Goal: Contribute content: Add original content to the website for others to see

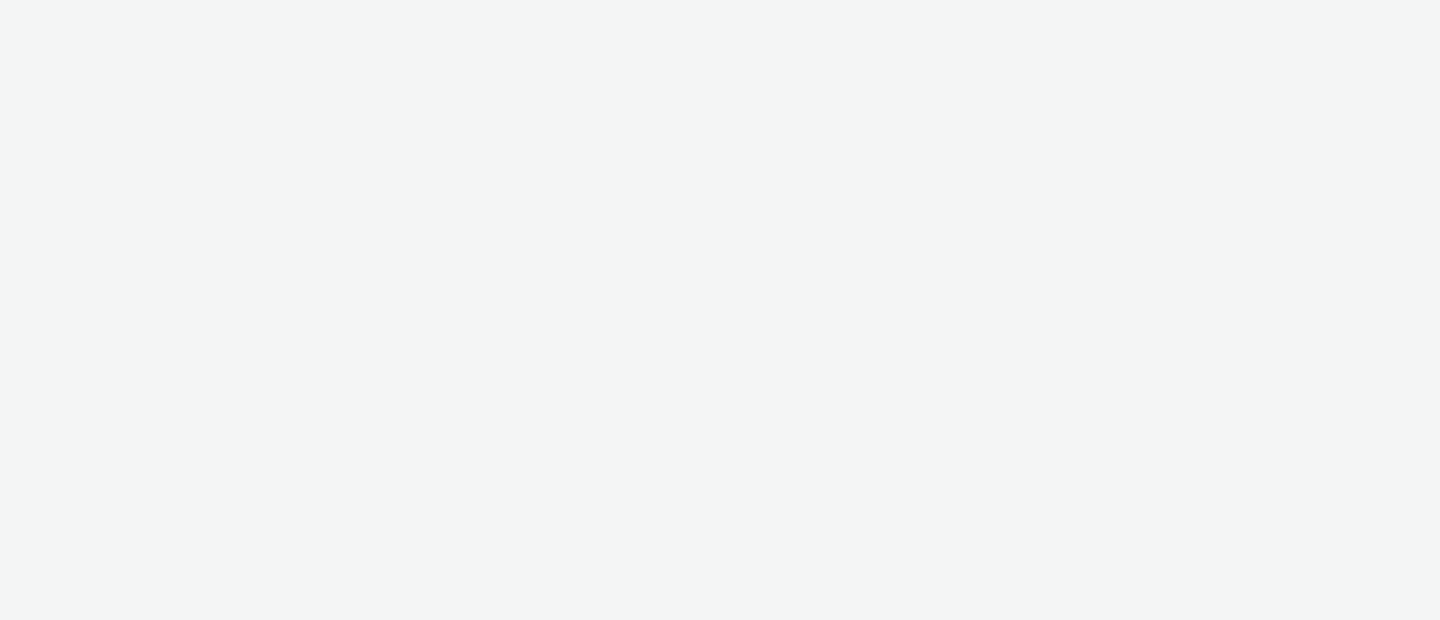
select select "ab85b118-b3fc-4d58-8204-61b74655165f"
select select "74646f0e-81e2-42d0-938d-1e49f1c87be8"
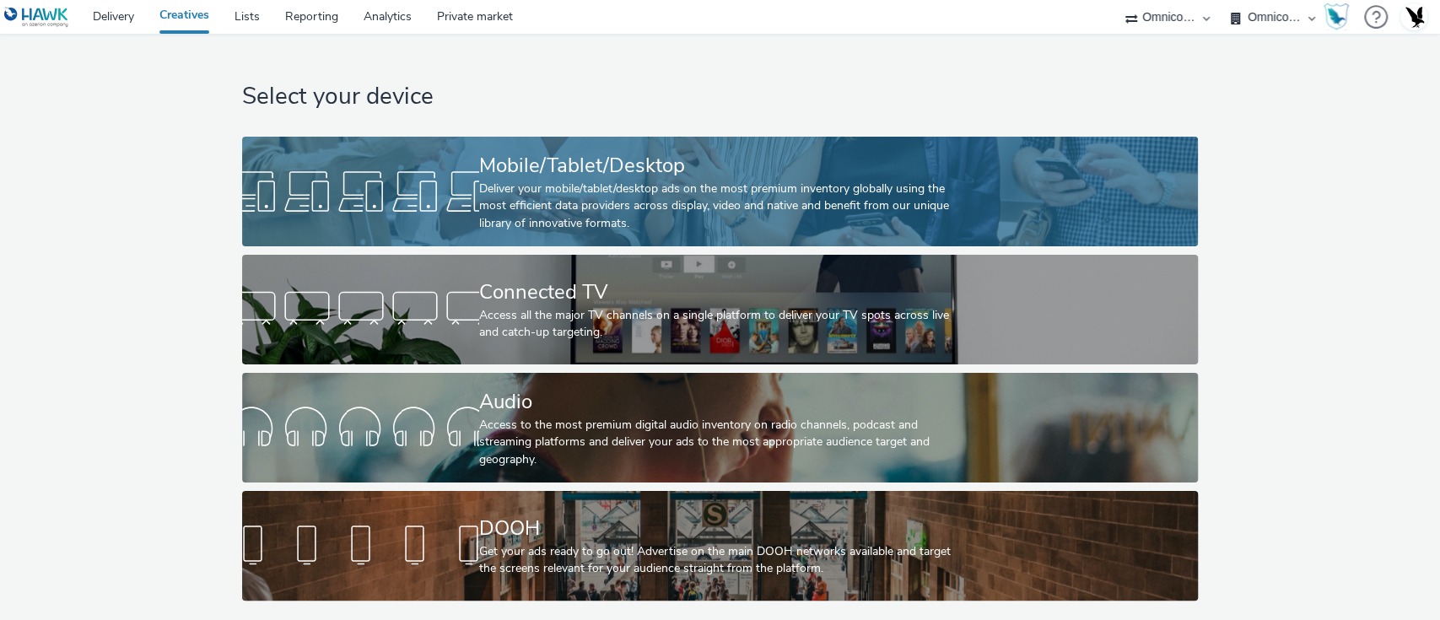
click at [570, 177] on div "Mobile/Tablet/Desktop" at bounding box center [716, 166] width 475 height 30
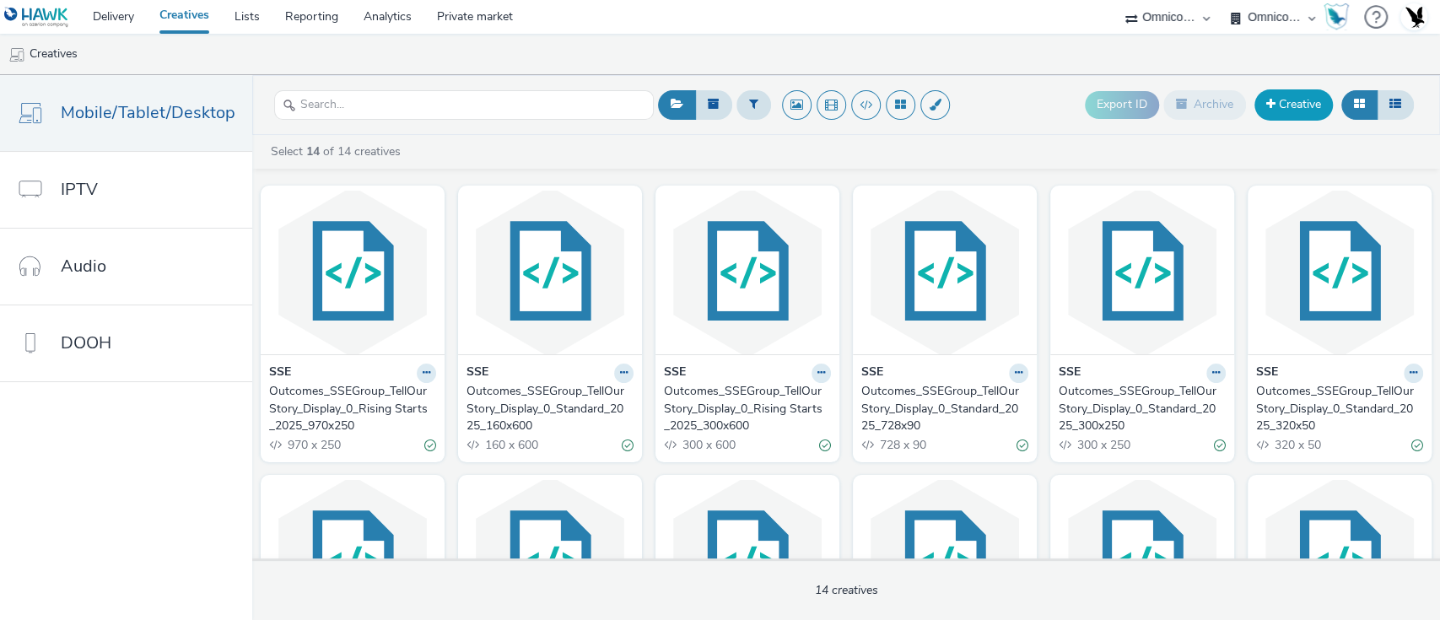
click at [1296, 100] on link "Creative" at bounding box center [1294, 104] width 78 height 30
click at [1283, 109] on link "Creative" at bounding box center [1294, 104] width 78 height 30
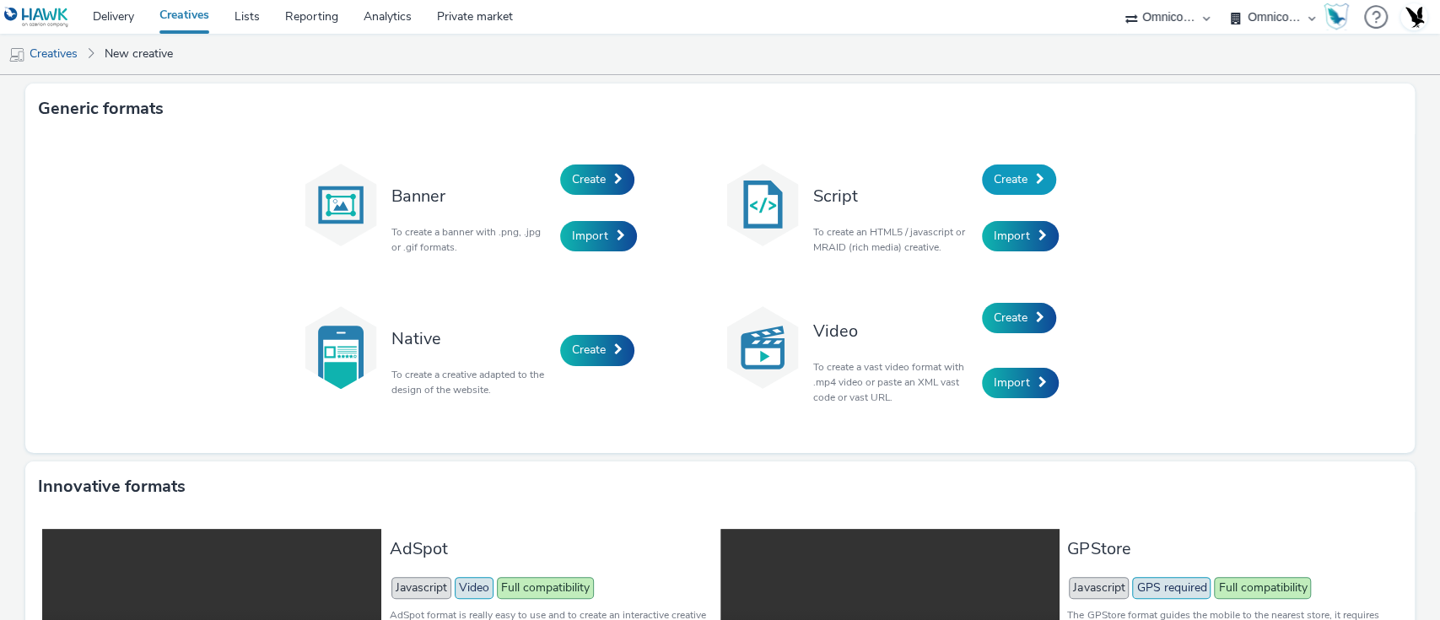
click at [1036, 173] on span at bounding box center [1040, 179] width 8 height 12
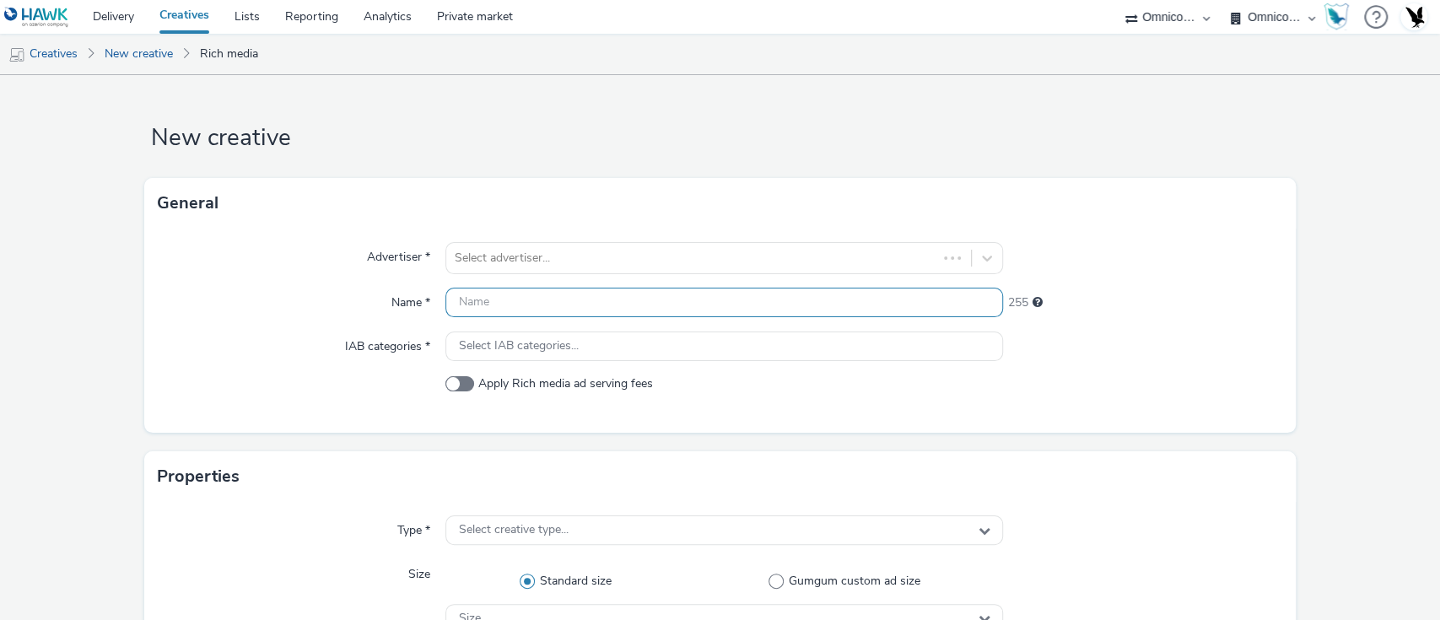
click at [527, 305] on input "text" at bounding box center [725, 303] width 559 height 30
paste input "[Country]_[Advertiser]_[CampaignName]_[PlatformHosted]_[CreativeType]_[Exp/NonE…"
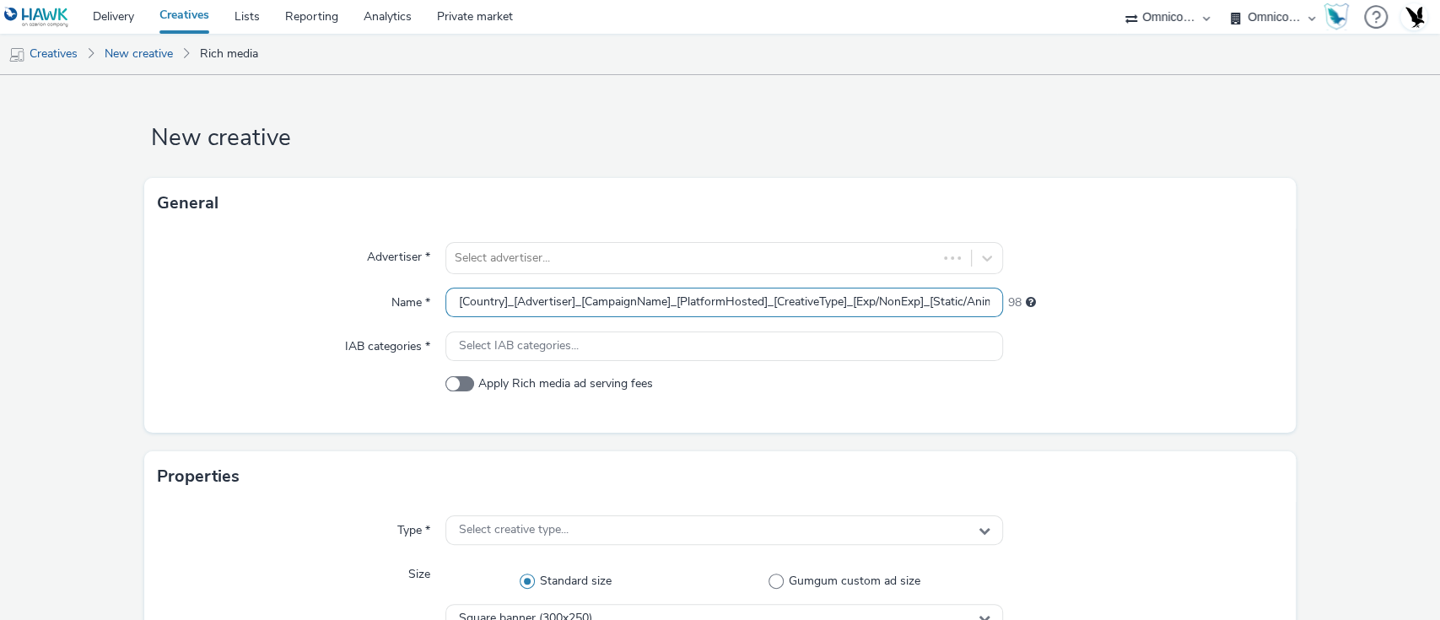
scroll to position [0, 370]
type input "[Country]_[Advertiser]_[CampaignName]_[PlatformHosted]_[CreativeType]_[Exp/NonE…"
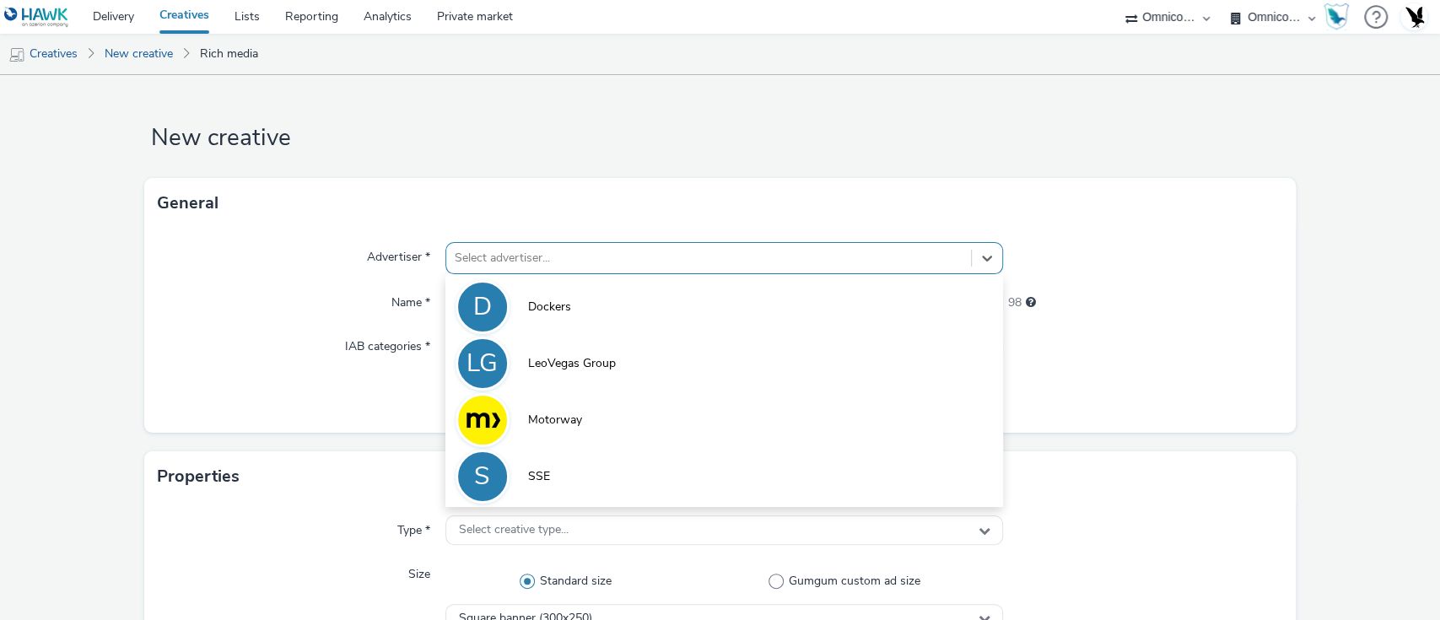
scroll to position [0, 0]
click at [489, 248] on div at bounding box center [709, 258] width 509 height 20
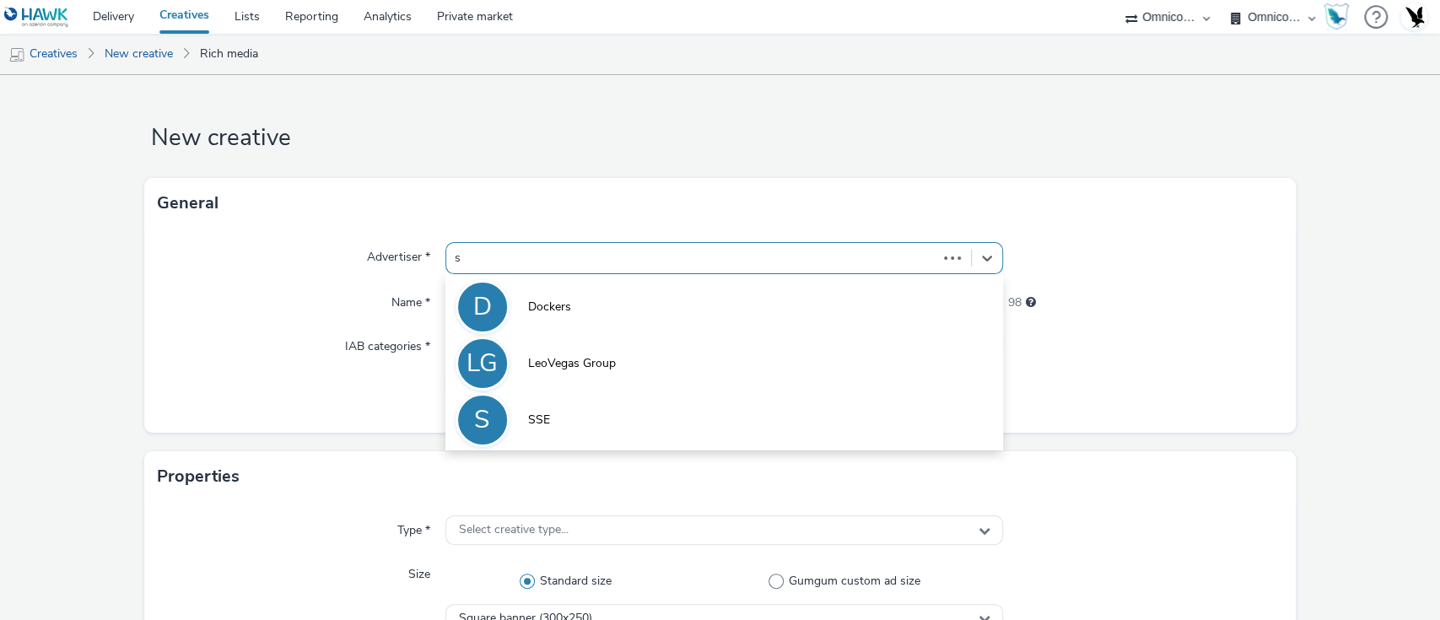
type input "ss"
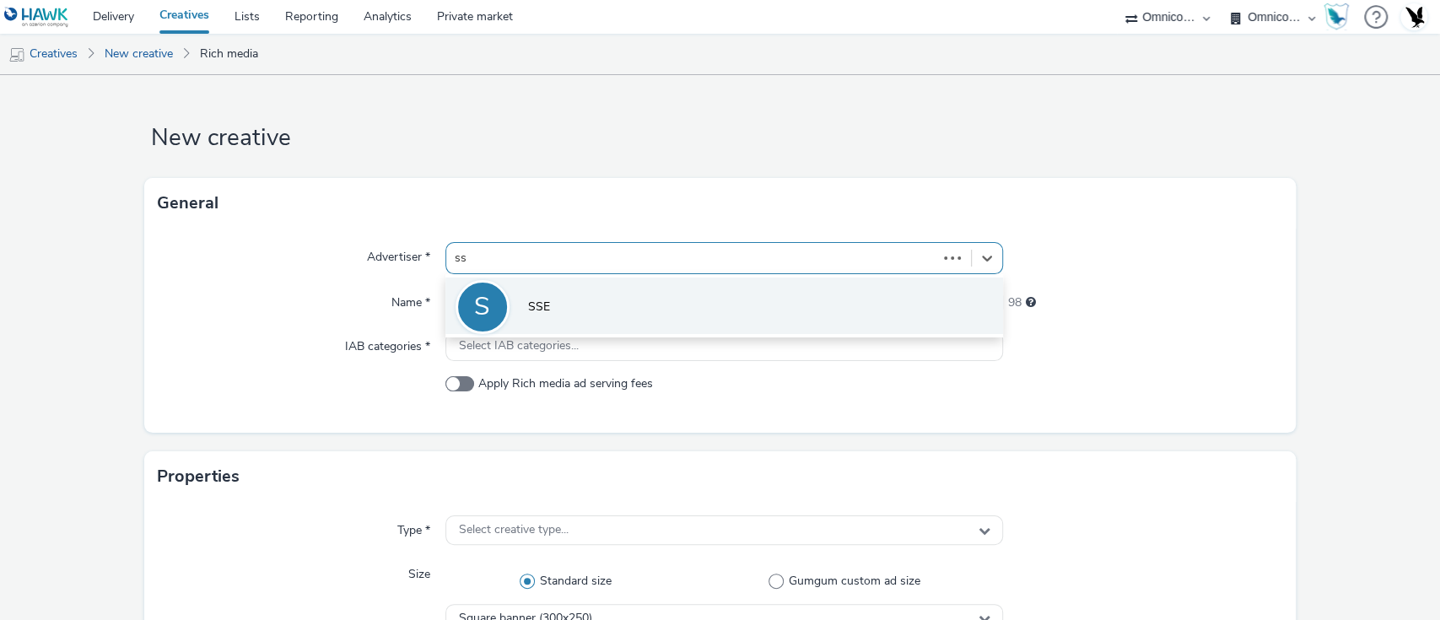
click at [526, 316] on li "S SSE" at bounding box center [725, 306] width 559 height 57
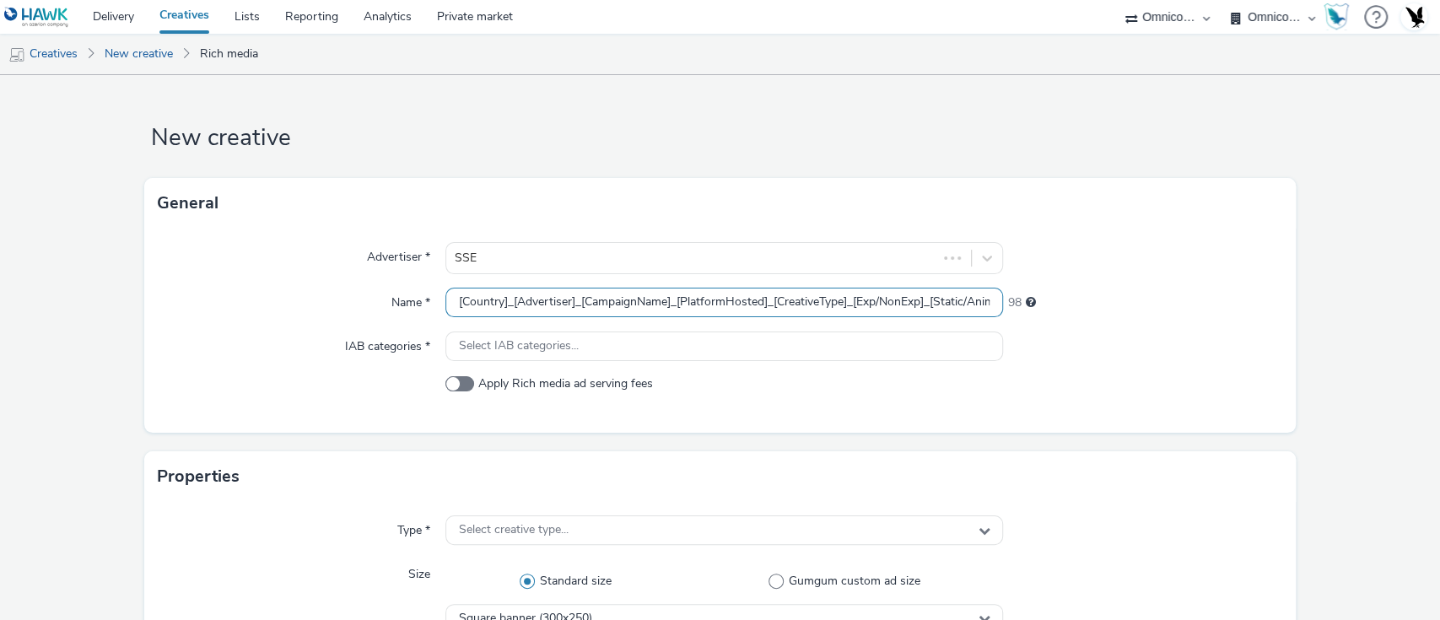
drag, startPoint x: 507, startPoint y: 307, endPoint x: 314, endPoint y: 273, distance: 196.3
click at [314, 273] on div "Advertiser * SSE Name * [Country]_[Advertiser]_[CampaignName]_[PlatformHosted]_…" at bounding box center [720, 331] width 1153 height 204
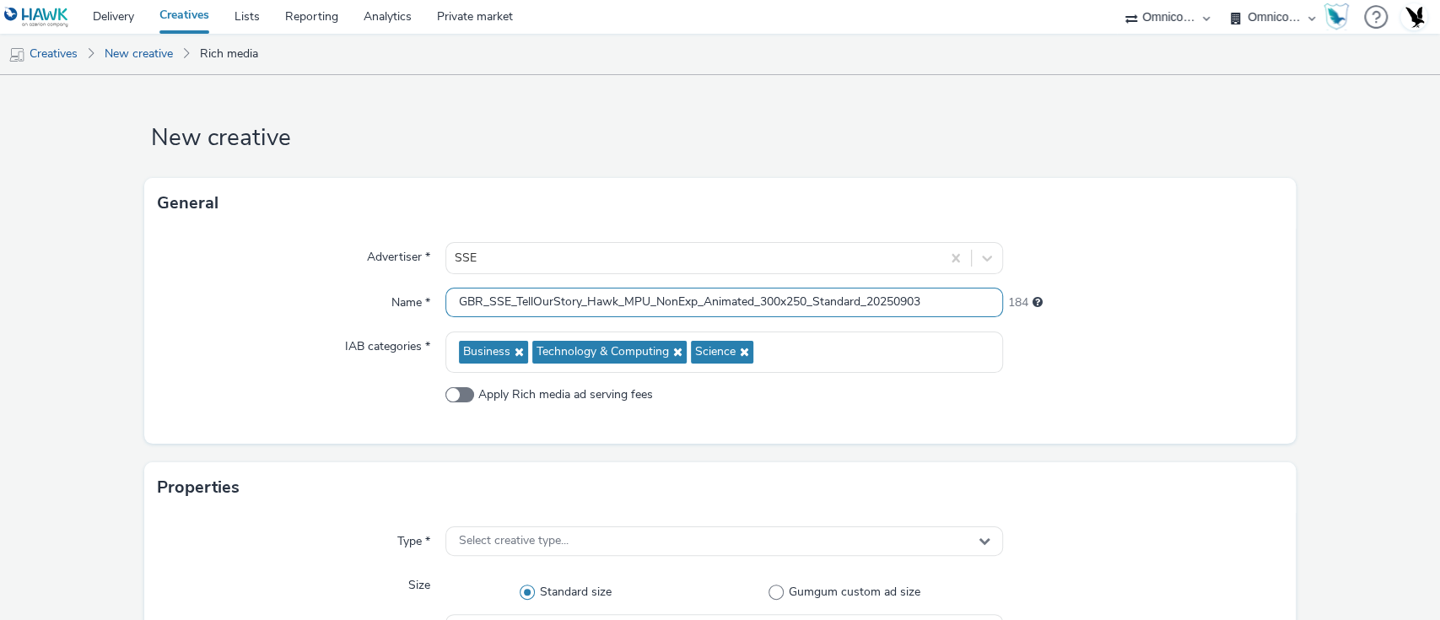
type input "GBR_SSE_TellOurStory_Hawk_MPU_NonExp_Animated_300x250_Standard_20250903"
click at [296, 376] on div "Advertiser * SSE Name * GBR_SSE_TellOurStory_Hawk_MPU_NonExp_Animated_300x250_S…" at bounding box center [720, 336] width 1153 height 215
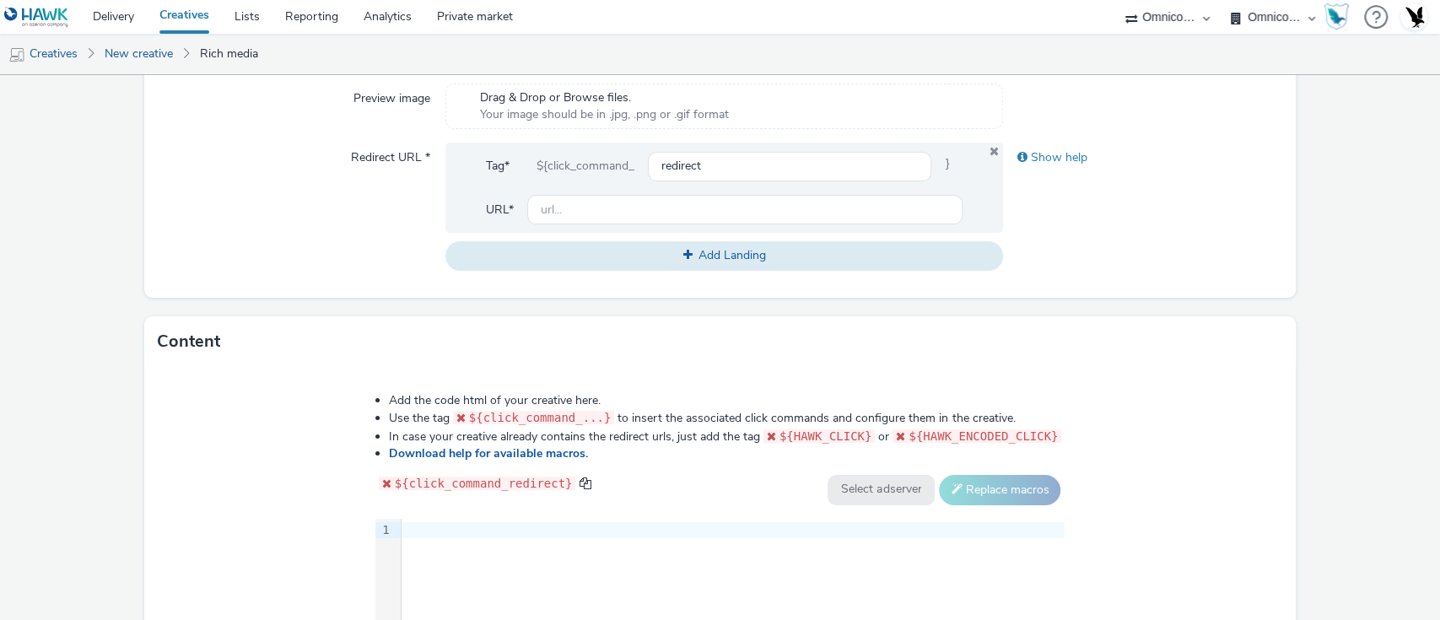
scroll to position [880, 0]
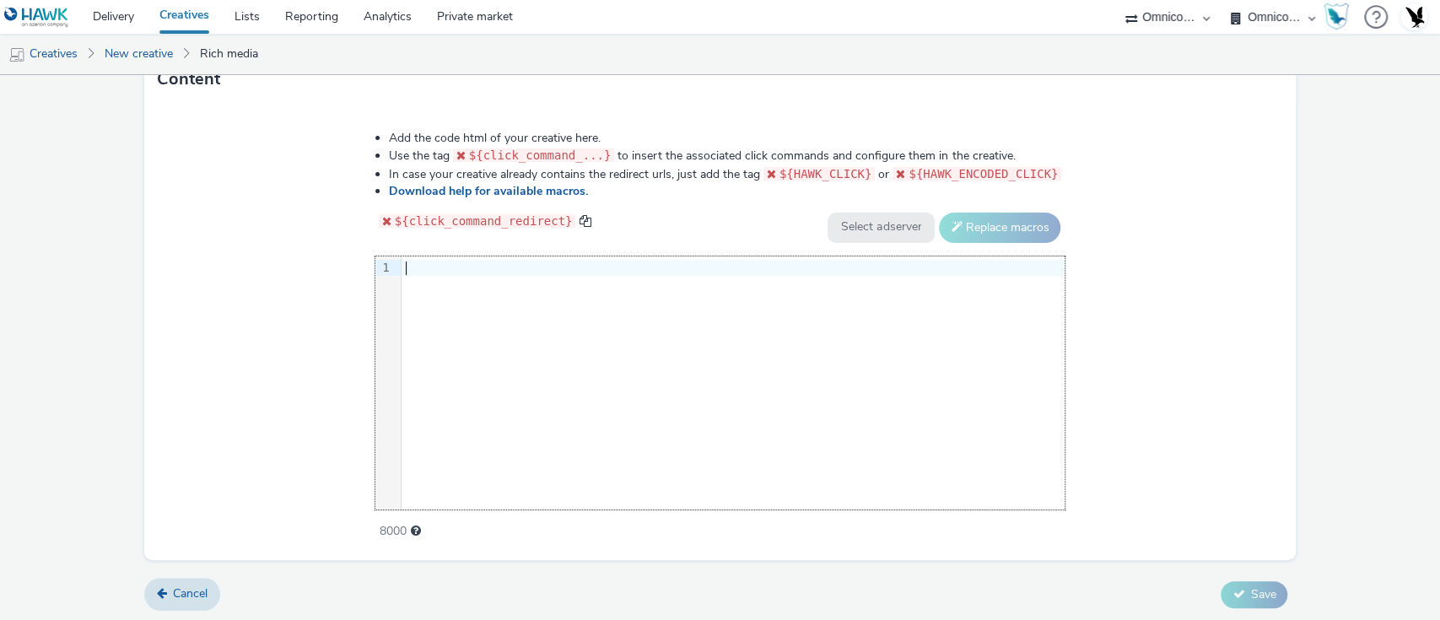
click at [539, 390] on div "9 1 ›" at bounding box center [720, 383] width 690 height 253
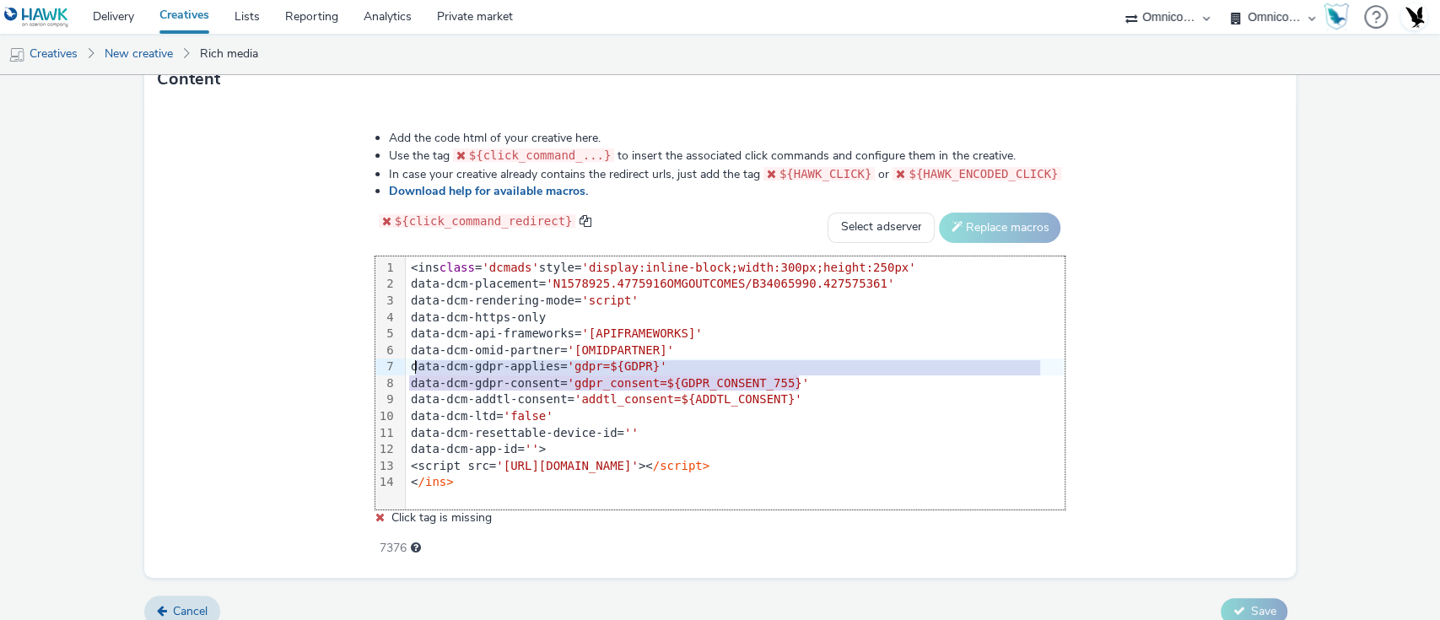
drag, startPoint x: 846, startPoint y: 381, endPoint x: 412, endPoint y: 359, distance: 435.1
click at [412, 359] on div "<ins class = 'dcmads' style= 'display:inline-block;width:300px;height:250px' da…" at bounding box center [735, 376] width 659 height 238
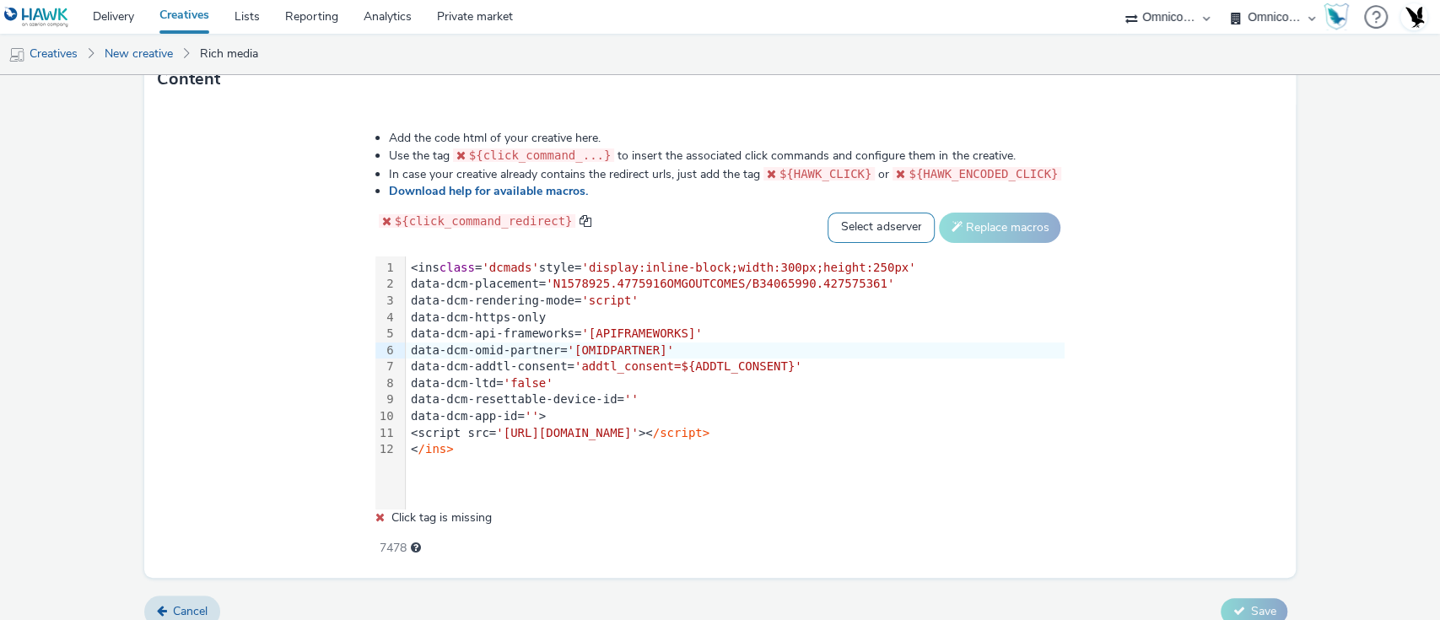
click at [830, 213] on select "Select adserver Sizmek DCM Adform Sting" at bounding box center [881, 228] width 107 height 30
select select "dcm"
click at [828, 213] on select "Select adserver Sizmek DCM Adform Sting" at bounding box center [881, 228] width 107 height 30
click at [989, 217] on button "Replace macros" at bounding box center [1000, 228] width 122 height 30
click at [952, 227] on button "Replace macros" at bounding box center [1000, 228] width 122 height 30
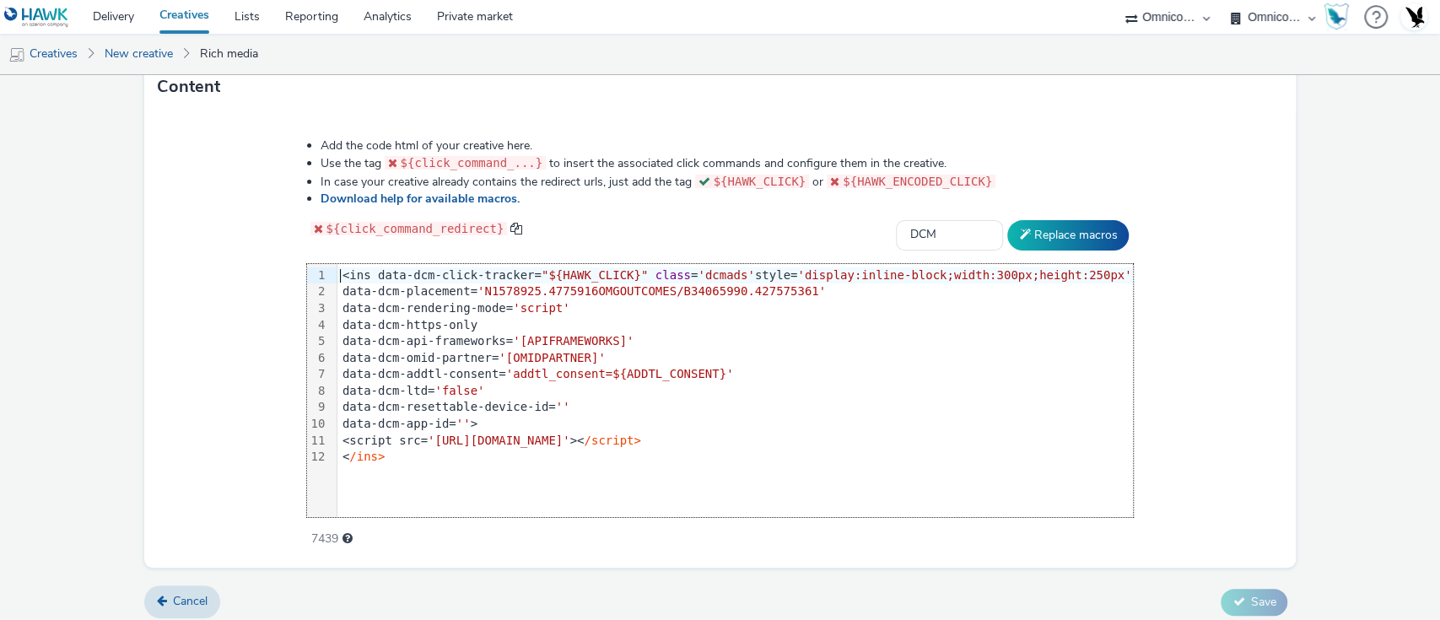
scroll to position [871, 0]
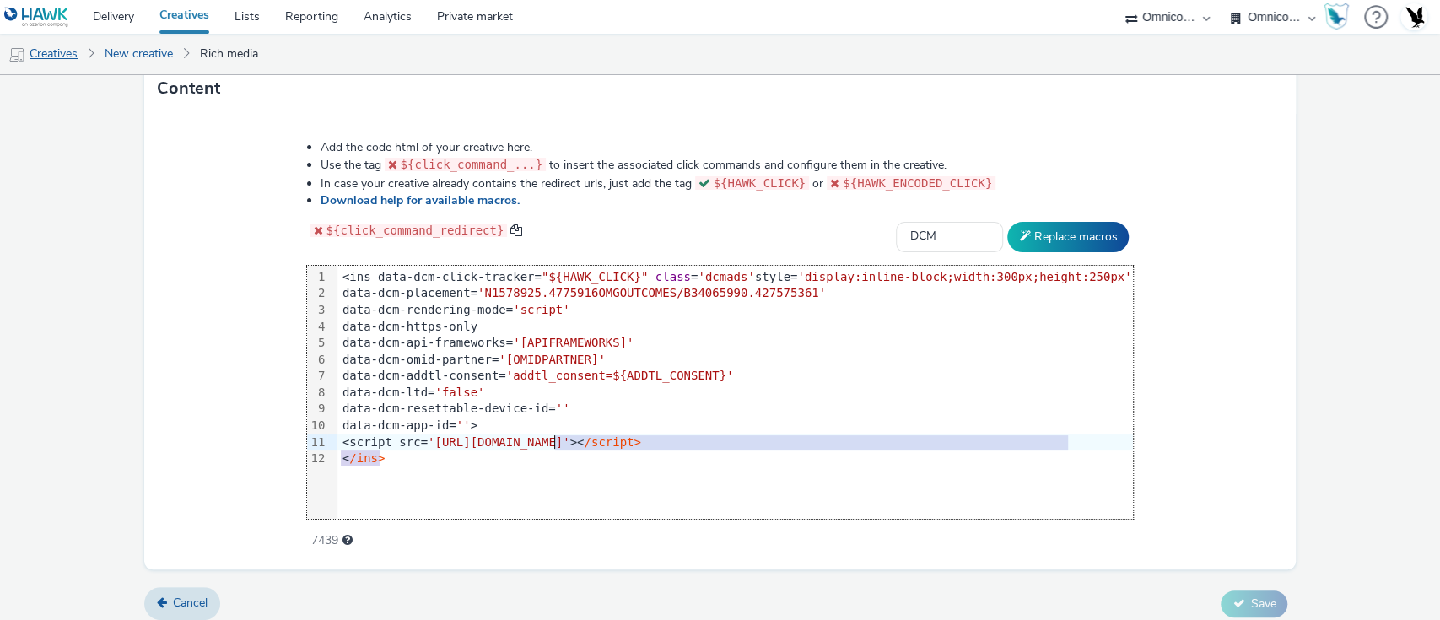
drag, startPoint x: 613, startPoint y: 463, endPoint x: 10, endPoint y: 47, distance: 732.8
click at [10, 47] on div "Delivery Creatives Lists Reporting Analytics Private market 75 Media A8 Media G…" at bounding box center [720, 310] width 1440 height 620
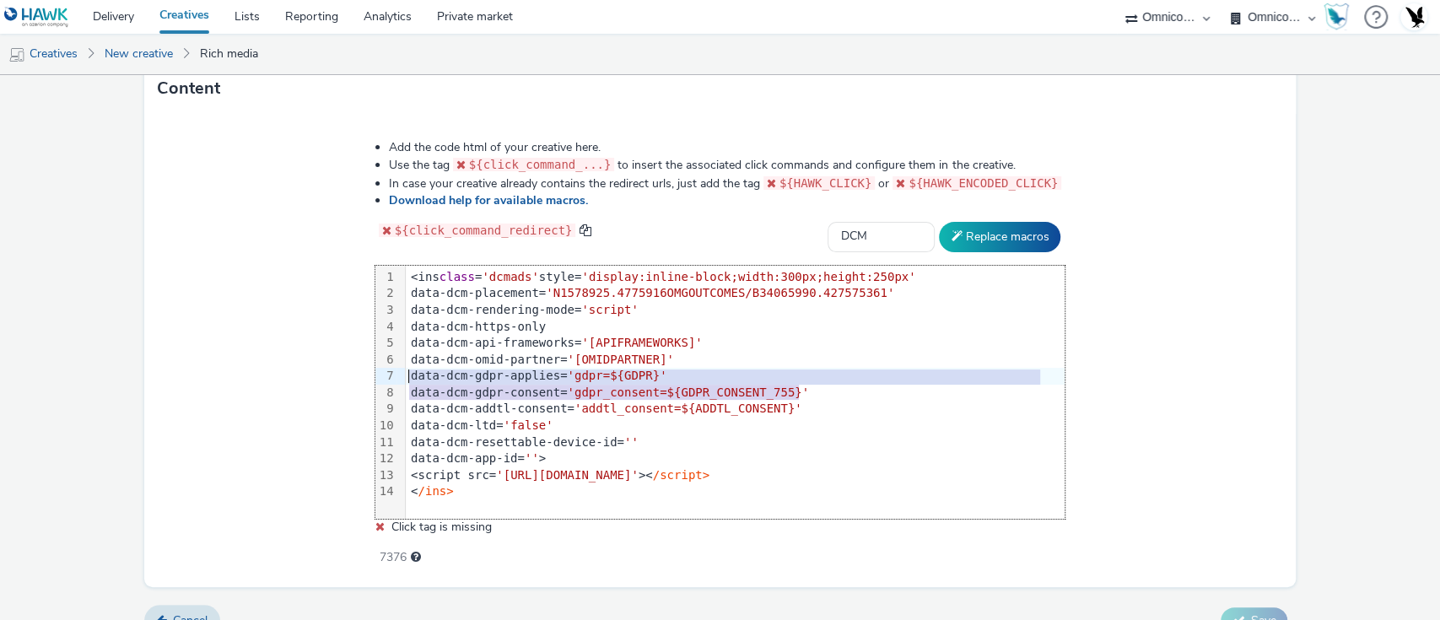
drag, startPoint x: 815, startPoint y: 392, endPoint x: 377, endPoint y: 375, distance: 438.2
click at [377, 375] on div "Add the code html of your creative here. Use the tag ${click_command_...} to in…" at bounding box center [721, 343] width 812 height 433
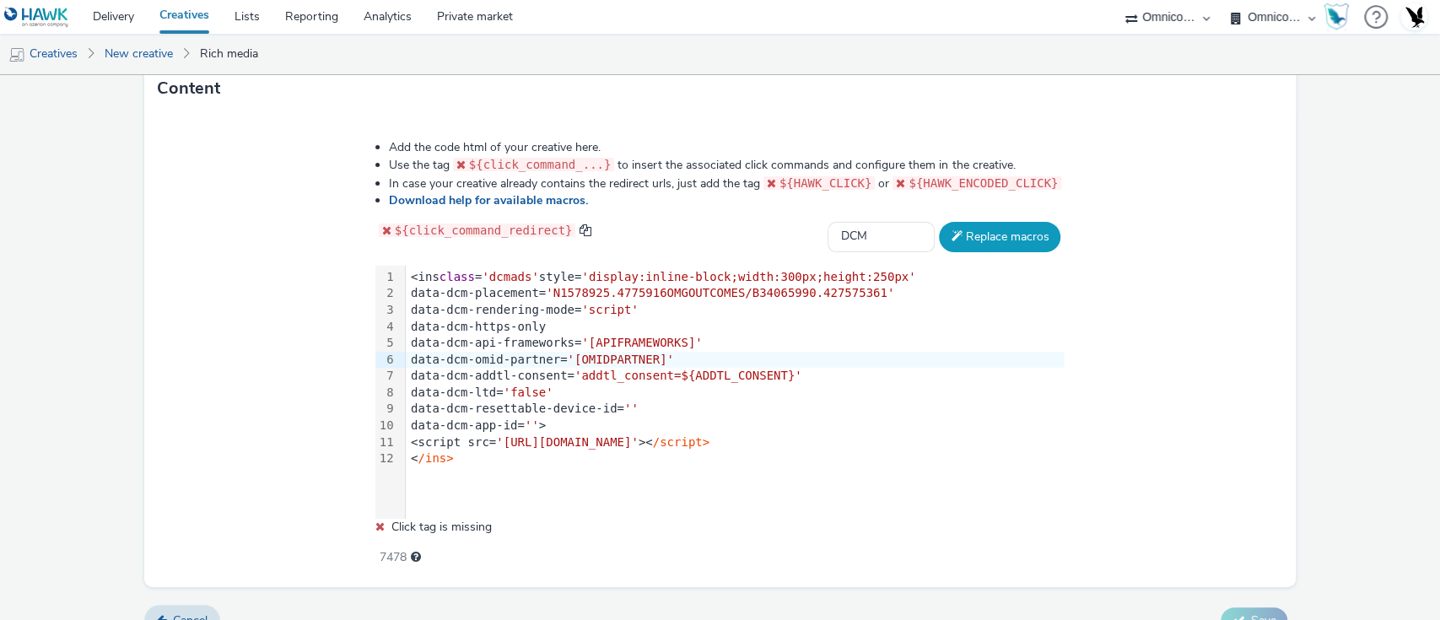
click at [1013, 249] on button "Replace macros" at bounding box center [1000, 237] width 122 height 30
click at [953, 222] on button "Replace macros" at bounding box center [1000, 237] width 122 height 30
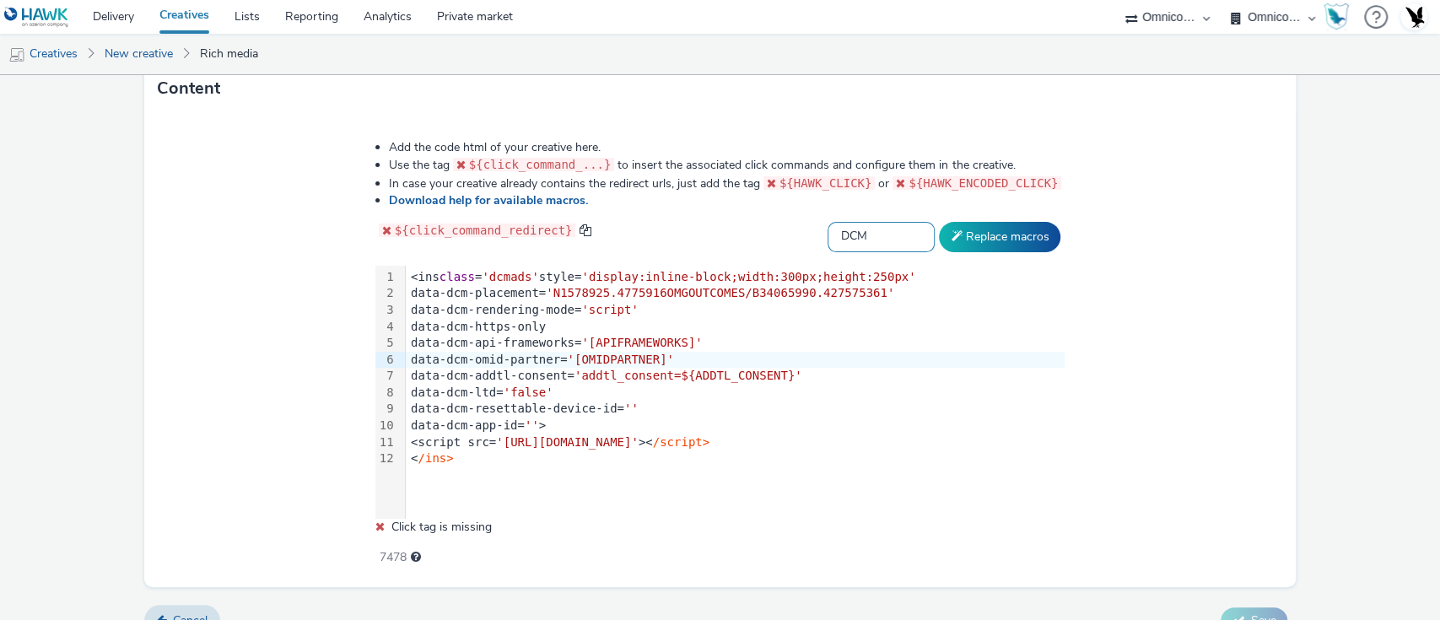
click at [899, 226] on select "Select adserver Sizmek DCM Adform Sting" at bounding box center [881, 237] width 107 height 30
click at [828, 222] on select "Select adserver Sizmek DCM Adform Sting" at bounding box center [881, 237] width 107 height 30
click at [1005, 229] on button "Replace macros" at bounding box center [1000, 237] width 122 height 30
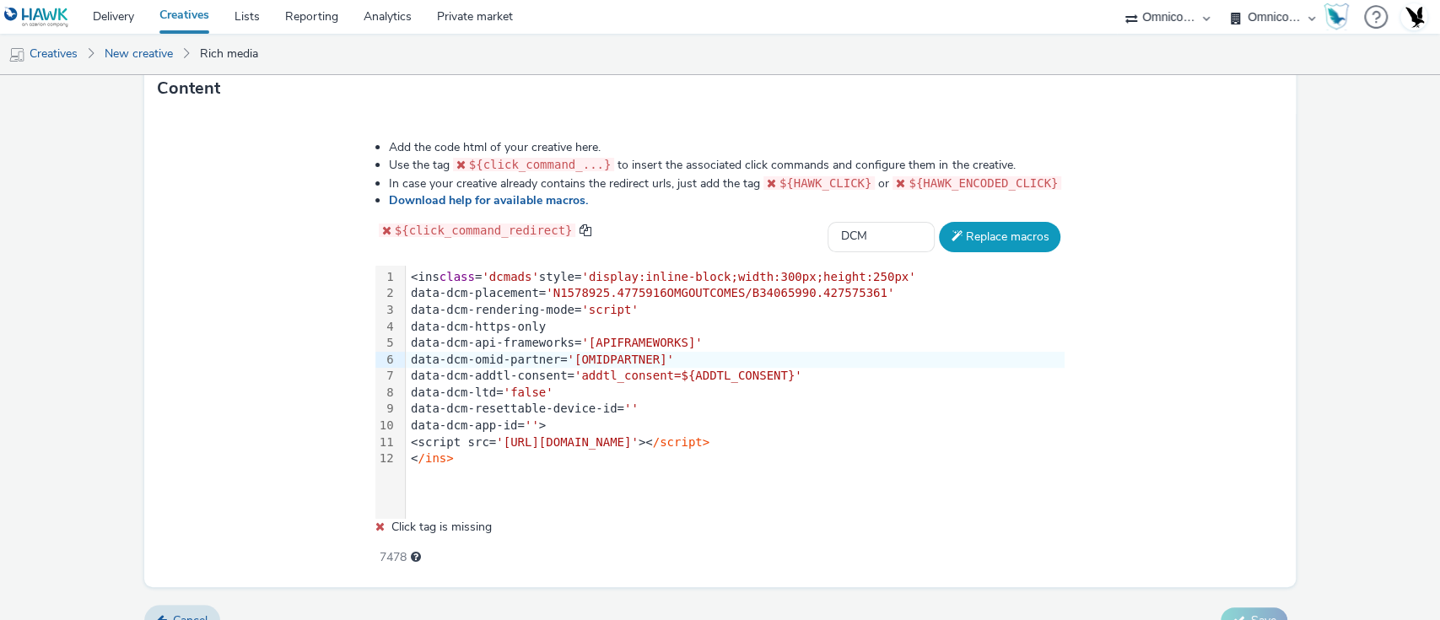
click at [1005, 229] on button "Replace macros" at bounding box center [1000, 237] width 122 height 30
click at [845, 337] on div "data-dcm-api-frameworks= '[APIFRAMEWORKS]'" at bounding box center [735, 343] width 659 height 17
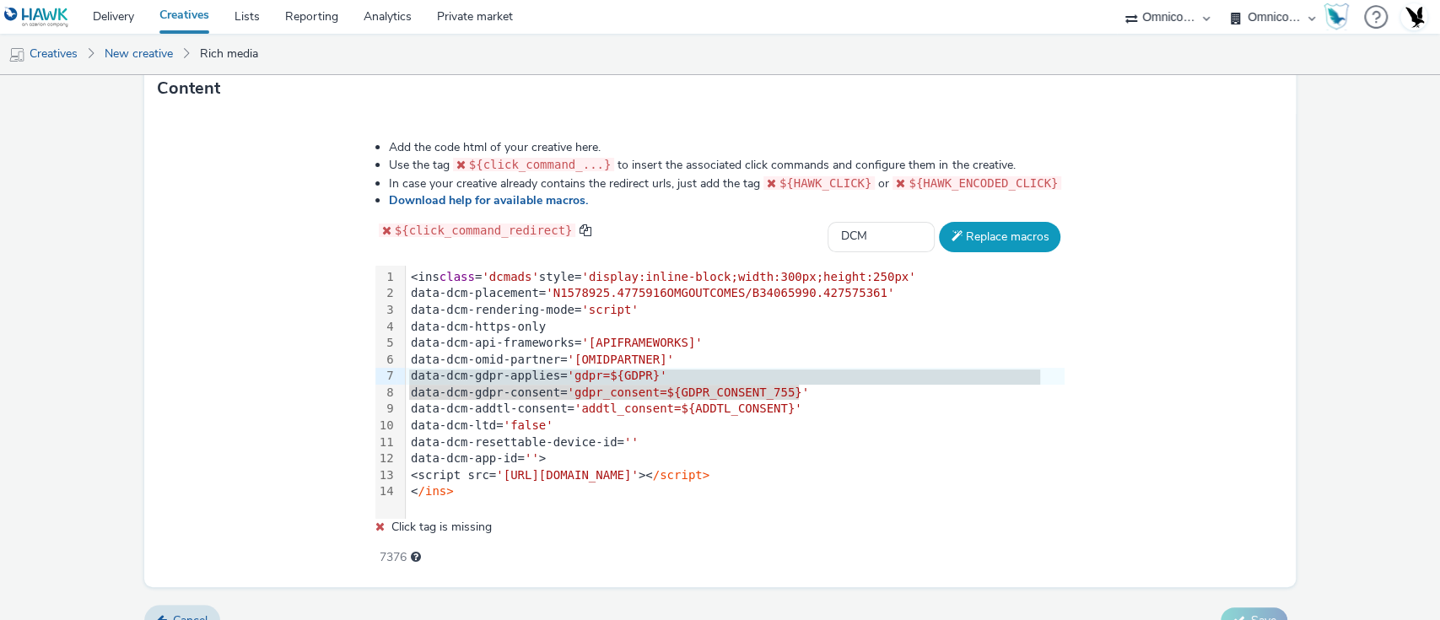
click at [999, 224] on button "Replace macros" at bounding box center [1000, 237] width 122 height 30
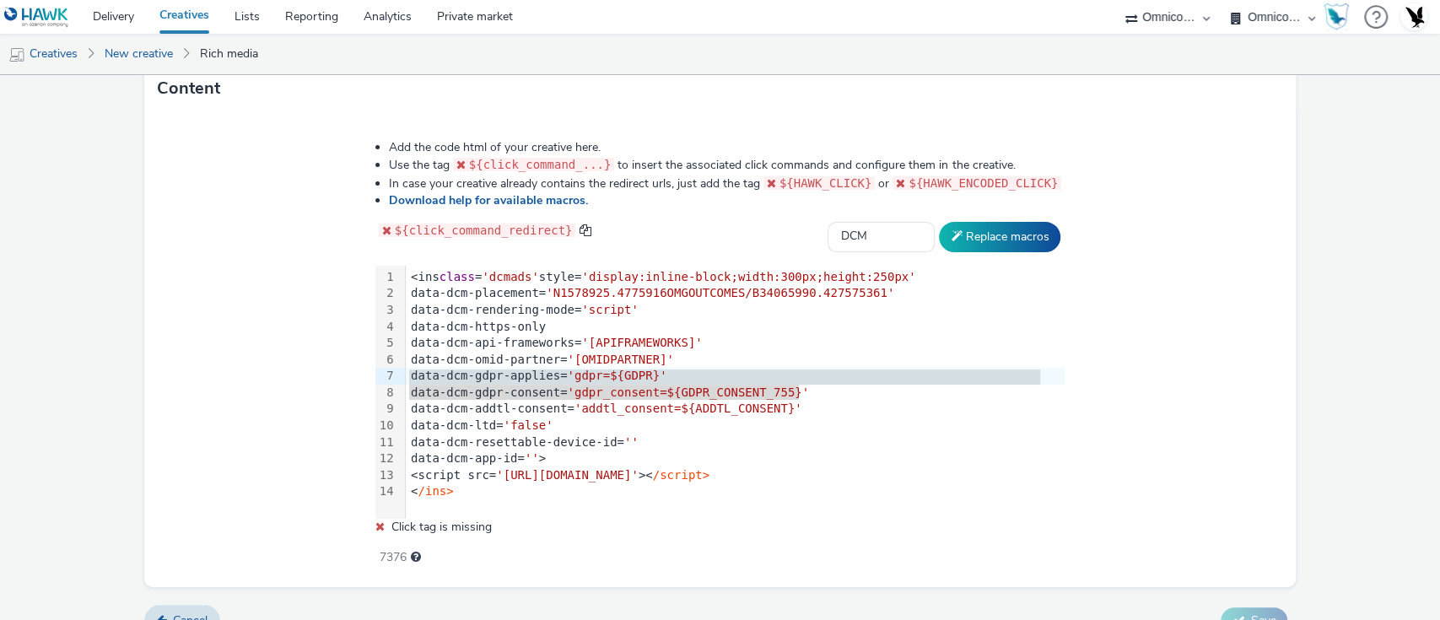
click at [743, 206] on li "Download help for available macros." at bounding box center [727, 200] width 677 height 17
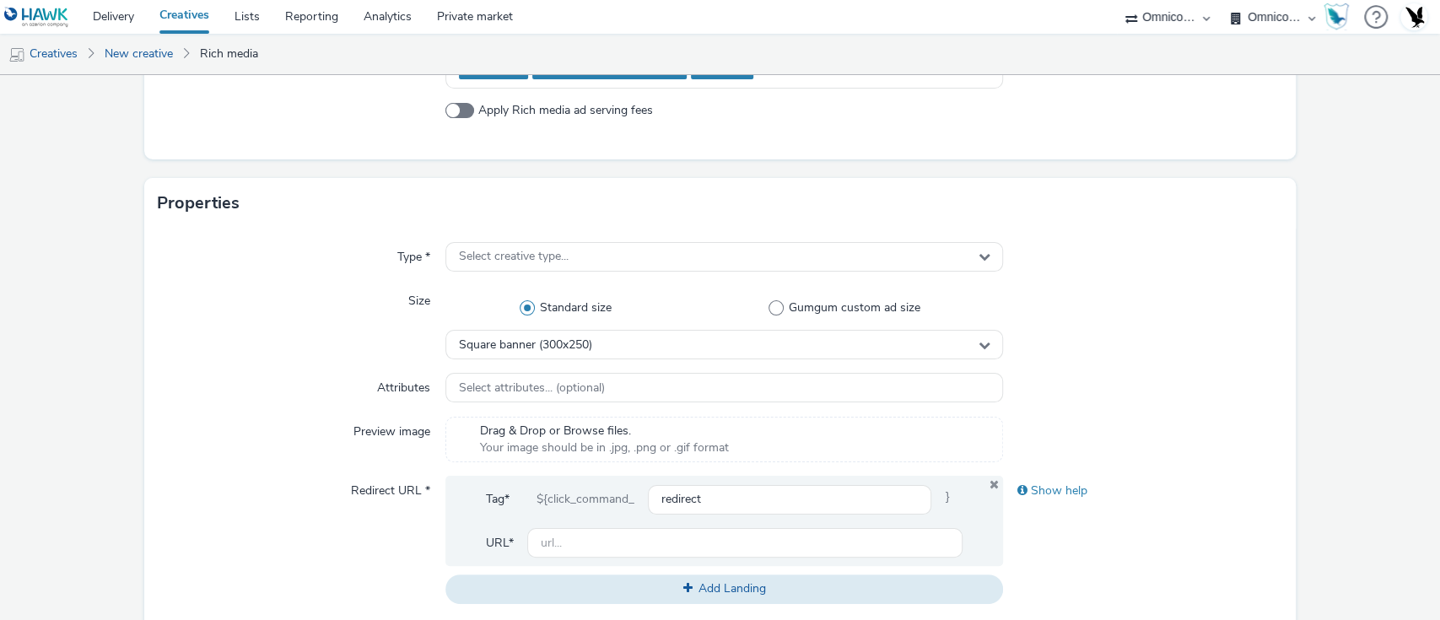
scroll to position [280, 0]
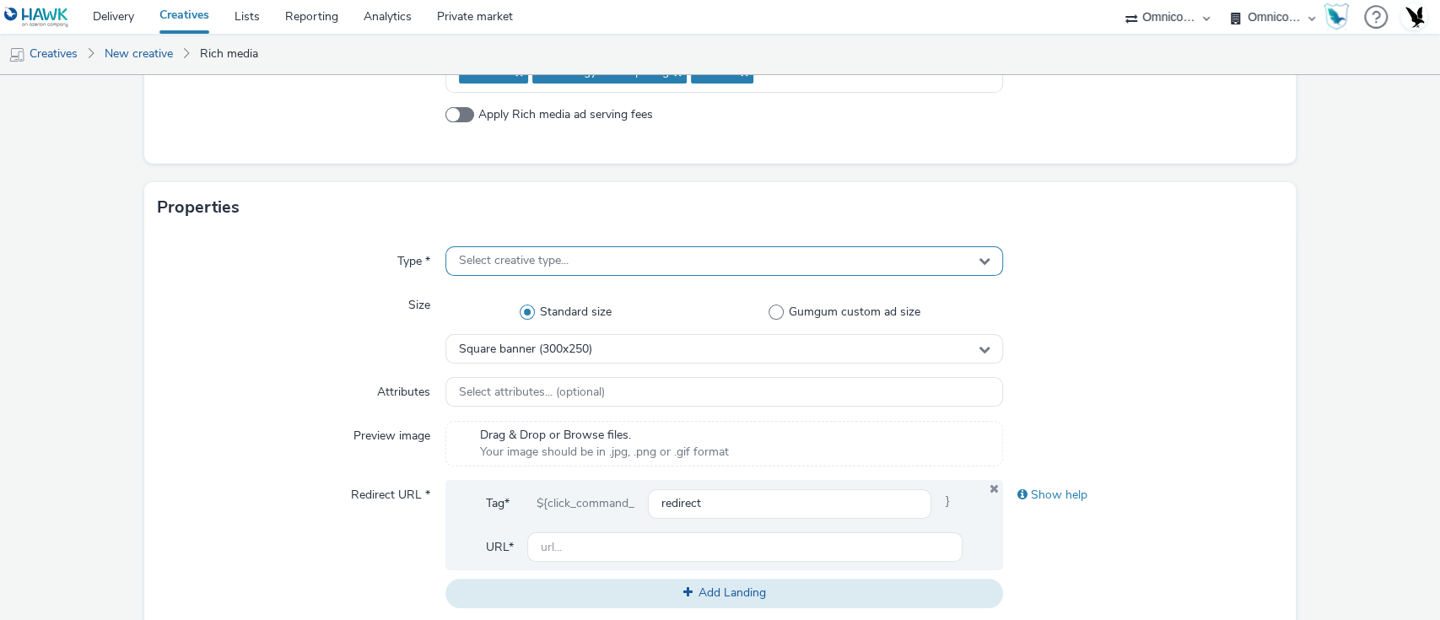
click at [614, 262] on div "Select creative type..." at bounding box center [725, 261] width 559 height 30
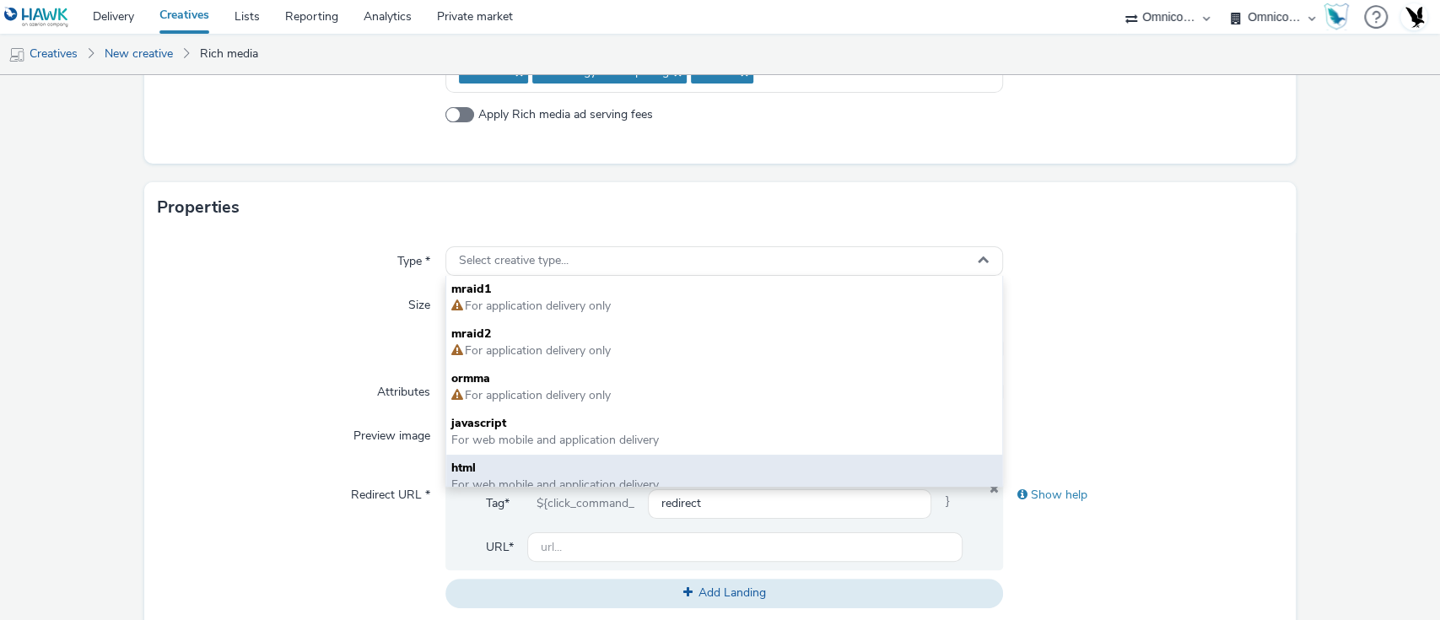
click at [535, 462] on span "html" at bounding box center [724, 468] width 547 height 17
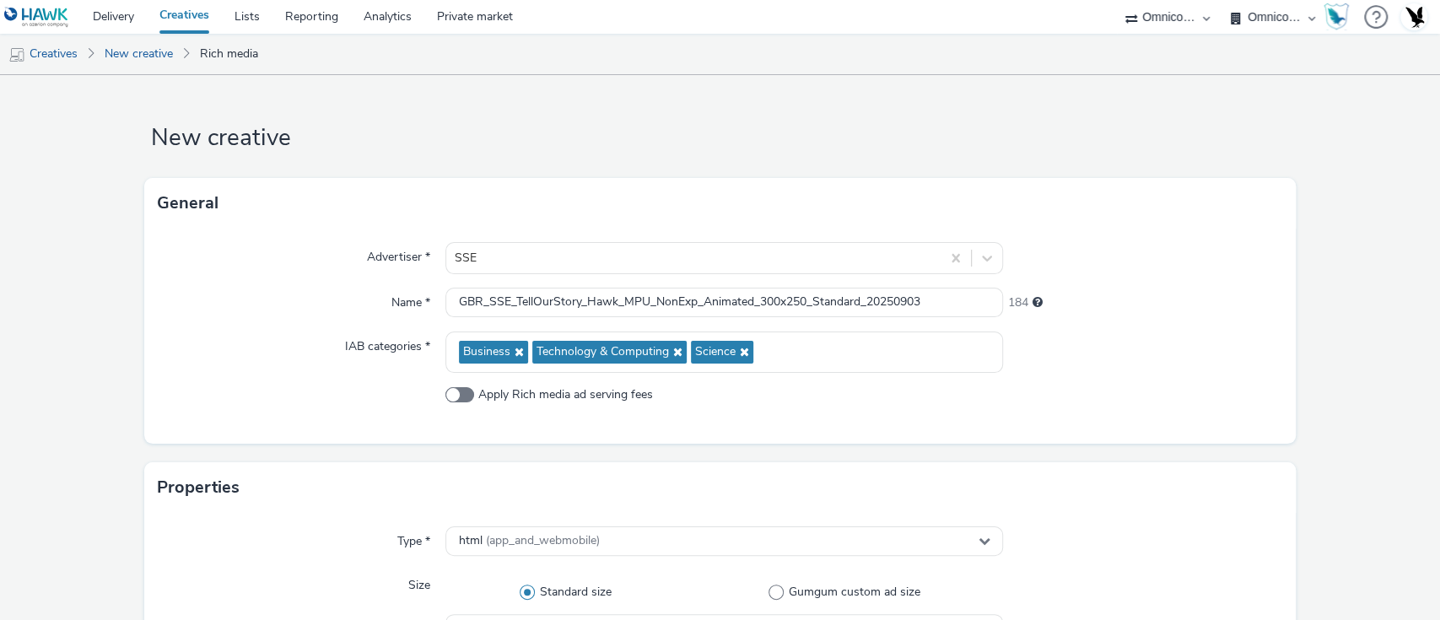
scroll to position [898, 0]
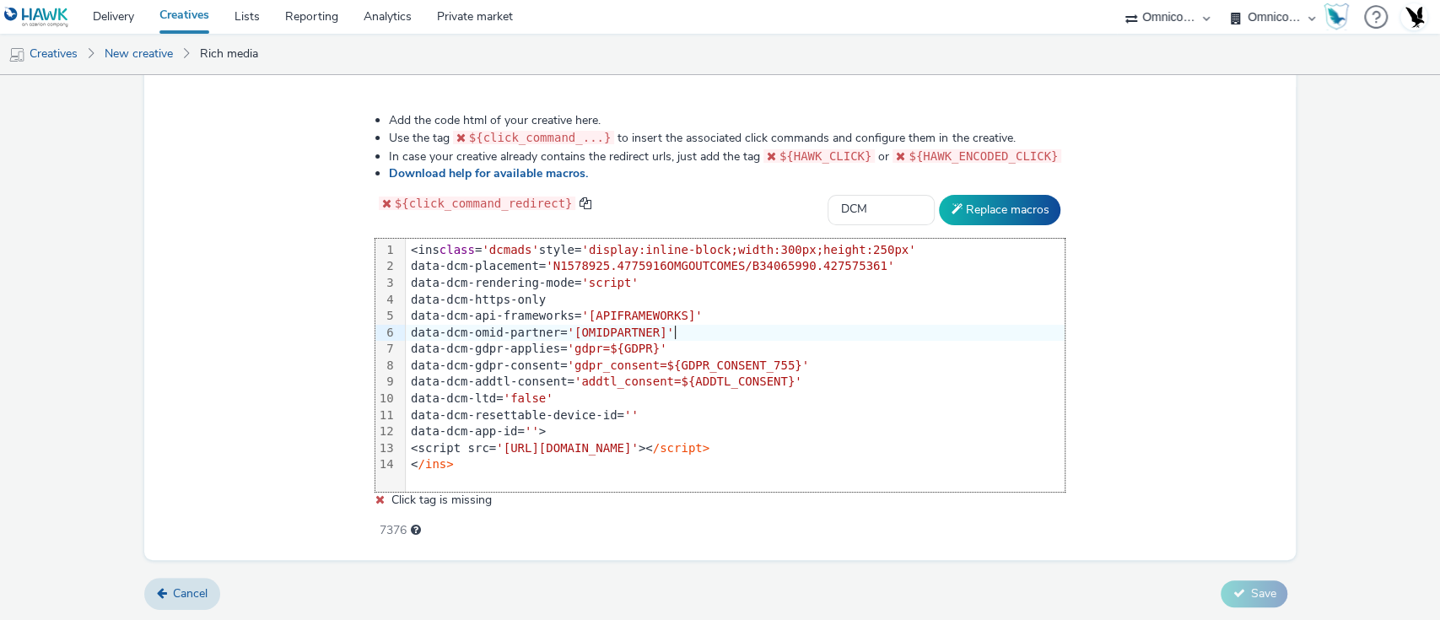
click at [743, 325] on div "data-dcm-omid-partner= '[OMIDPARTNER]'" at bounding box center [735, 333] width 659 height 17
click at [850, 361] on div "data-dcm-gdpr-consent= 'gdpr_consent=${GDPR_CONSENT_755}'" at bounding box center [735, 366] width 659 height 17
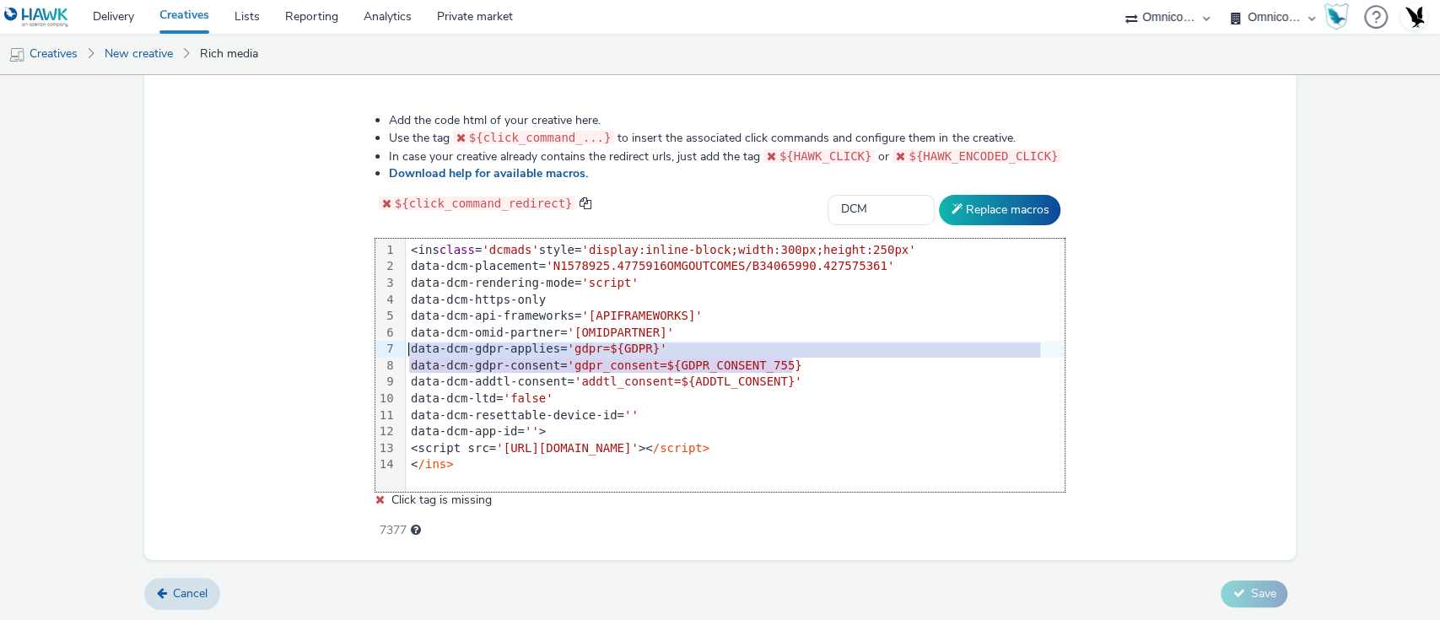
drag, startPoint x: 850, startPoint y: 361, endPoint x: 392, endPoint y: 346, distance: 458.4
click at [392, 346] on div "99 1 2 3 4 5 6 7 8 9 10 11 12 13 14 › <ins class = 'dcmads' style= 'display:inl…" at bounding box center [720, 365] width 690 height 253
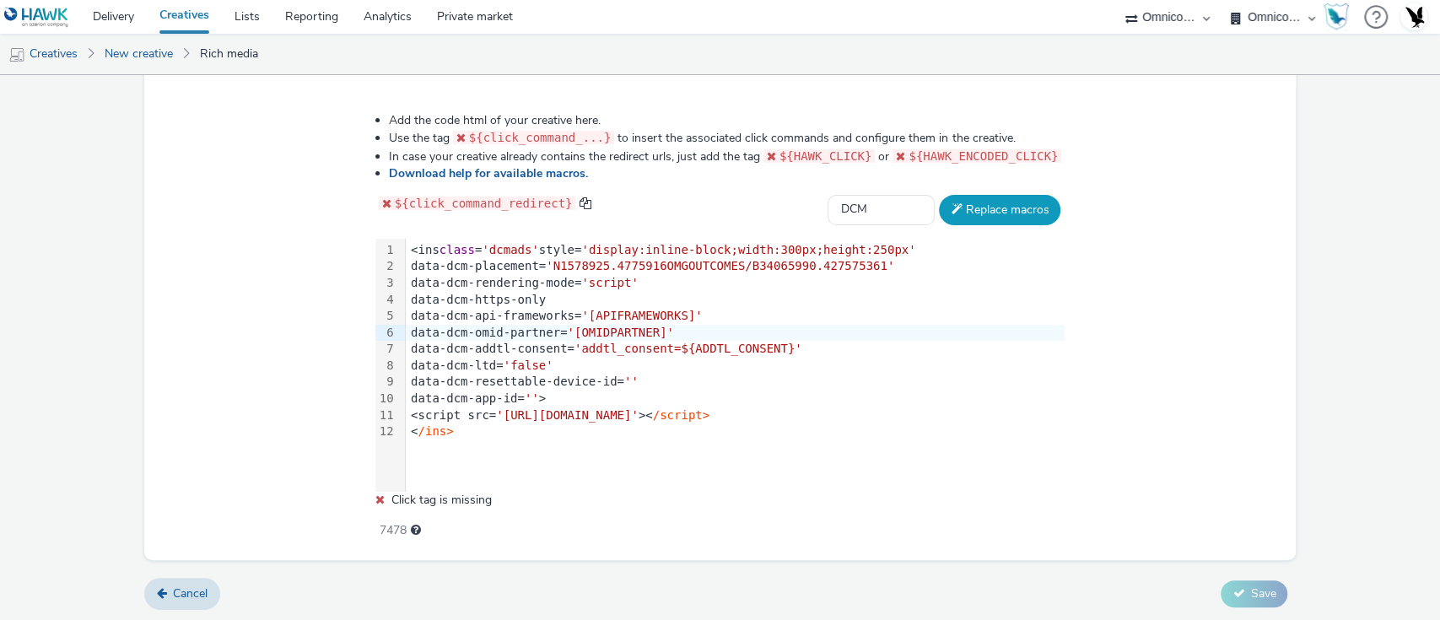
click at [1013, 208] on button "Replace macros" at bounding box center [1000, 210] width 122 height 30
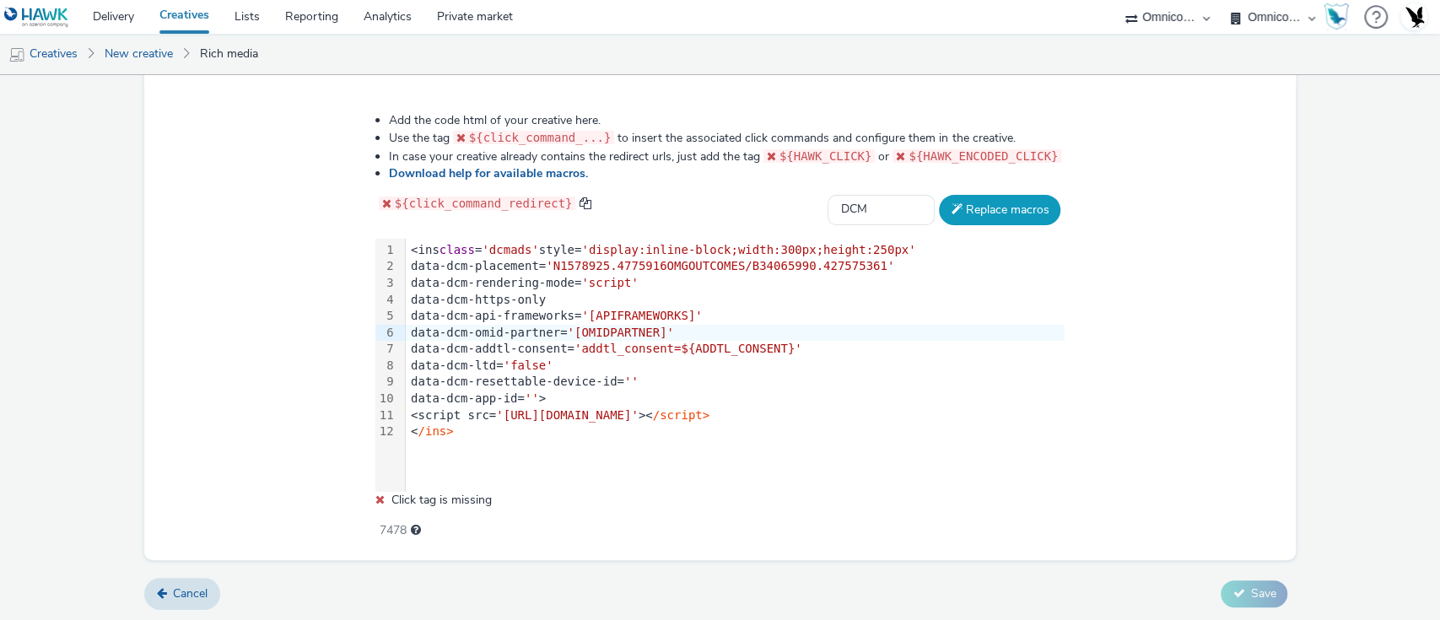
click at [1013, 208] on button "Replace macros" at bounding box center [1000, 210] width 122 height 30
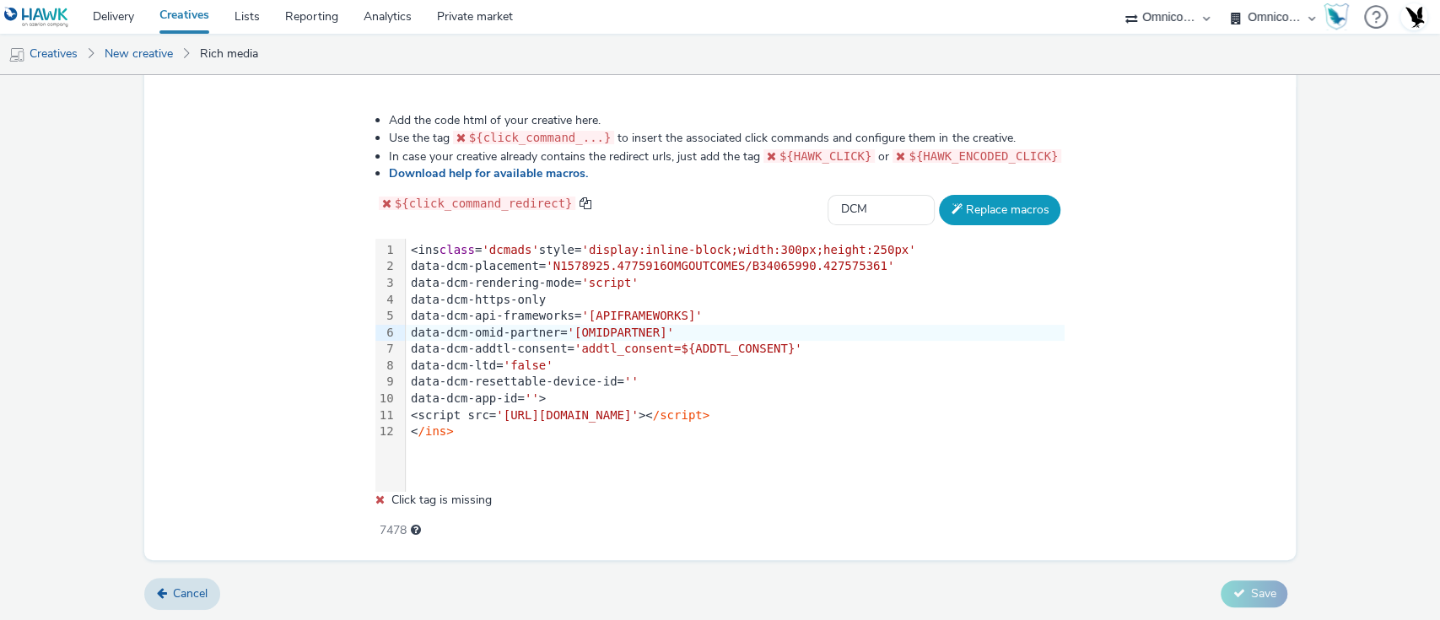
click at [1013, 208] on button "Replace macros" at bounding box center [1000, 210] width 122 height 30
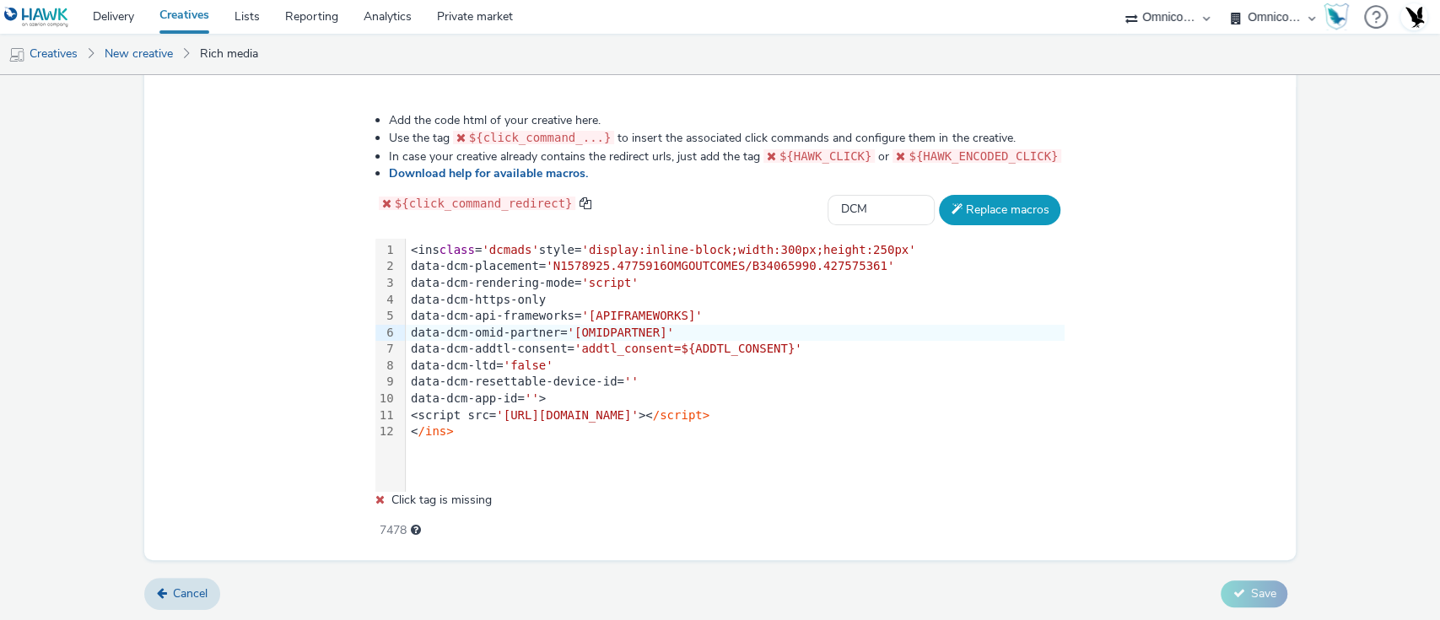
click at [947, 214] on button "Replace macros" at bounding box center [1000, 210] width 122 height 30
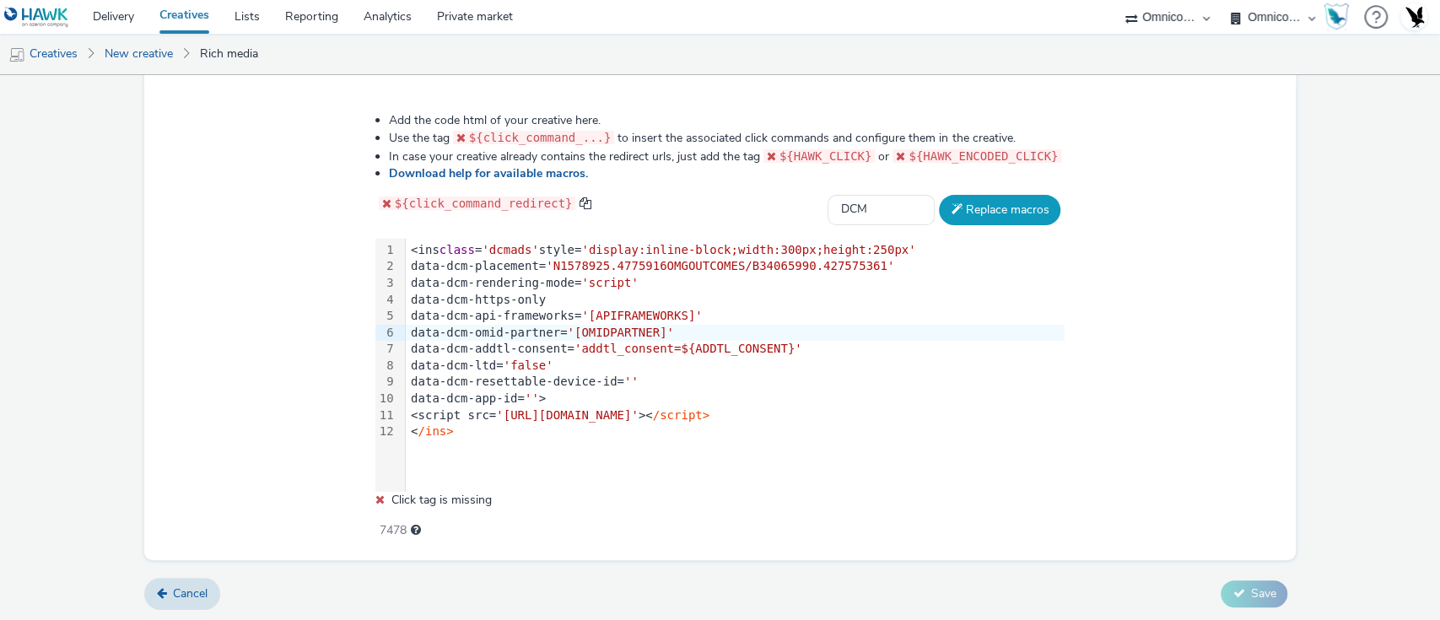
click at [947, 214] on button "Replace macros" at bounding box center [1000, 210] width 122 height 30
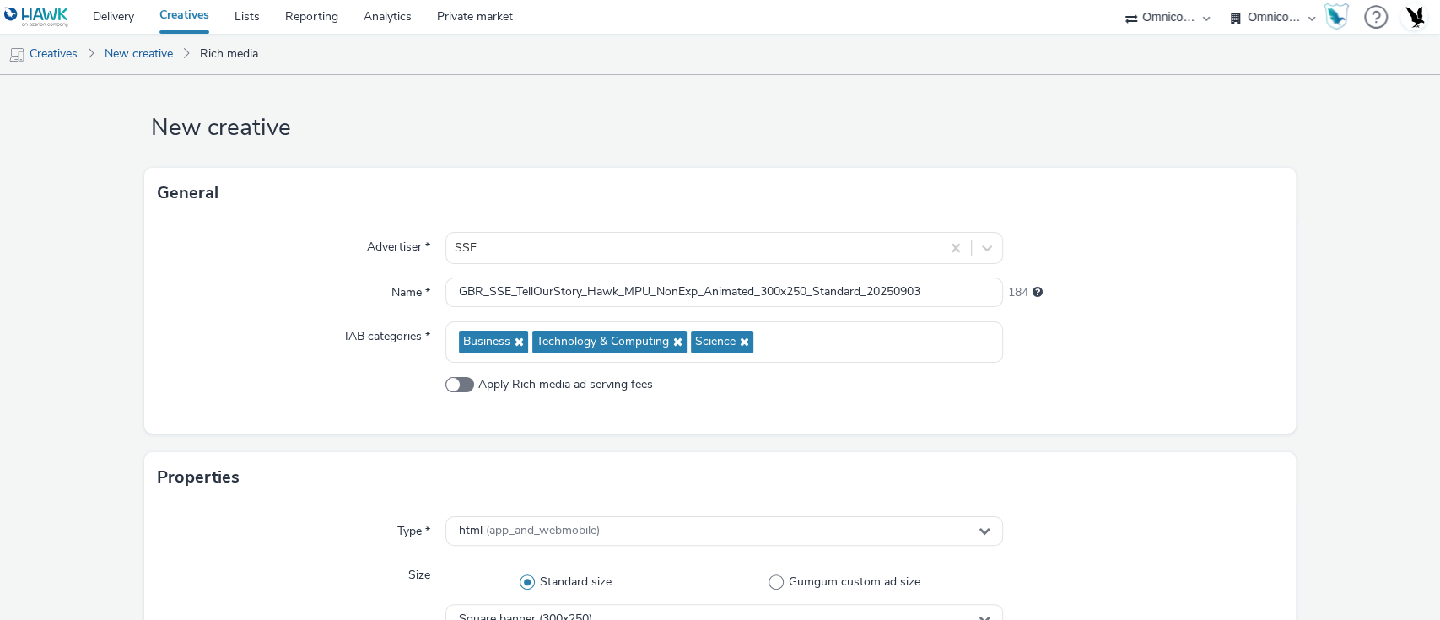
scroll to position [0, 0]
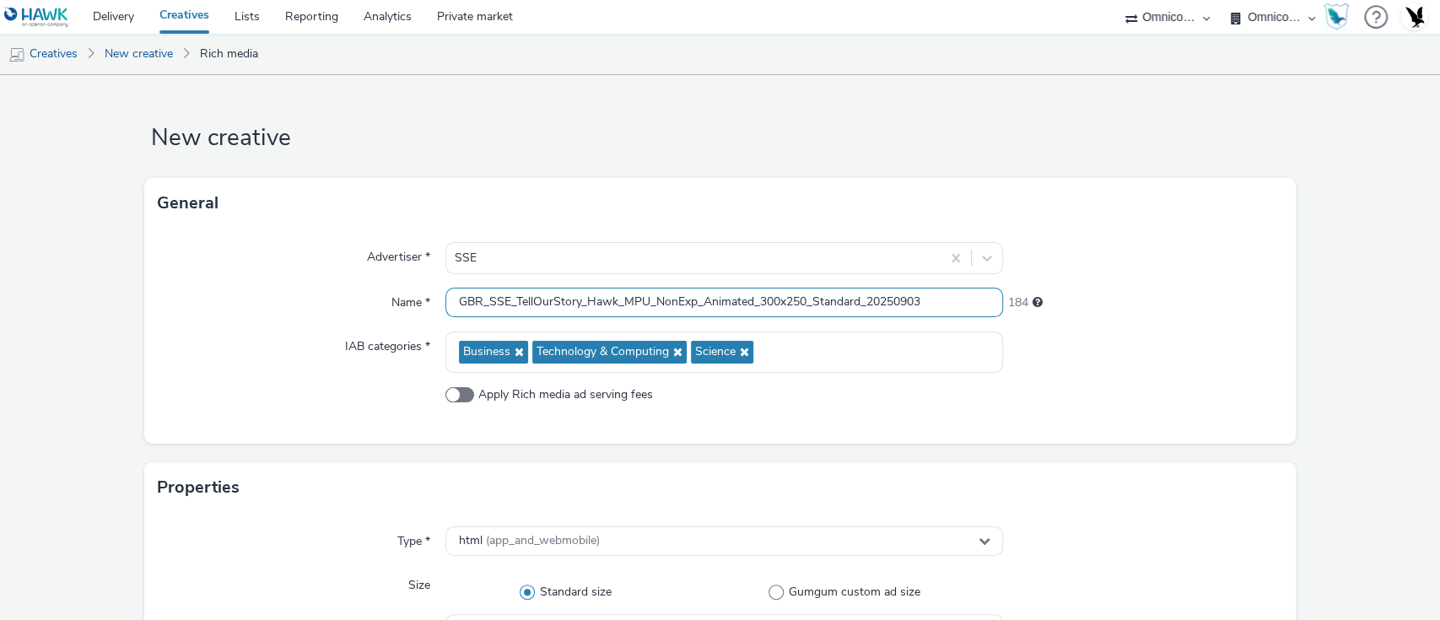
click at [501, 291] on input "GBR_SSE_TellOurStory_Hawk_MPU_NonExp_Animated_300x250_Standard_20250903" at bounding box center [725, 303] width 559 height 30
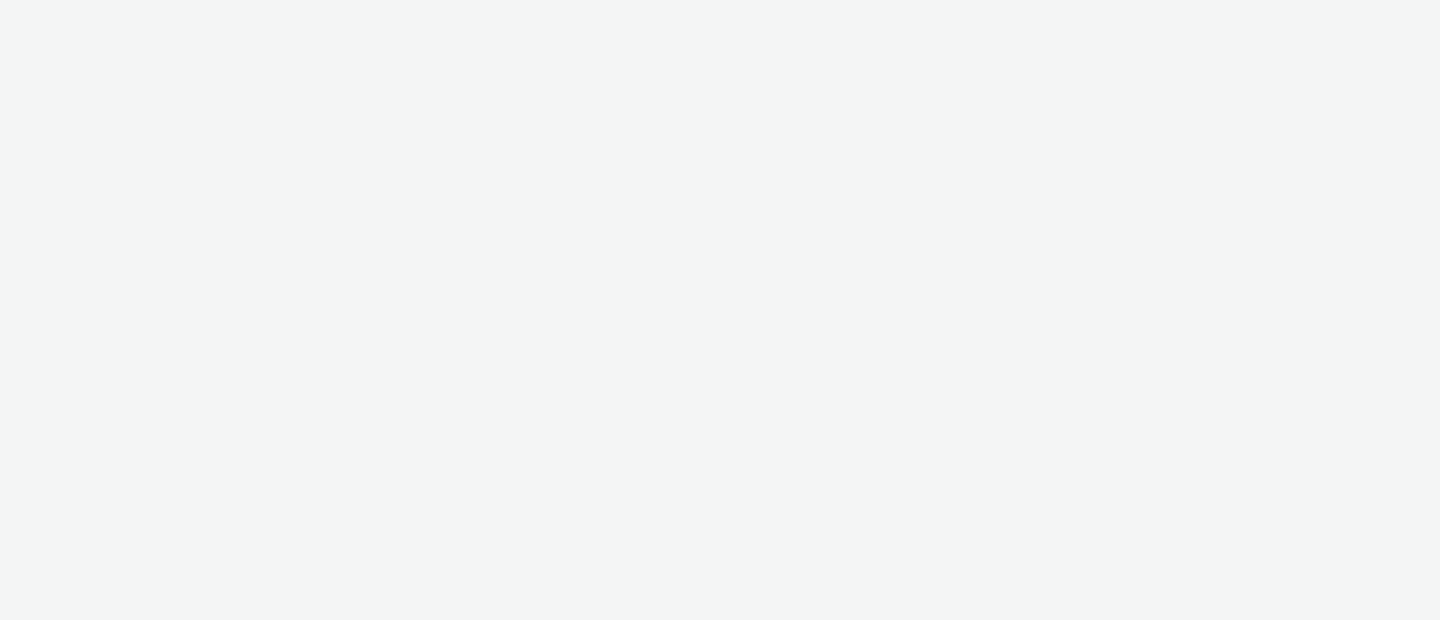
select select "ab85b118-b3fc-4d58-8204-61b74655165f"
select select "74646f0e-81e2-42d0-938d-1e49f1c87be8"
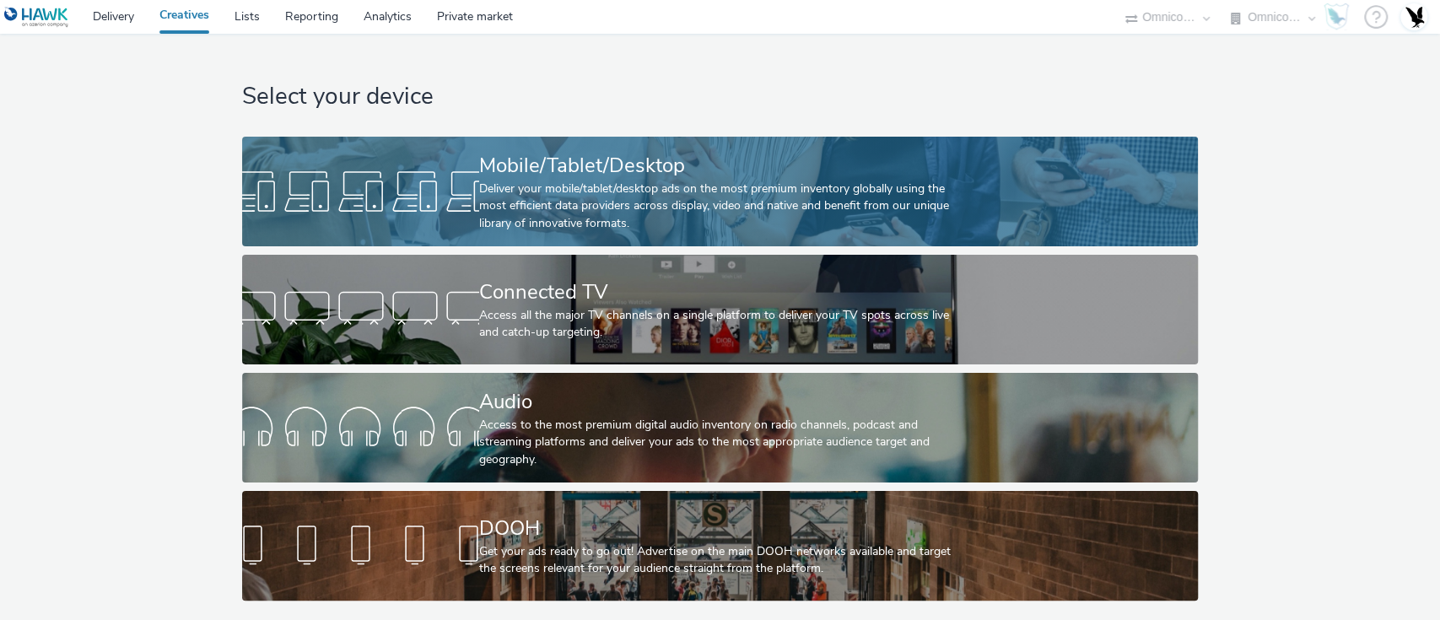
click at [518, 192] on div "Deliver your mobile/tablet/desktop ads on the most premium inventory globally u…" at bounding box center [716, 206] width 475 height 51
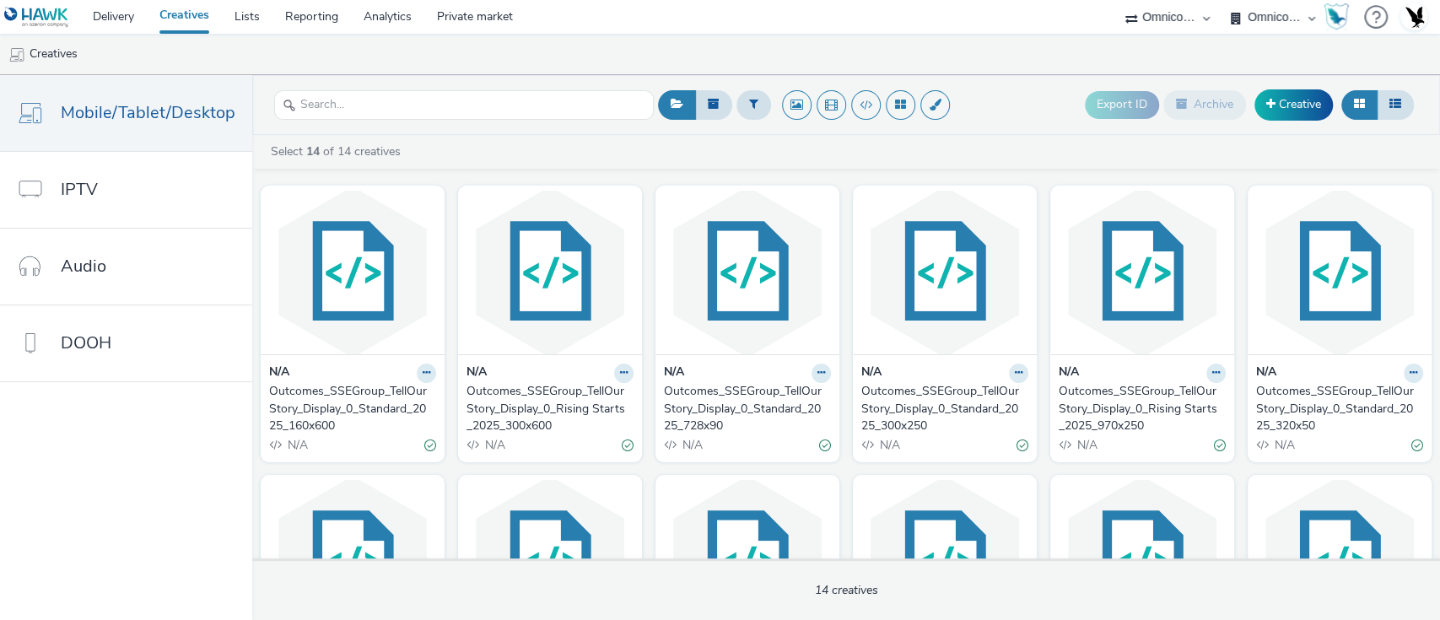
click at [304, 399] on div "Outcomes_SSEGroup_TellOurStory_Display_0_Standard_2025_160x600" at bounding box center [349, 408] width 160 height 51
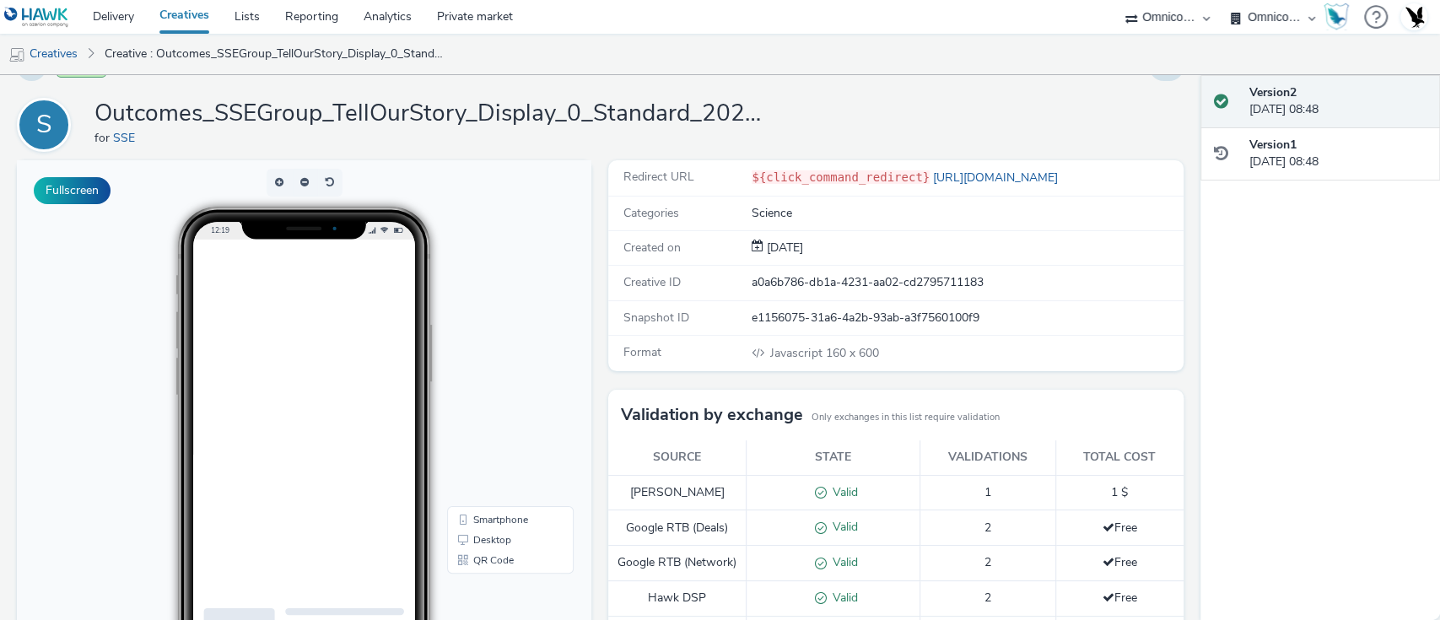
scroll to position [23, 0]
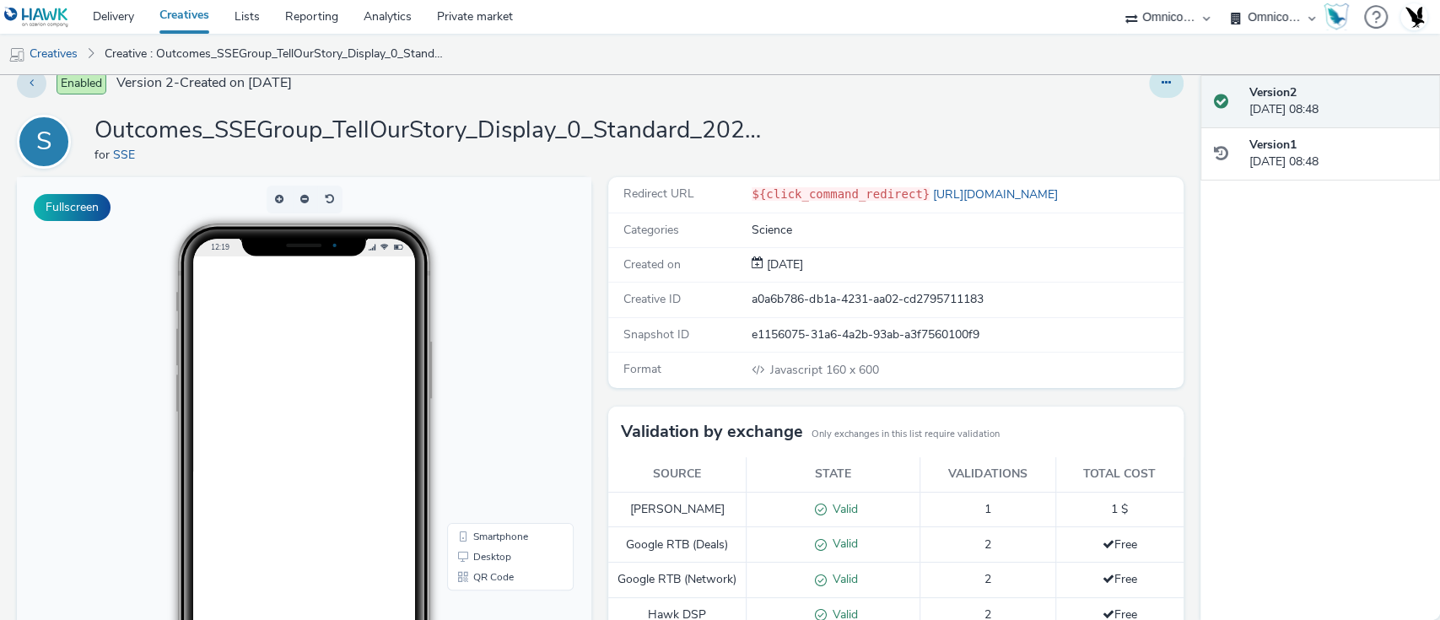
click at [1154, 84] on button at bounding box center [1166, 83] width 35 height 29
click at [1152, 109] on link "Edit" at bounding box center [1120, 117] width 127 height 34
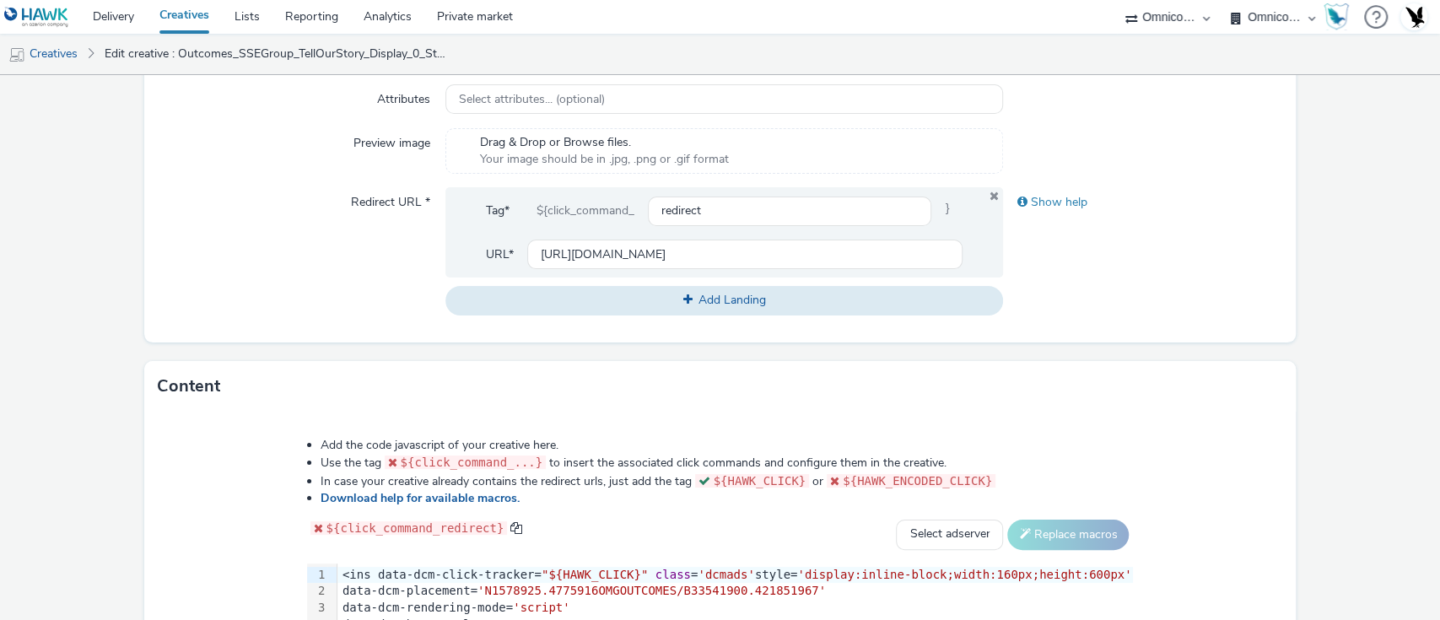
scroll to position [585, 0]
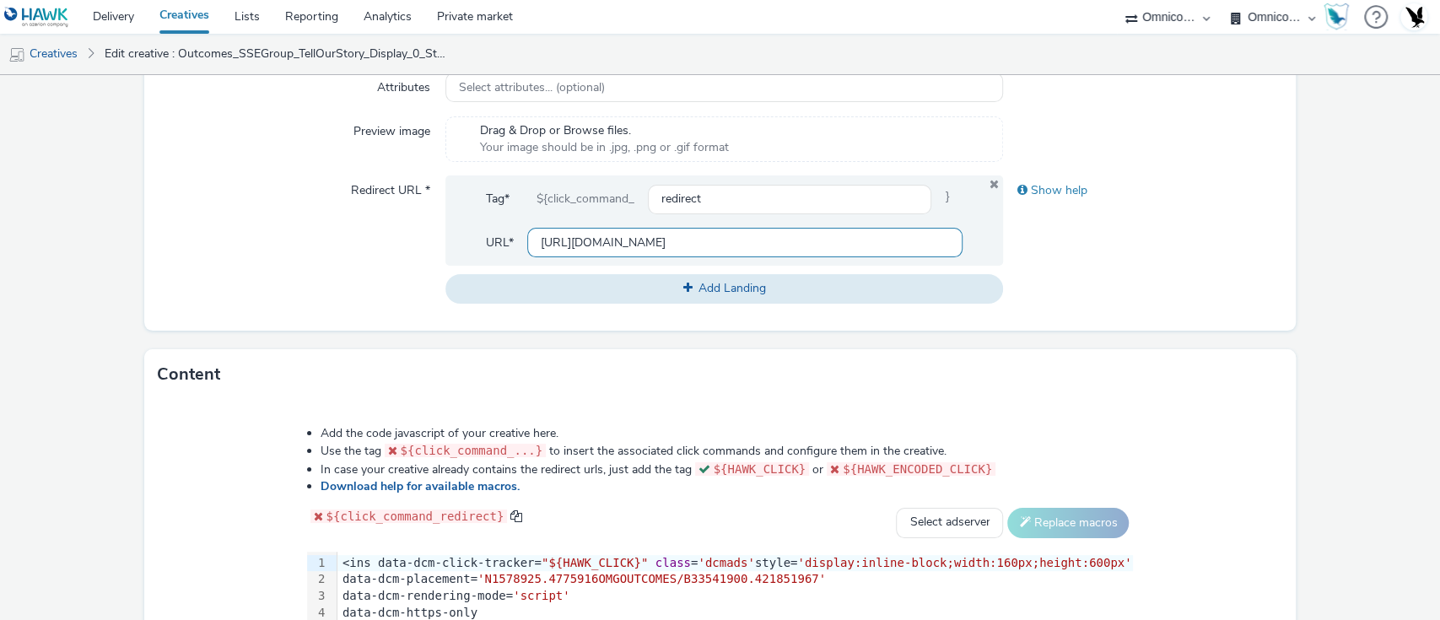
click at [608, 241] on input "https://www.tabmo.io" at bounding box center [745, 243] width 436 height 30
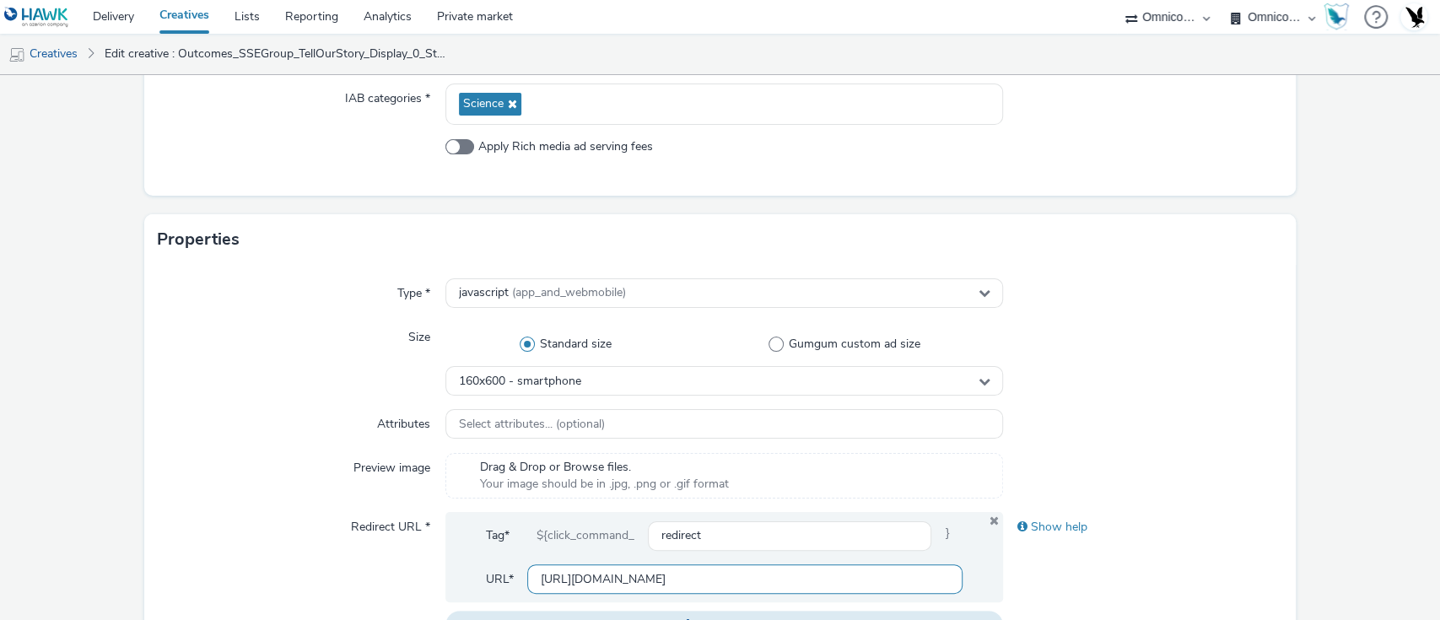
scroll to position [45, 0]
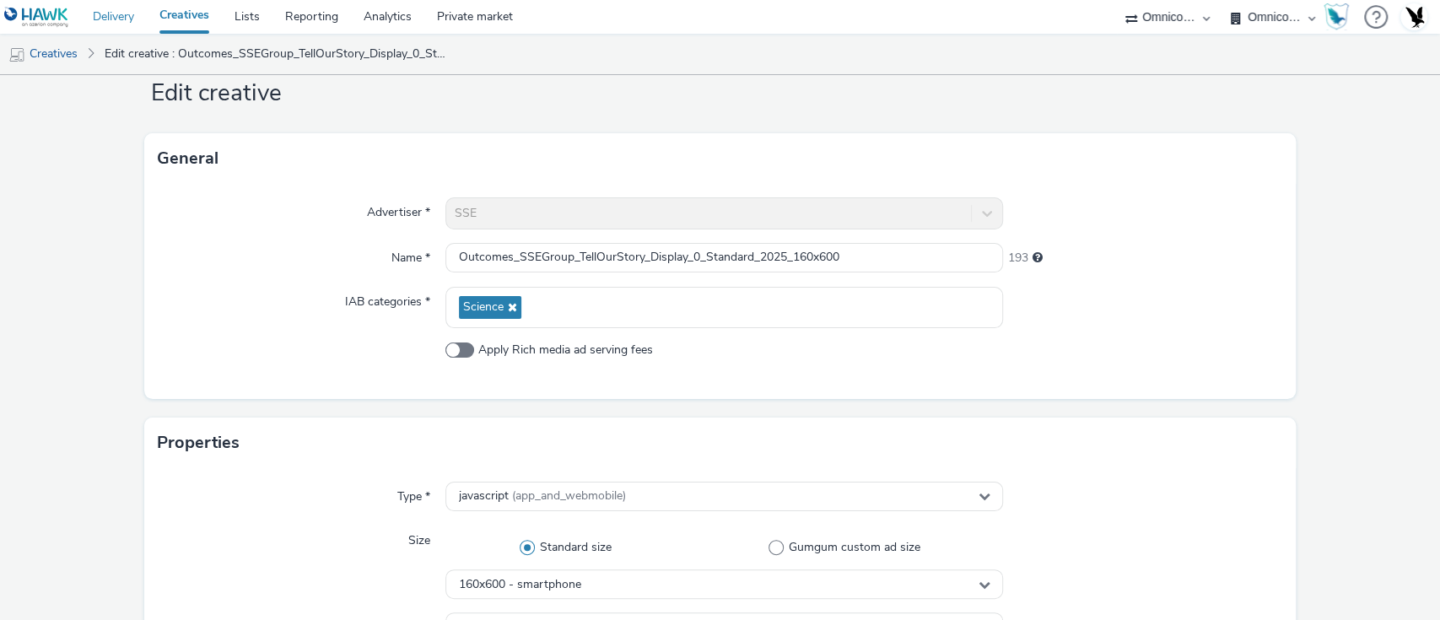
click at [113, 20] on link "Delivery" at bounding box center [113, 17] width 67 height 34
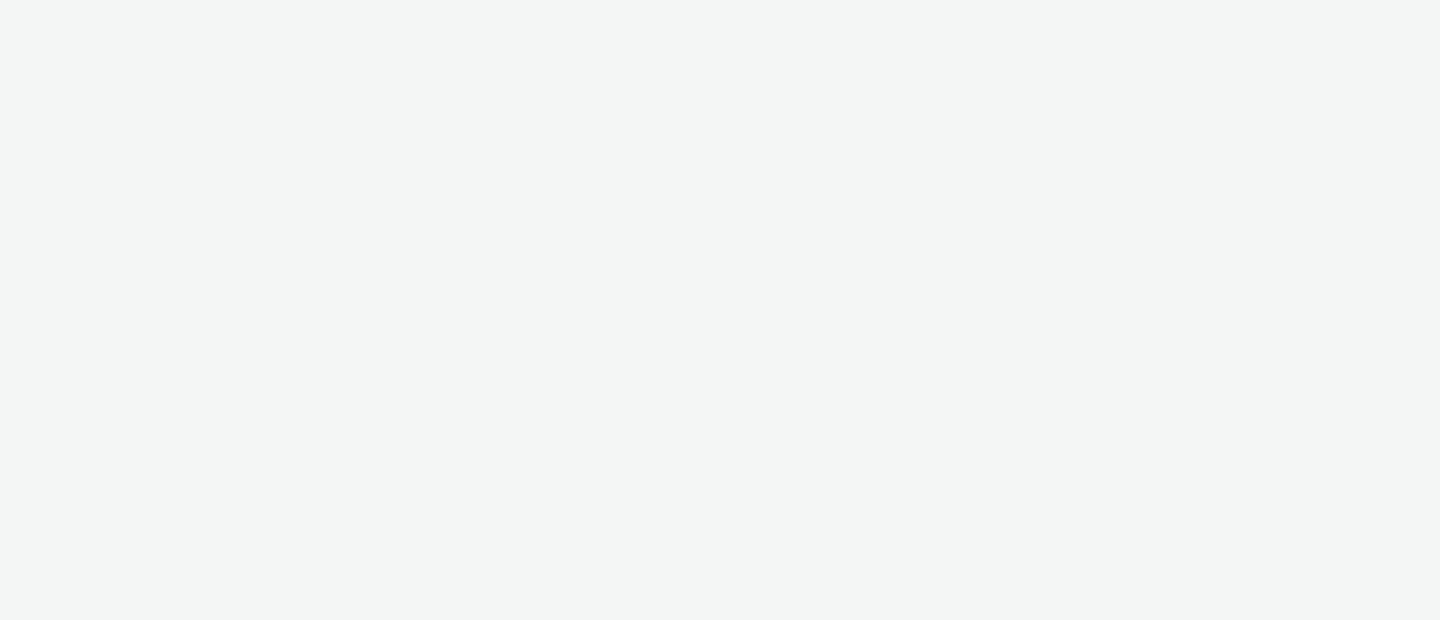
select select "ab85b118-b3fc-4d58-8204-61b74655165f"
select select "74646f0e-81e2-42d0-938d-1e49f1c87be8"
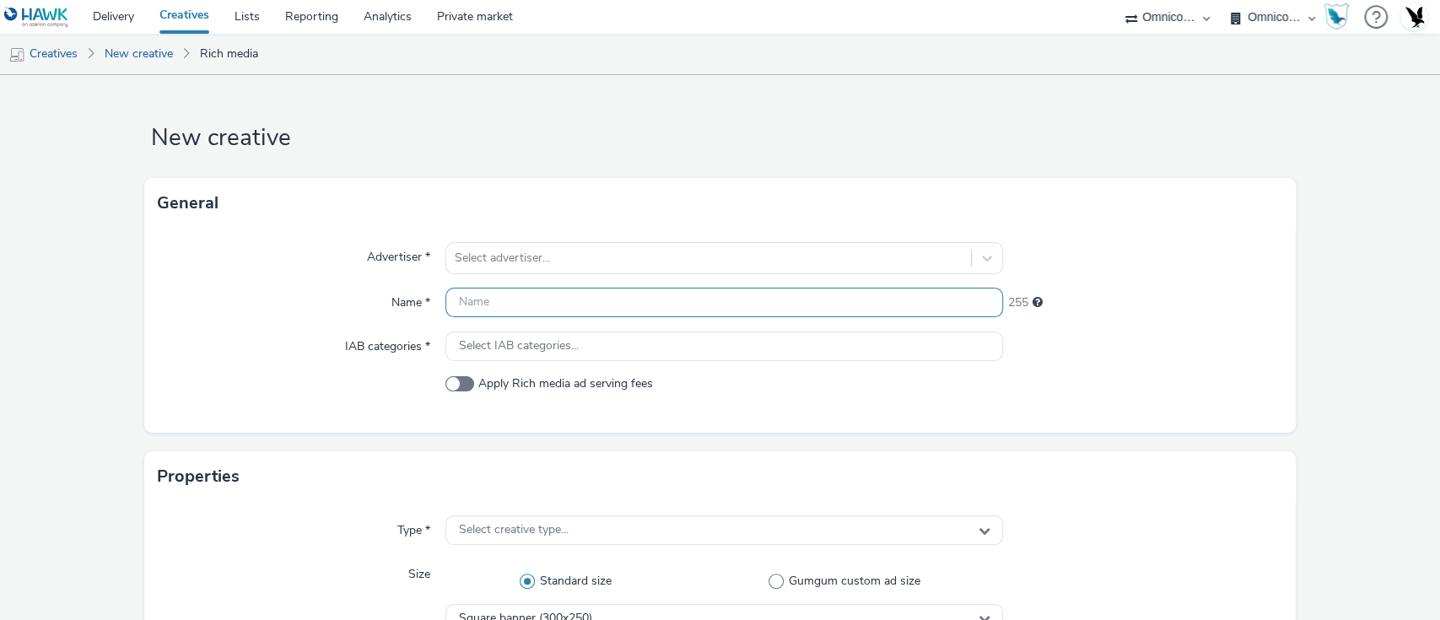
click at [522, 300] on input "text" at bounding box center [725, 303] width 559 height 30
paste input "GBR_SSE_TellOurStory_Hawk_MPU_NonExp_Animated_300x250_Standard_20250903"
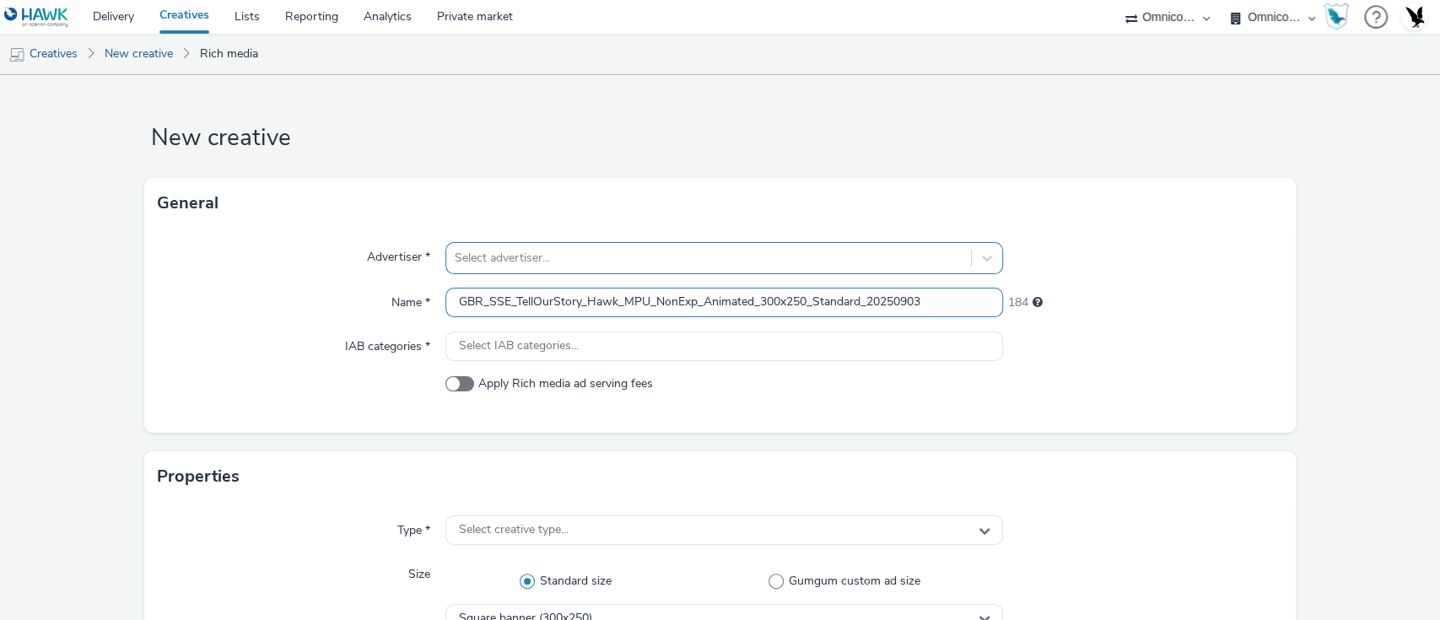
type input "GBR_SSE_TellOurStory_Hawk_MPU_NonExp_Animated_300x250_Standard_20250903"
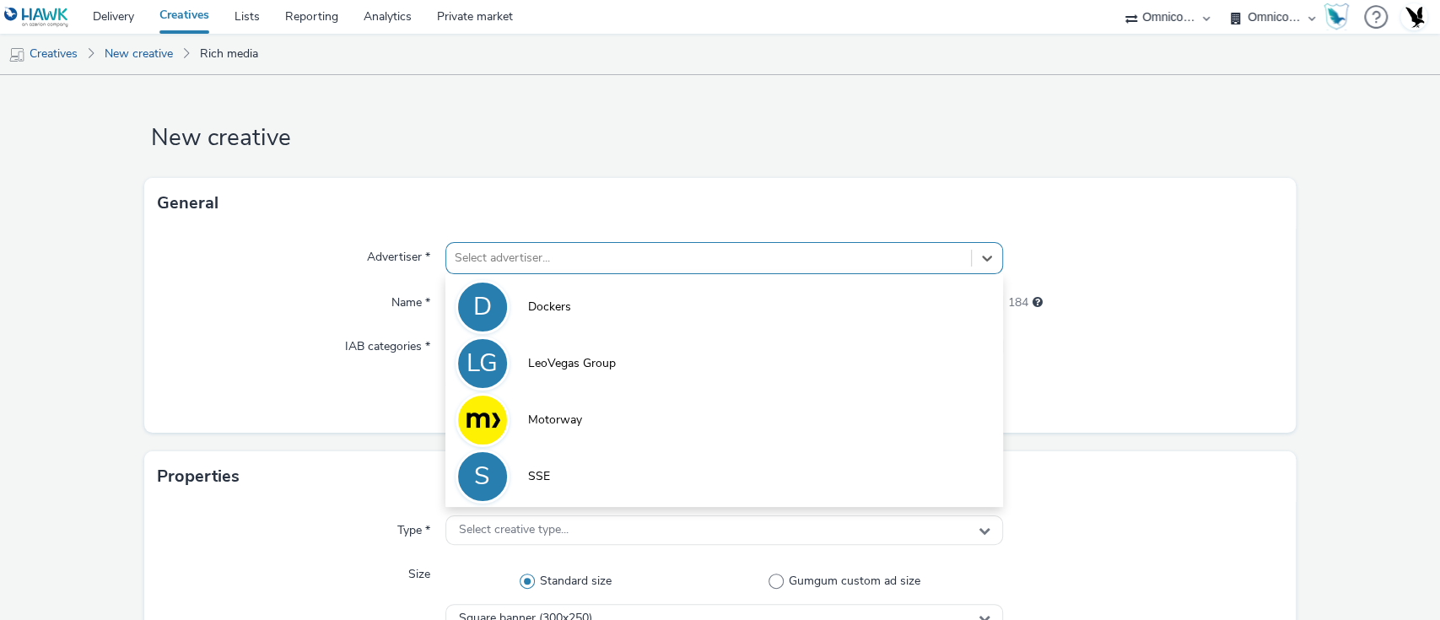
click at [496, 268] on div "Select advertiser..." at bounding box center [709, 258] width 526 height 27
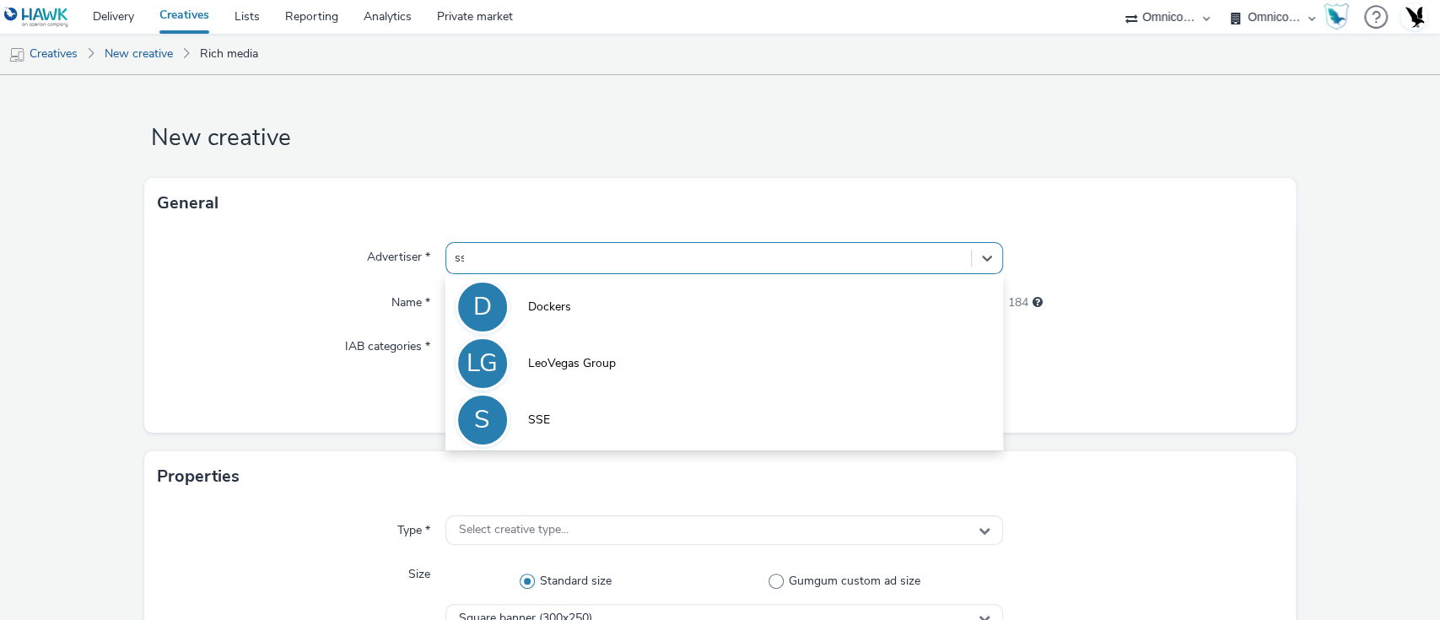
type input "sse"
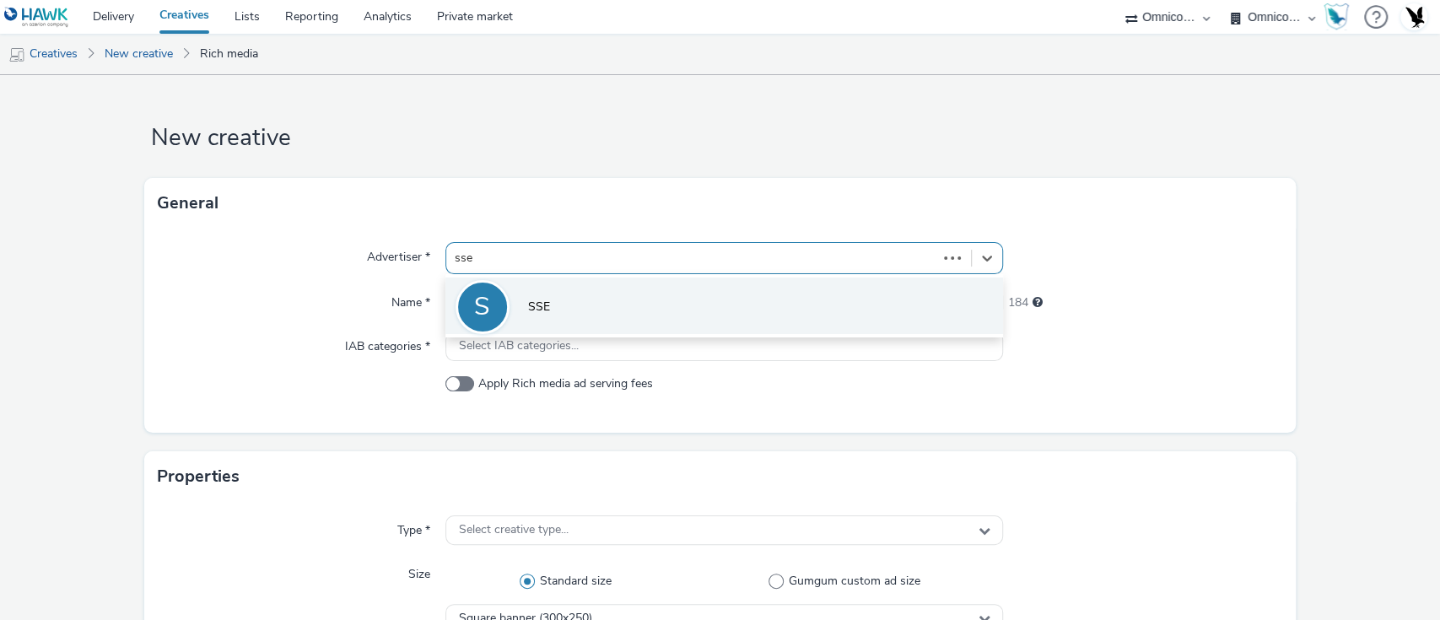
click at [577, 294] on li "S SSE" at bounding box center [725, 306] width 559 height 57
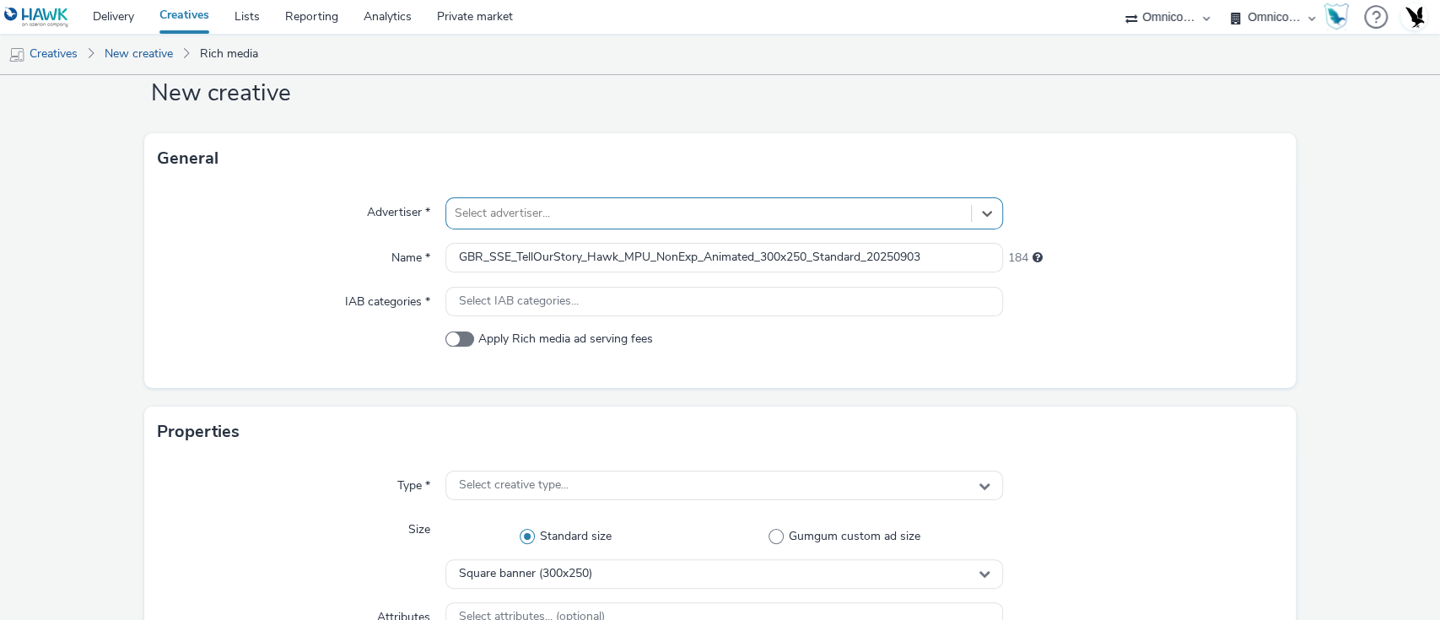
scroll to position [48, 0]
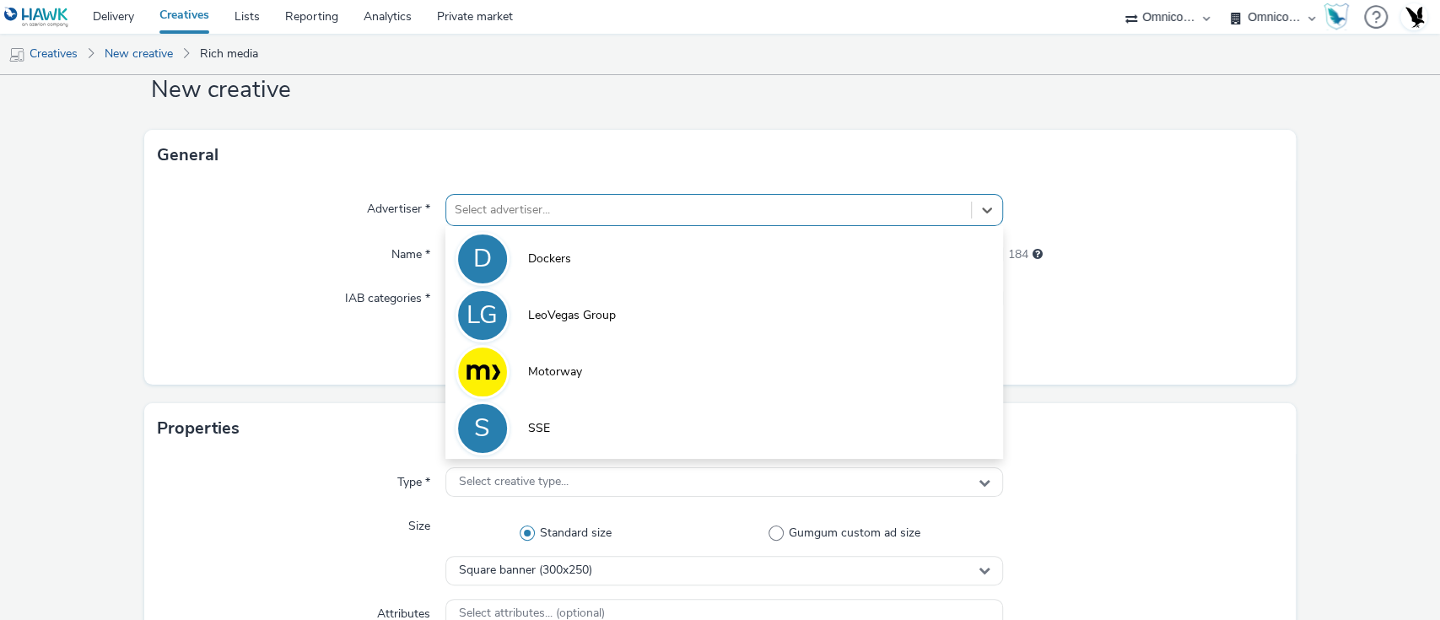
click at [490, 211] on div at bounding box center [709, 210] width 509 height 20
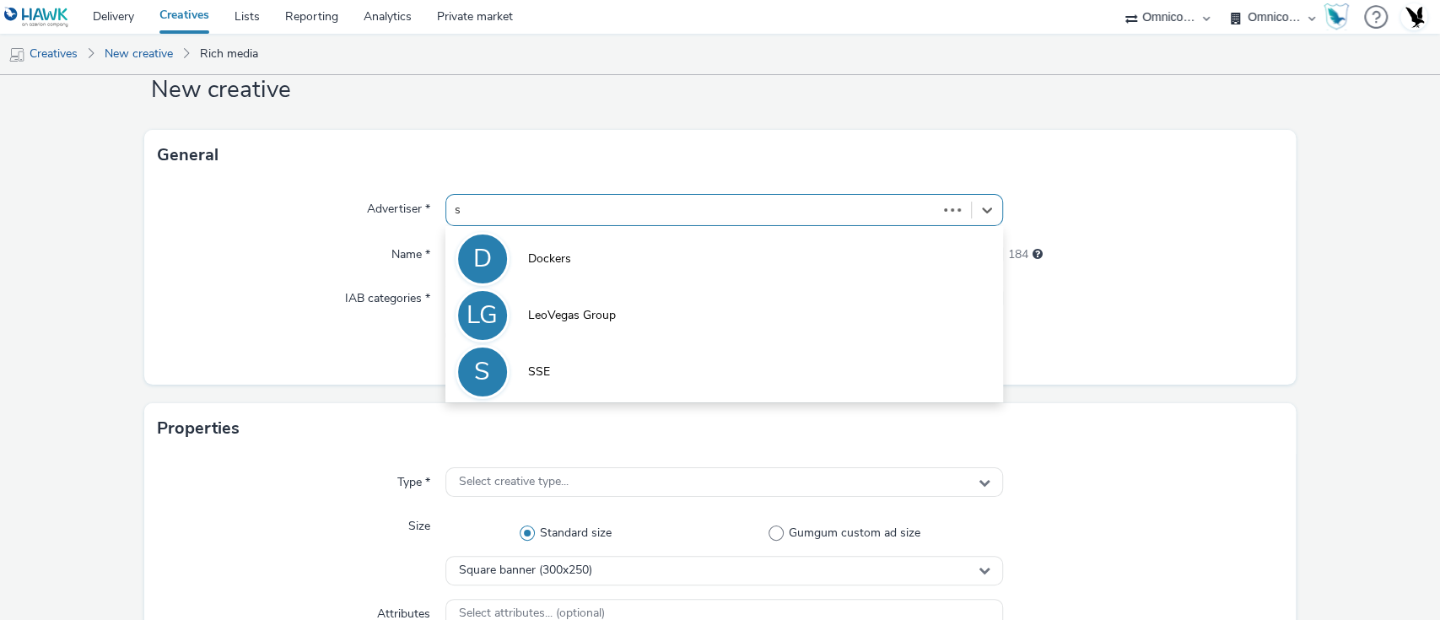
type input "ss"
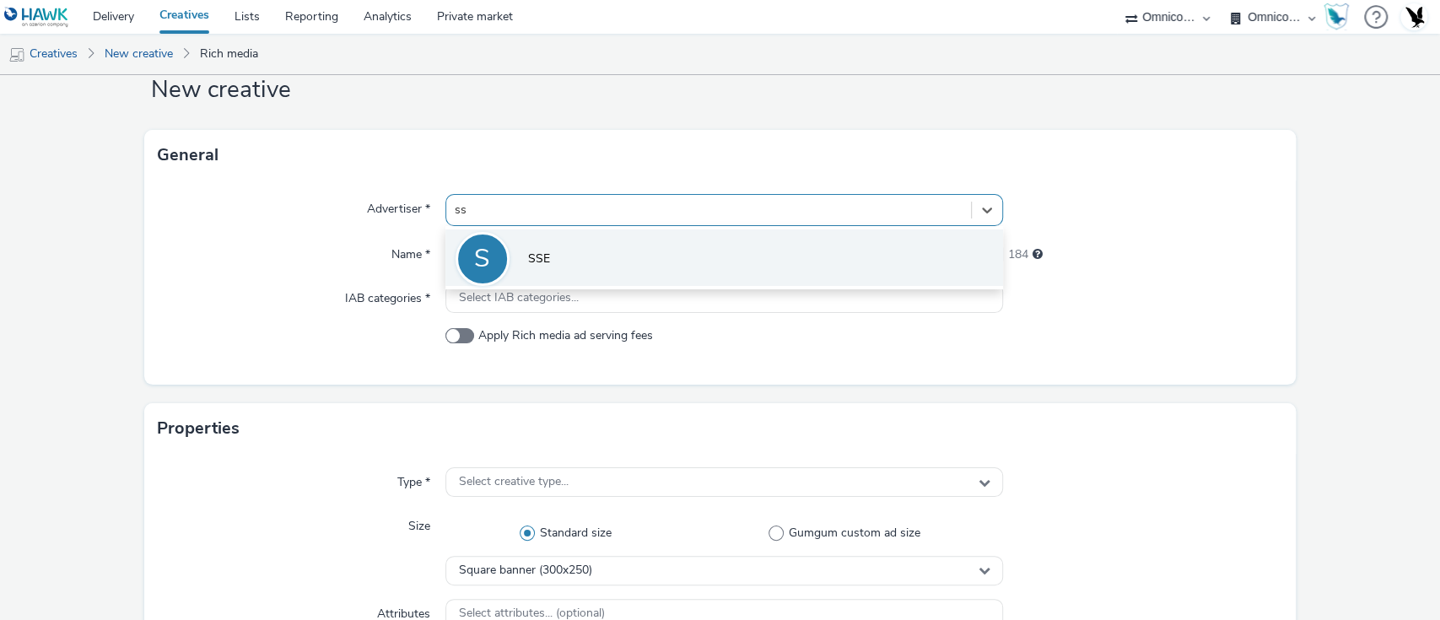
click at [562, 247] on li "S SSE" at bounding box center [725, 258] width 559 height 57
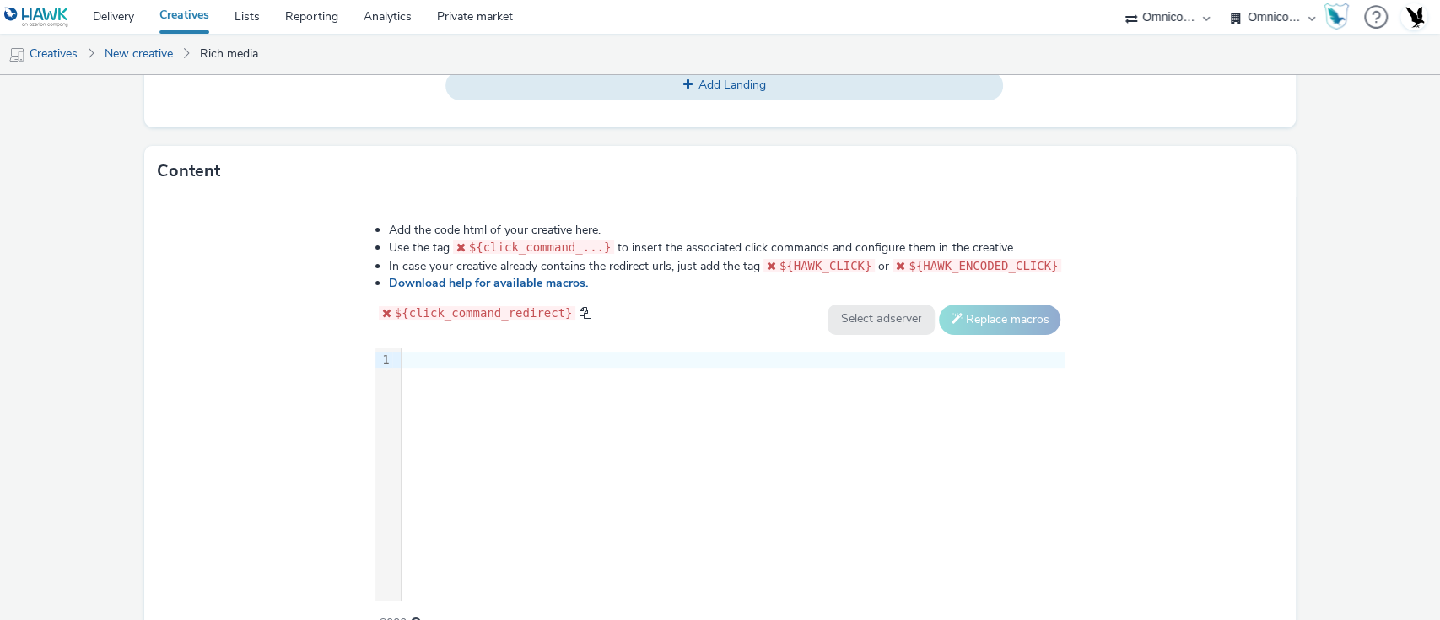
scroll to position [787, 0]
click at [710, 462] on div "9 1 ›" at bounding box center [720, 475] width 690 height 253
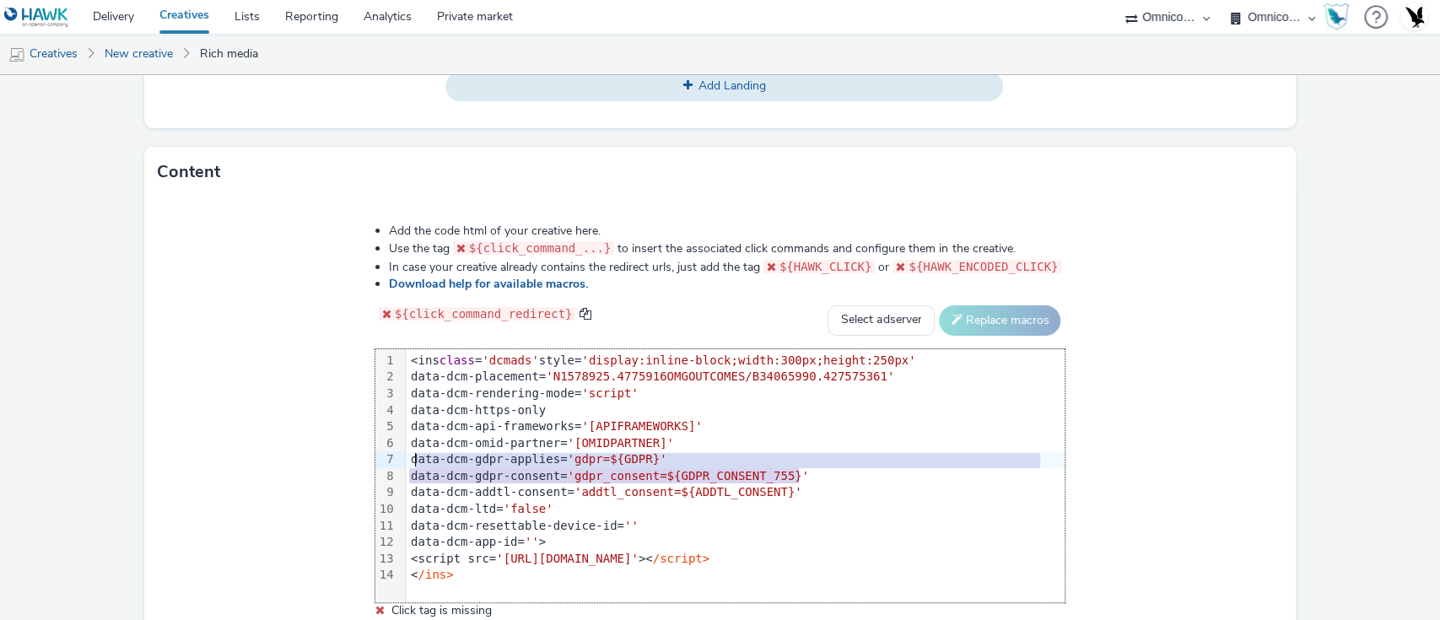
drag, startPoint x: 813, startPoint y: 478, endPoint x: 413, endPoint y: 452, distance: 401.6
click at [413, 452] on div "<ins class = 'dcmads' style= 'display:inline-block;width:300px;height:250px' da…" at bounding box center [735, 468] width 659 height 238
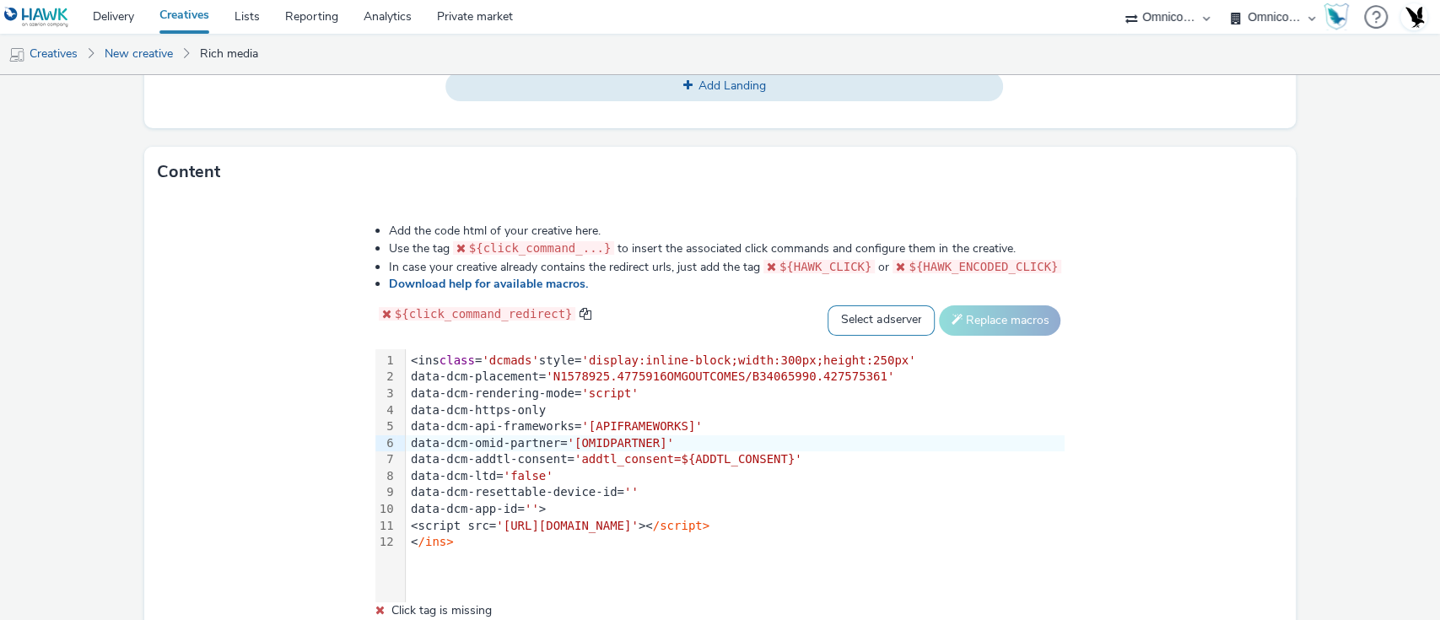
click at [878, 326] on select "Select adserver Sizmek DCM Adform Sting" at bounding box center [881, 320] width 107 height 30
select select "dcm"
click at [828, 305] on select "Select adserver Sizmek DCM Adform Sting" at bounding box center [881, 320] width 107 height 30
click at [1001, 319] on button "Replace macros" at bounding box center [1000, 320] width 122 height 30
click at [964, 314] on button "Replace macros" at bounding box center [1000, 320] width 122 height 30
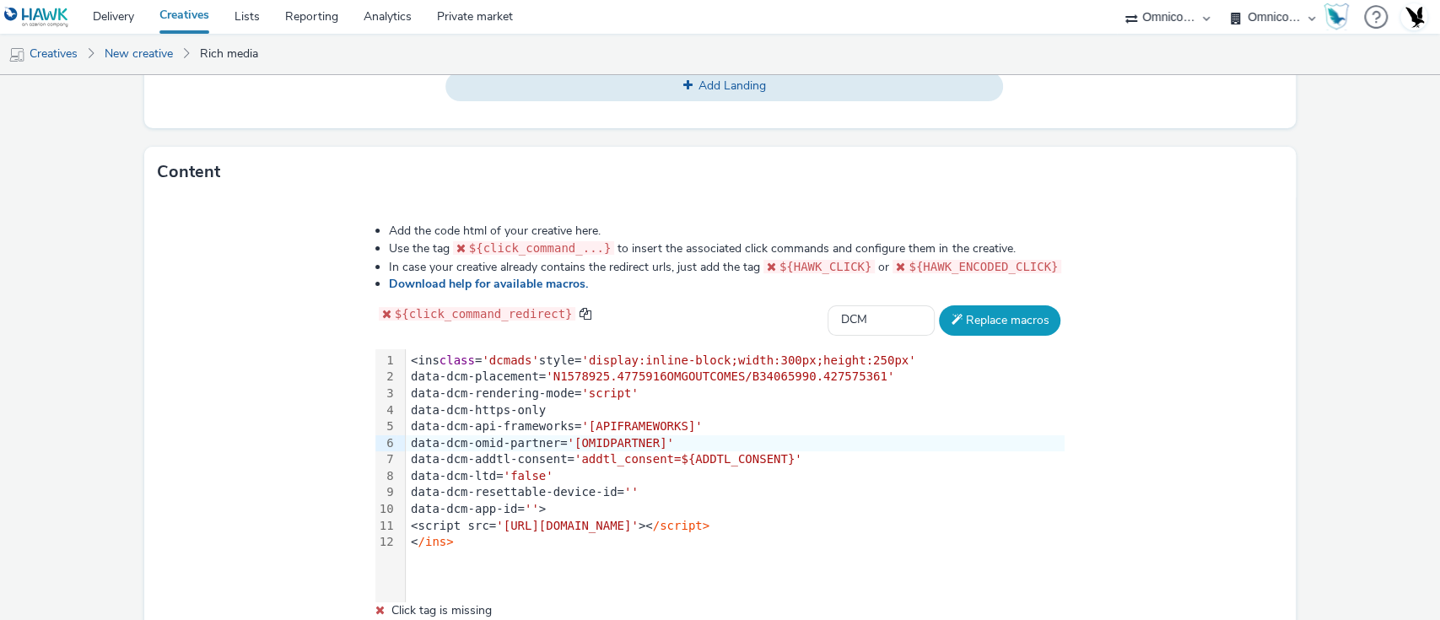
click at [964, 314] on button "Replace macros" at bounding box center [1000, 320] width 122 height 30
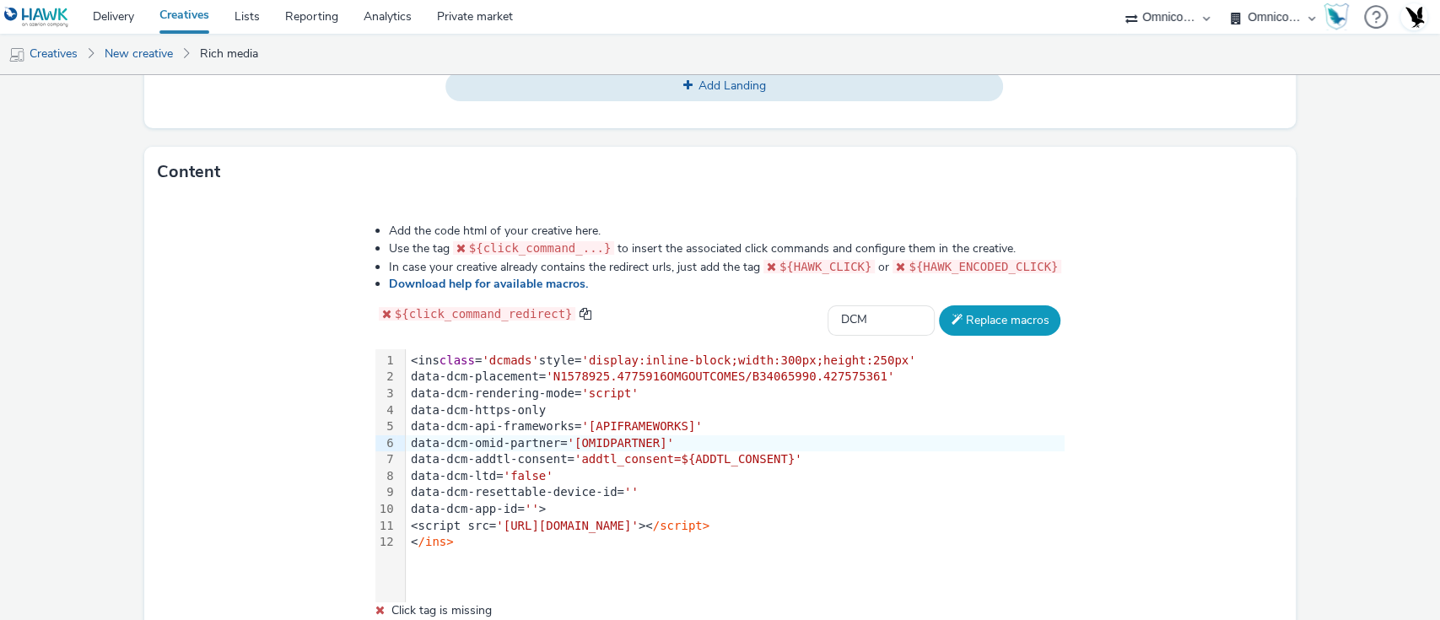
click at [964, 314] on button "Replace macros" at bounding box center [1000, 320] width 122 height 30
click at [831, 423] on div "data-dcm-api-frameworks= '[APIFRAMEWORKS]'" at bounding box center [735, 427] width 659 height 17
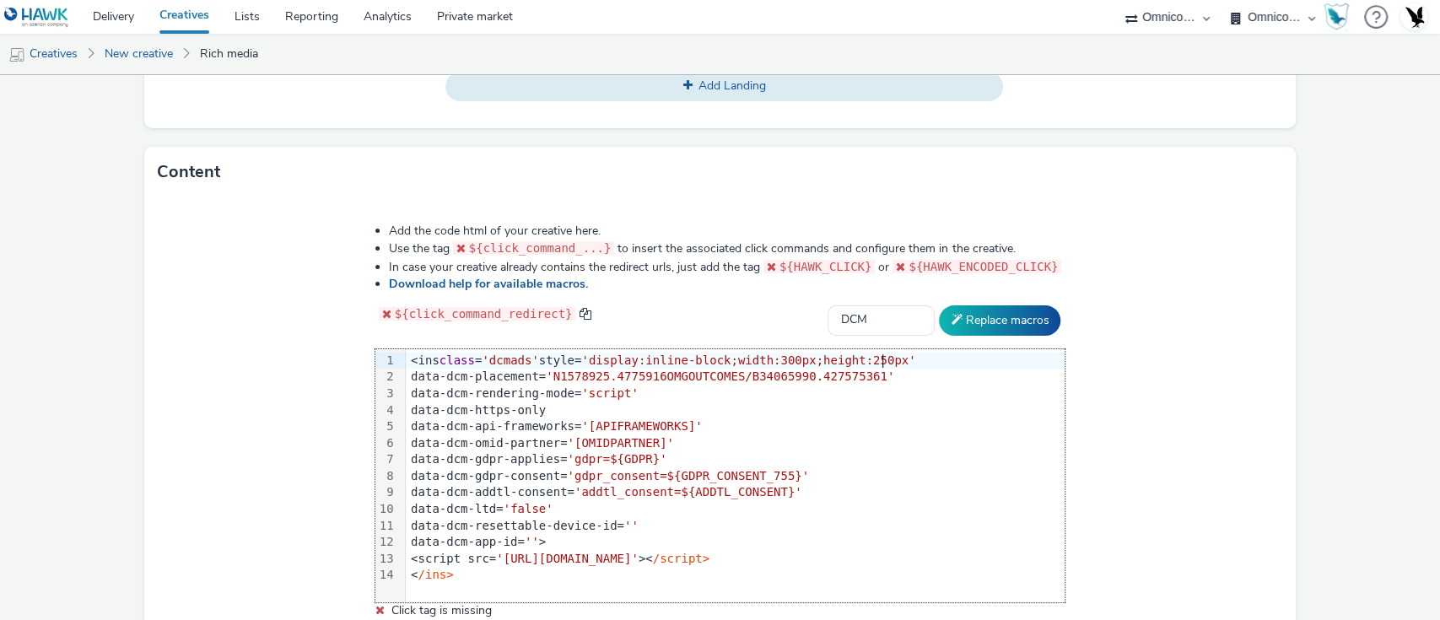
click at [1001, 334] on div "Add the code html of your creative here. Use the tag ${click_command_...} to in…" at bounding box center [721, 427] width 812 height 433
click at [985, 317] on button "Replace macros" at bounding box center [1000, 320] width 122 height 30
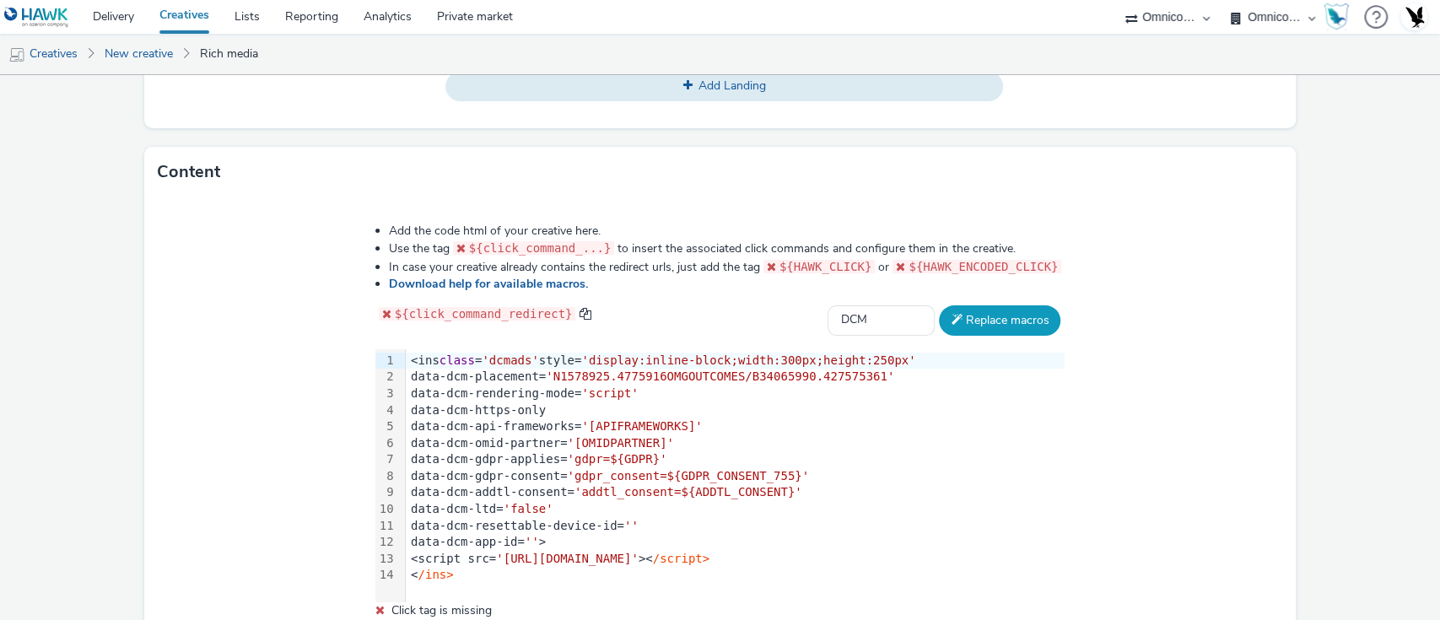
click at [985, 317] on button "Replace macros" at bounding box center [1000, 320] width 122 height 30
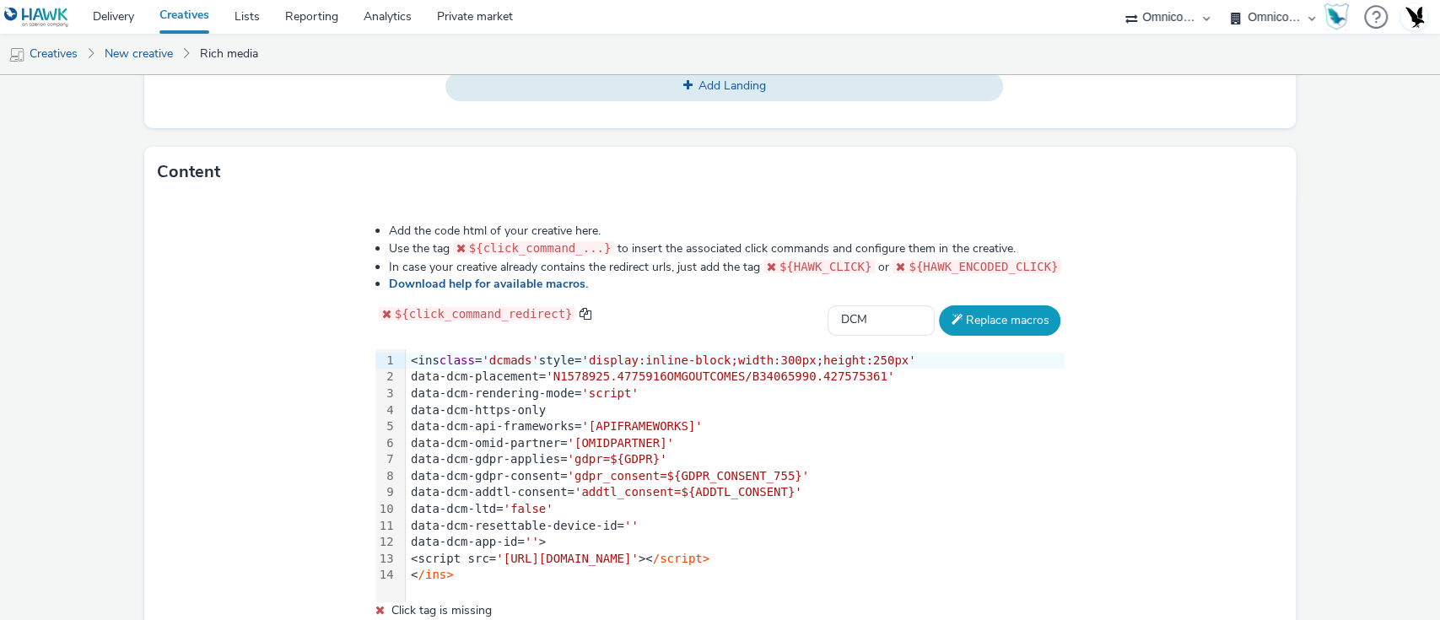
click at [985, 317] on button "Replace macros" at bounding box center [1000, 320] width 122 height 30
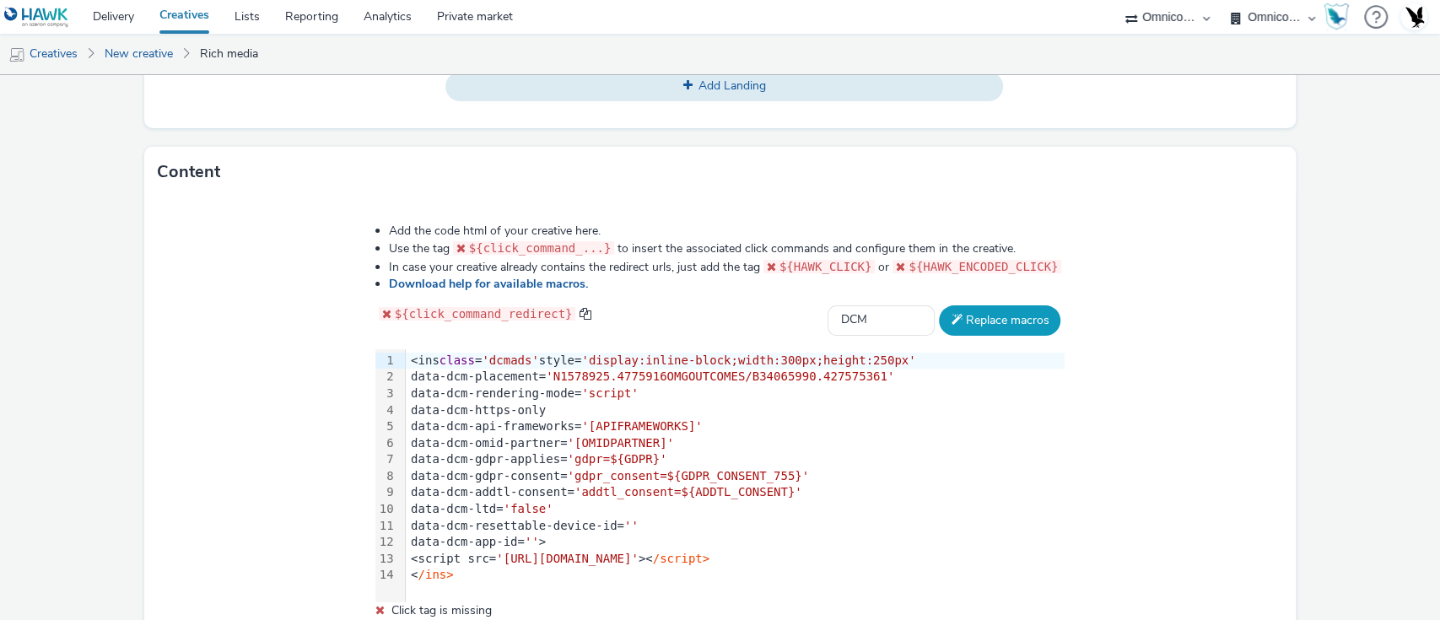
click at [985, 317] on button "Replace macros" at bounding box center [1000, 320] width 122 height 30
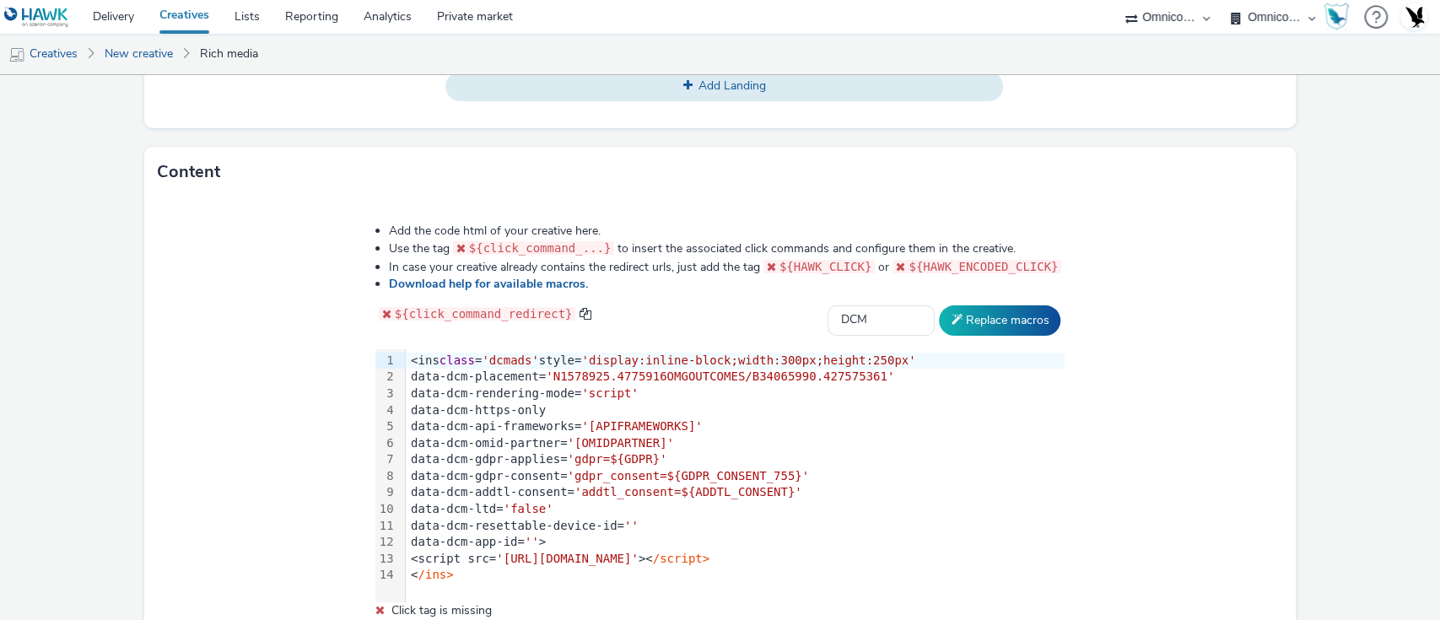
drag, startPoint x: 985, startPoint y: 317, endPoint x: 695, endPoint y: 289, distance: 290.8
click at [695, 289] on div "Add the code html of your creative here. Use the tag ${click_command_...} to in…" at bounding box center [721, 427] width 812 height 433
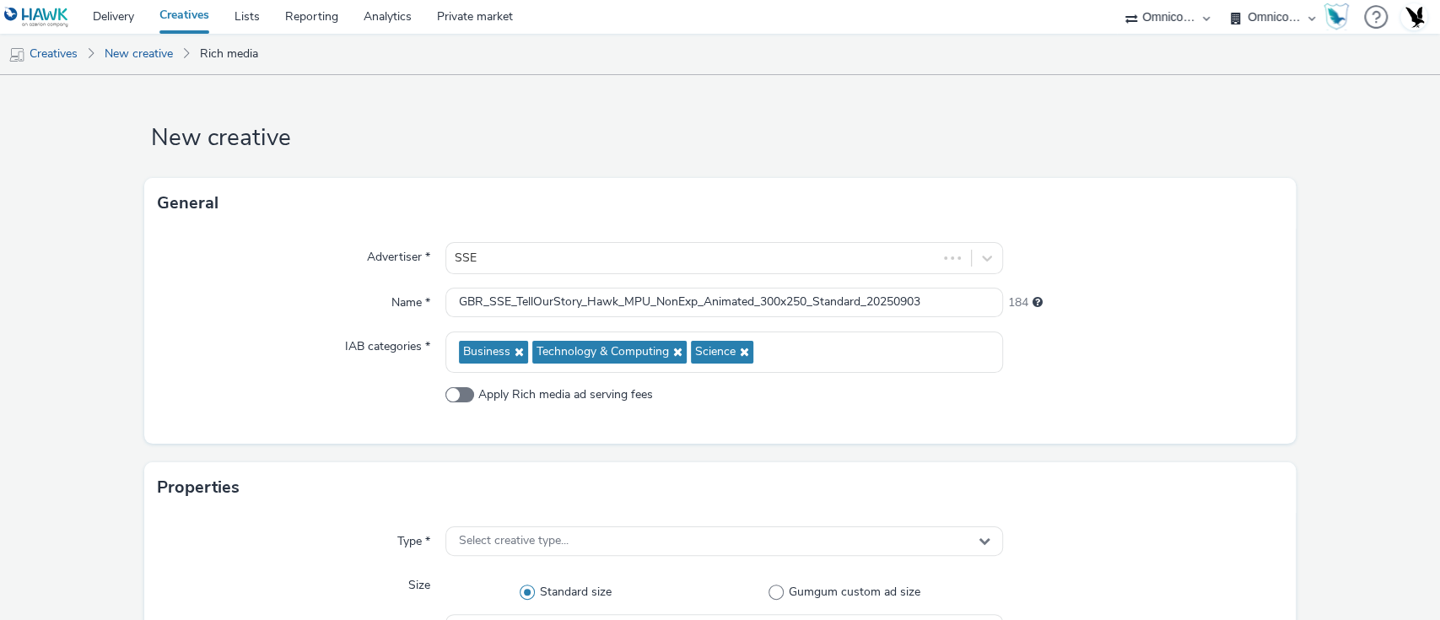
scroll to position [233, 0]
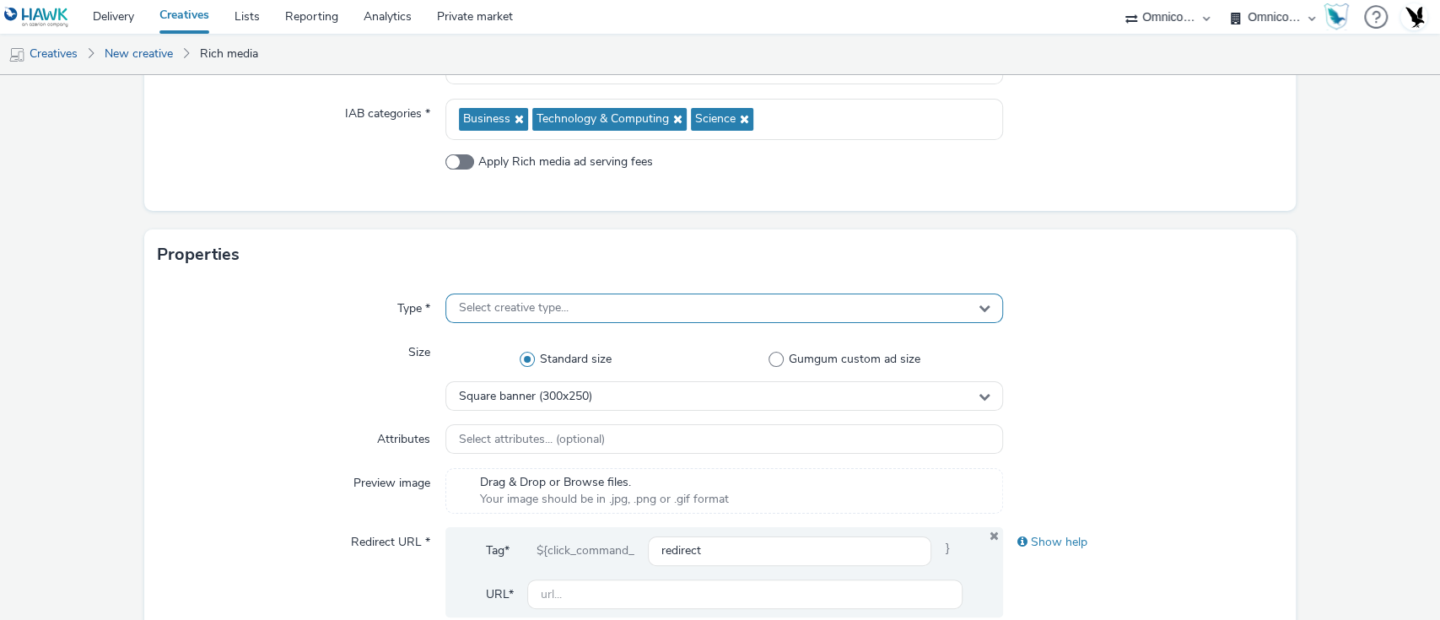
click at [689, 316] on div "Select creative type..." at bounding box center [725, 309] width 559 height 30
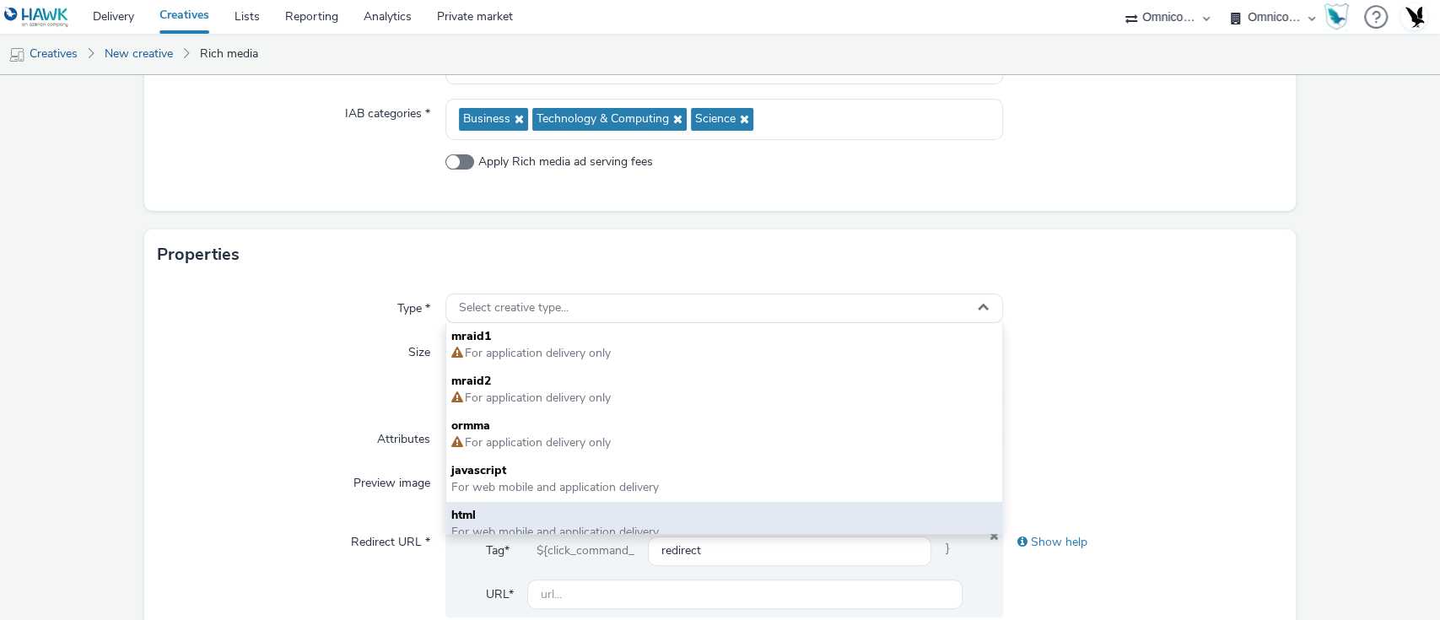
click at [532, 516] on span "html" at bounding box center [724, 515] width 547 height 17
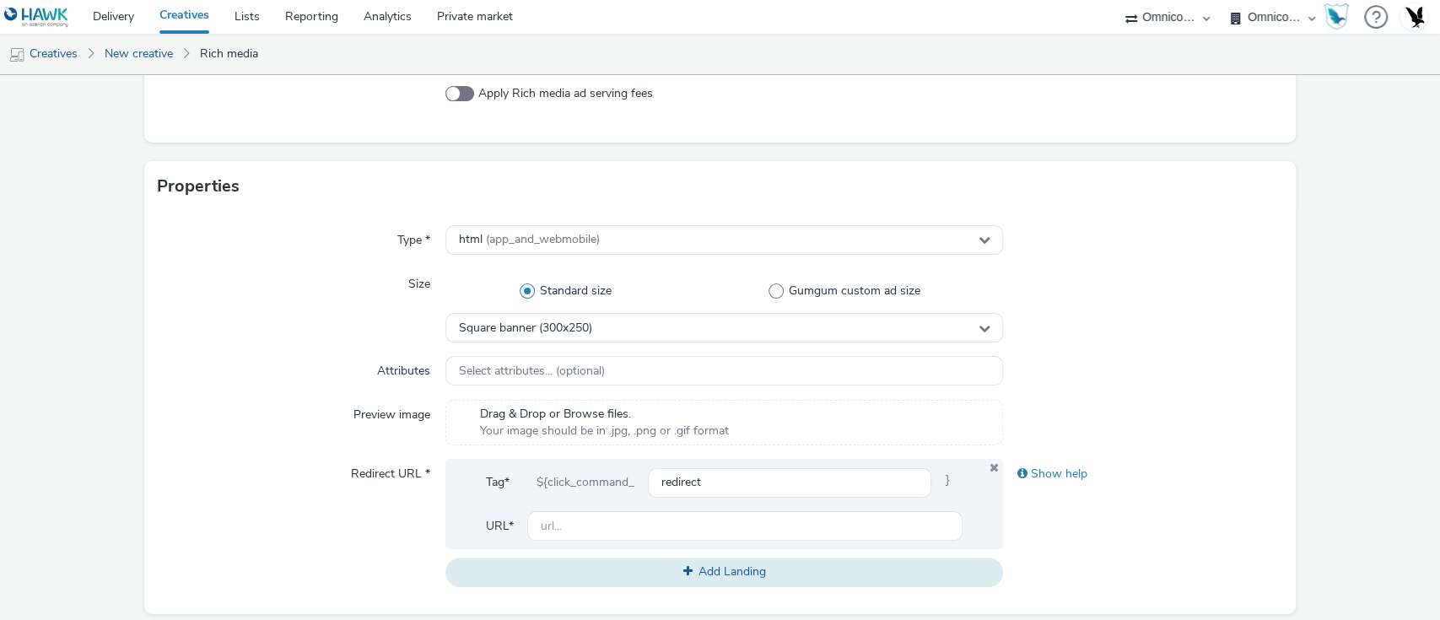
scroll to position [305, 0]
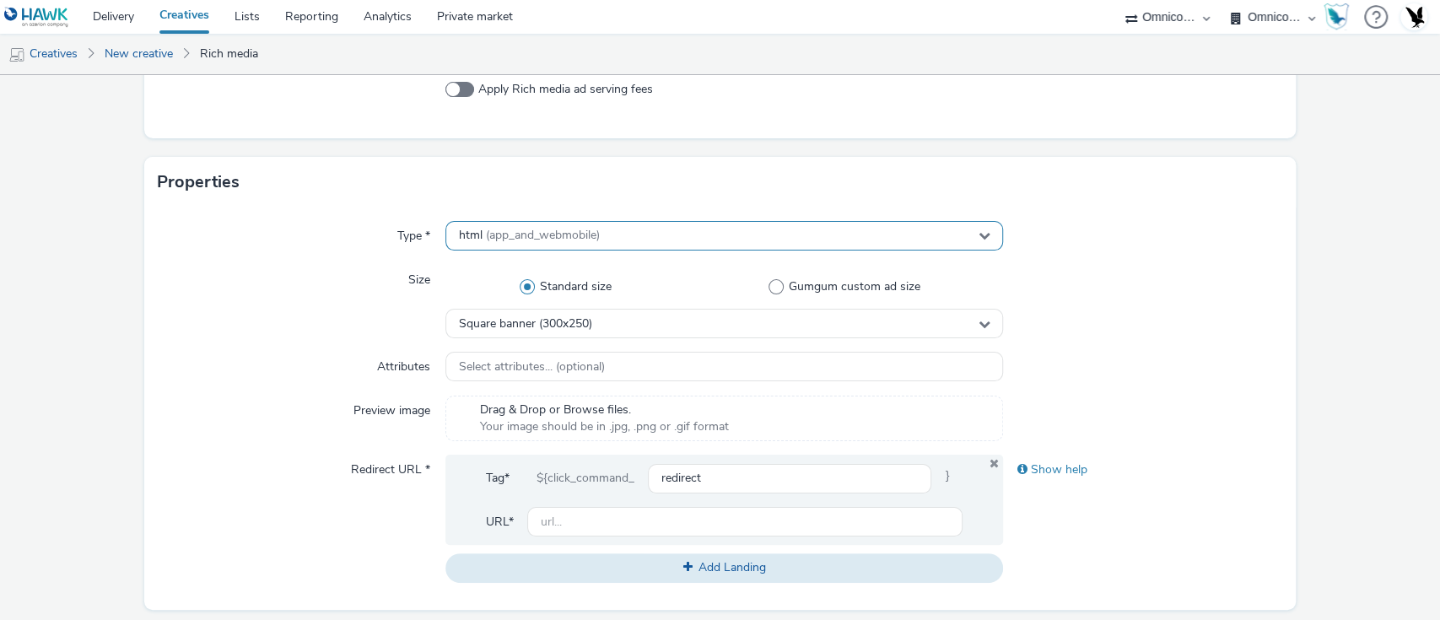
click at [486, 246] on div "html (app_and_webmobile)" at bounding box center [725, 236] width 559 height 30
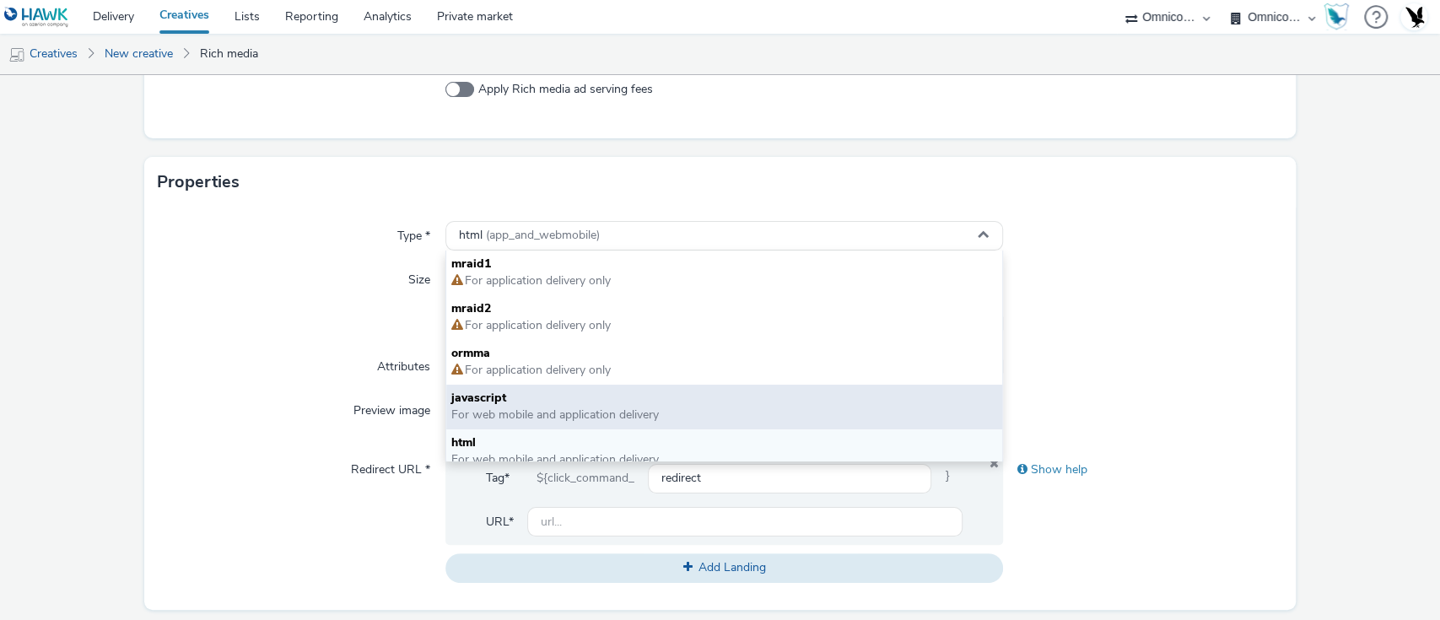
click at [482, 400] on span "javascript" at bounding box center [724, 398] width 547 height 17
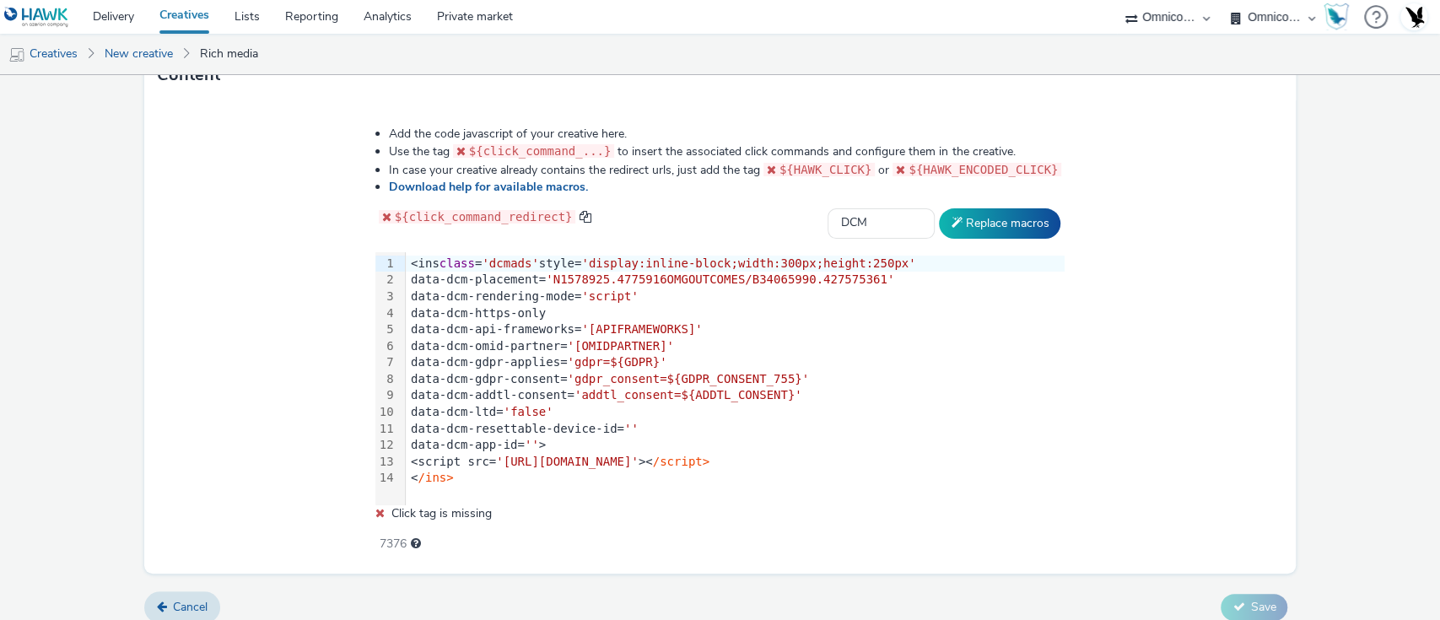
scroll to position [885, 0]
click at [939, 222] on button "Replace macros" at bounding box center [1000, 223] width 122 height 30
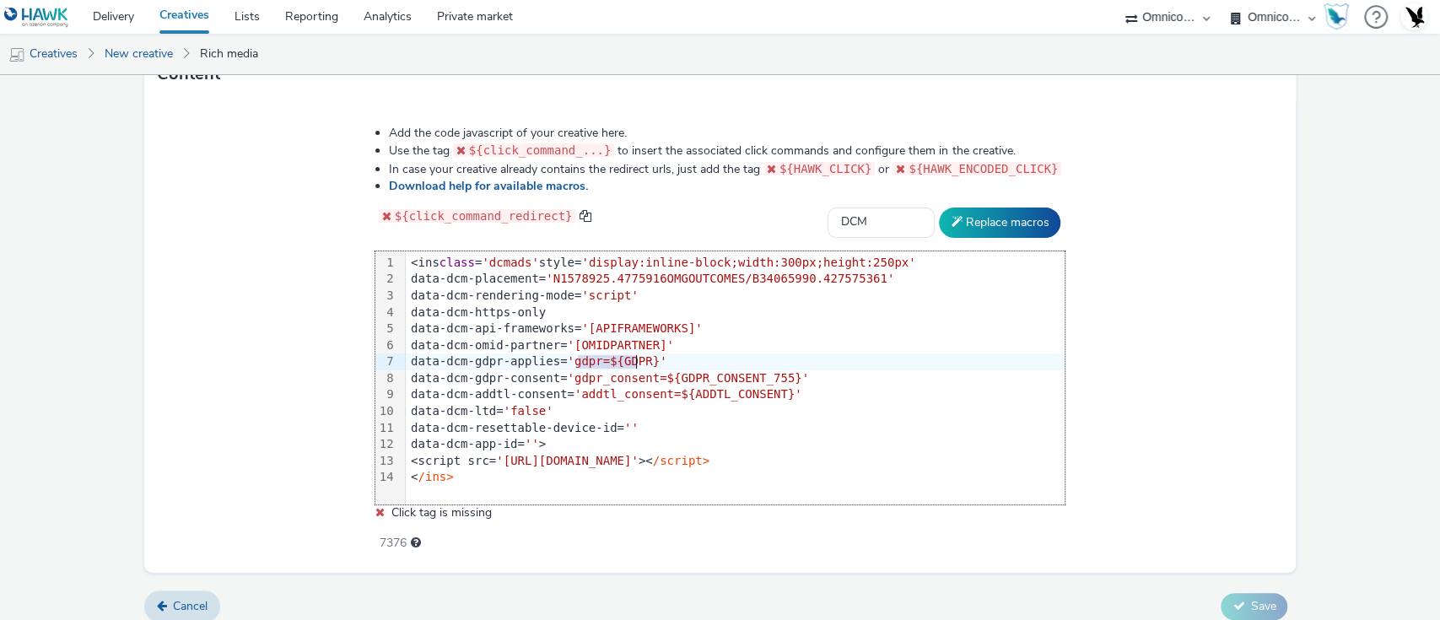
drag, startPoint x: 584, startPoint y: 356, endPoint x: 642, endPoint y: 360, distance: 58.4
click at [642, 360] on span "'gdpr=${GDPR}'" at bounding box center [617, 361] width 100 height 14
click at [592, 362] on span "'gdpr=${GDPR}'" at bounding box center [617, 361] width 100 height 14
drag, startPoint x: 584, startPoint y: 357, endPoint x: 687, endPoint y: 367, distance: 103.4
click at [687, 367] on div "<ins class = 'dcmads' style= 'display:inline-block;width:300px;height:250px' da…" at bounding box center [735, 370] width 659 height 238
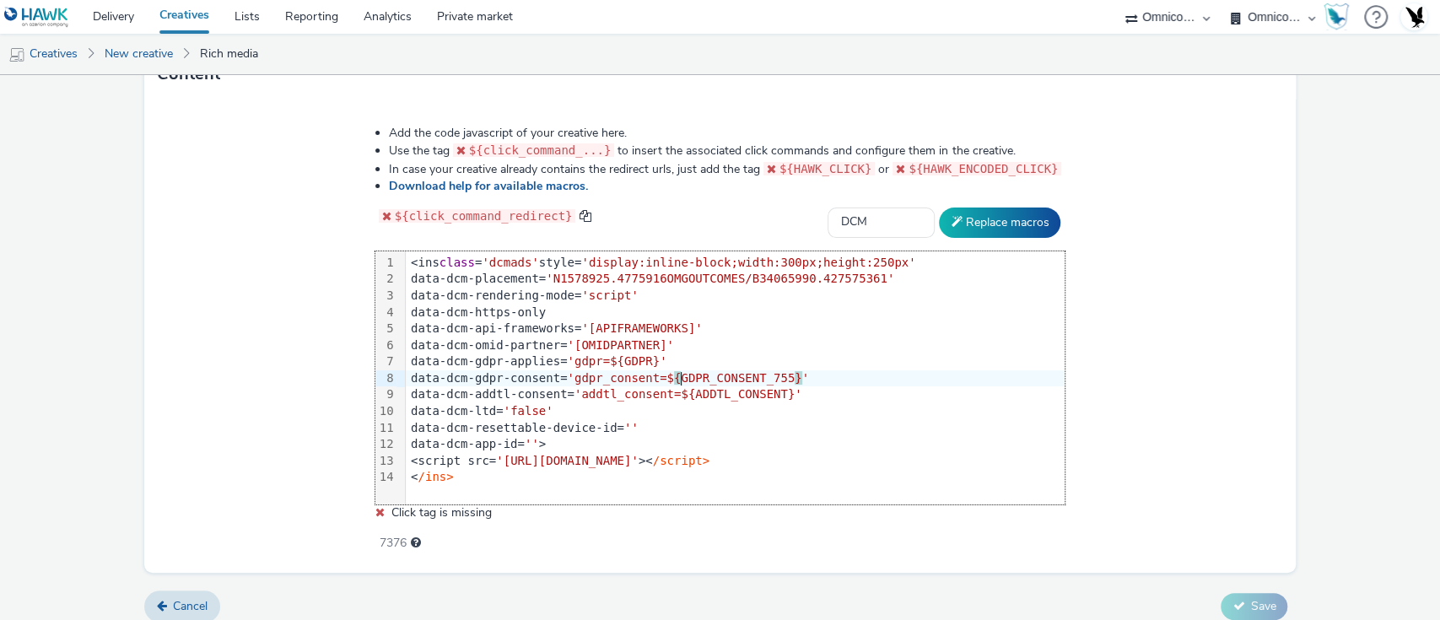
click at [687, 370] on div "data-dcm-gdpr-consent= 'gdpr_consent=$ { GDPR_CONSENT_755 } '" at bounding box center [735, 378] width 659 height 17
drag, startPoint x: 672, startPoint y: 354, endPoint x: 587, endPoint y: 353, distance: 85.2
click at [587, 354] on div "data-dcm-gdpr-applies= 'gdpr=${GDPR}'" at bounding box center [735, 362] width 659 height 17
drag, startPoint x: 583, startPoint y: 368, endPoint x: 814, endPoint y: 375, distance: 231.3
click at [814, 375] on div "data-dcm-gdpr-consent= 'gdpr_consent=${GDPR_CONSENT_755}'" at bounding box center [735, 378] width 659 height 17
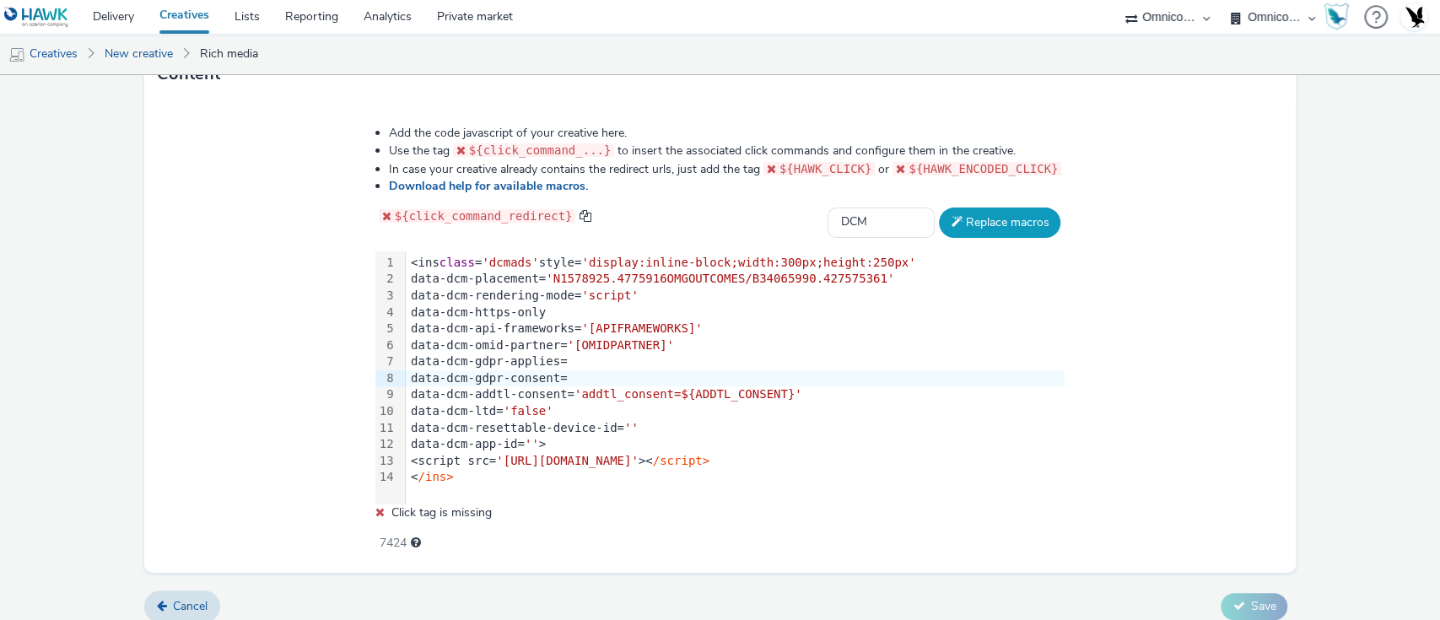
click at [976, 219] on button "Replace macros" at bounding box center [1000, 223] width 122 height 30
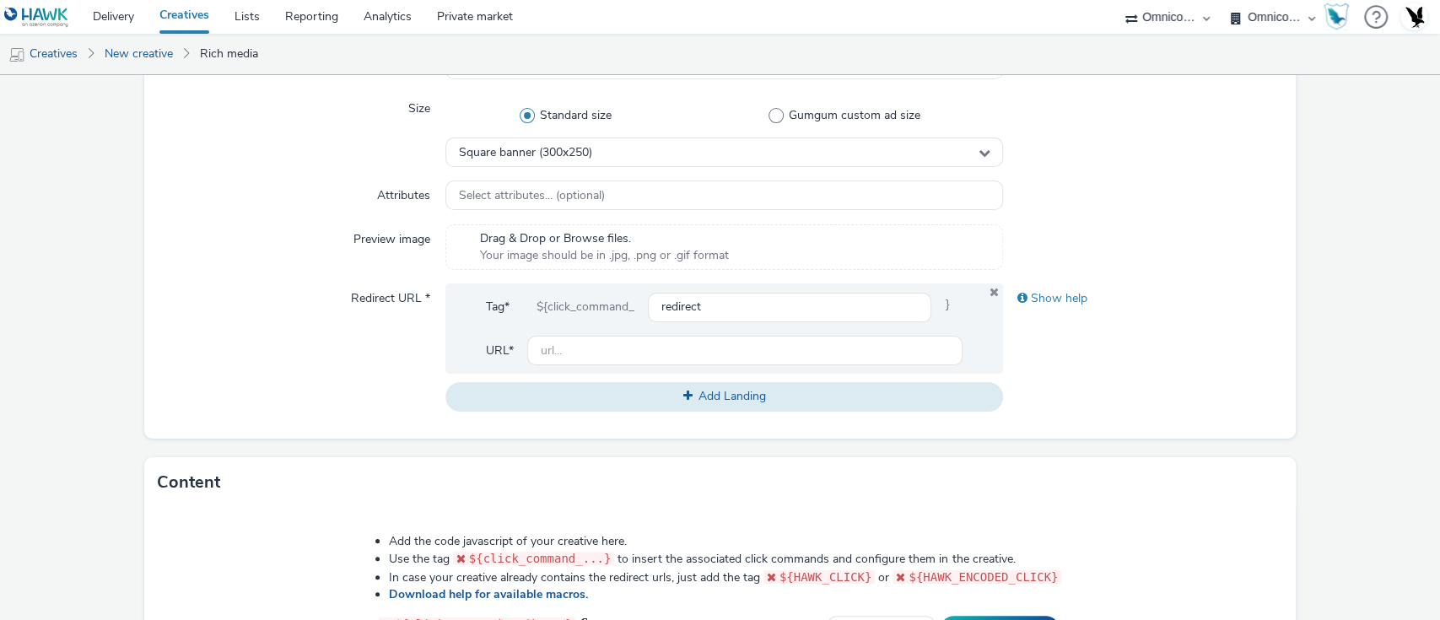
scroll to position [465, 0]
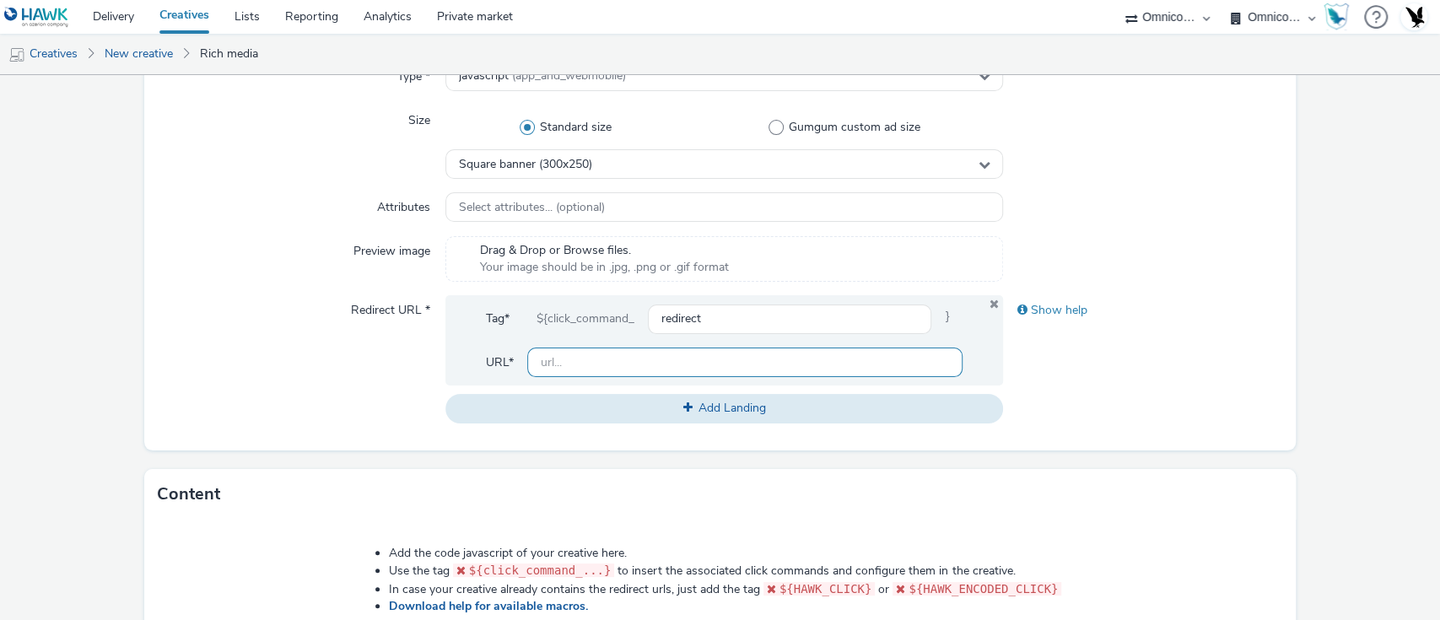
paste input "https://www.tabmo.io"
click at [602, 361] on input "text" at bounding box center [745, 363] width 436 height 30
type input "https://www.tabmo.io"
click at [1209, 396] on div "Show help" at bounding box center [1142, 358] width 279 height 127
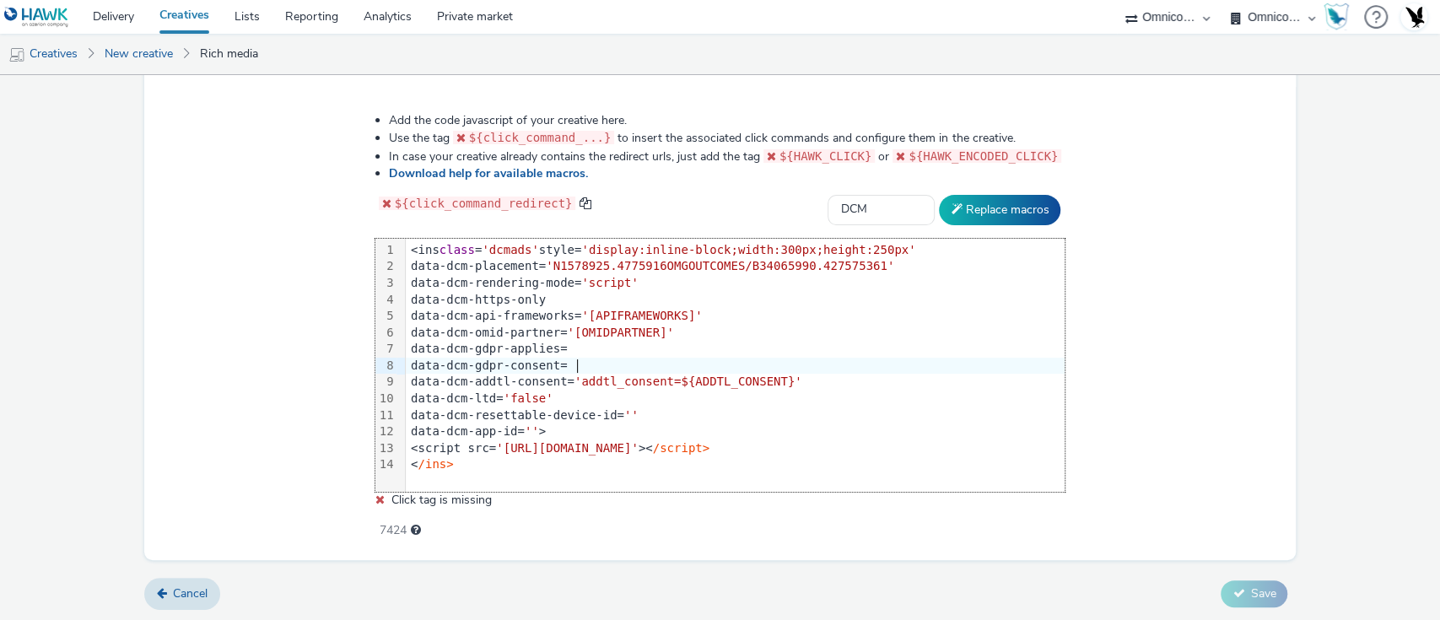
click at [1087, 365] on div "Add the code javascript of your creative here. Use the tag ${click_command_...}…" at bounding box center [721, 316] width 812 height 433
drag, startPoint x: 987, startPoint y: 179, endPoint x: 995, endPoint y: 197, distance: 20.1
click at [995, 197] on div "Add the code javascript of your creative here. Use the tag ${click_command_...}…" at bounding box center [721, 316] width 812 height 433
click at [995, 197] on button "Replace macros" at bounding box center [1000, 210] width 122 height 30
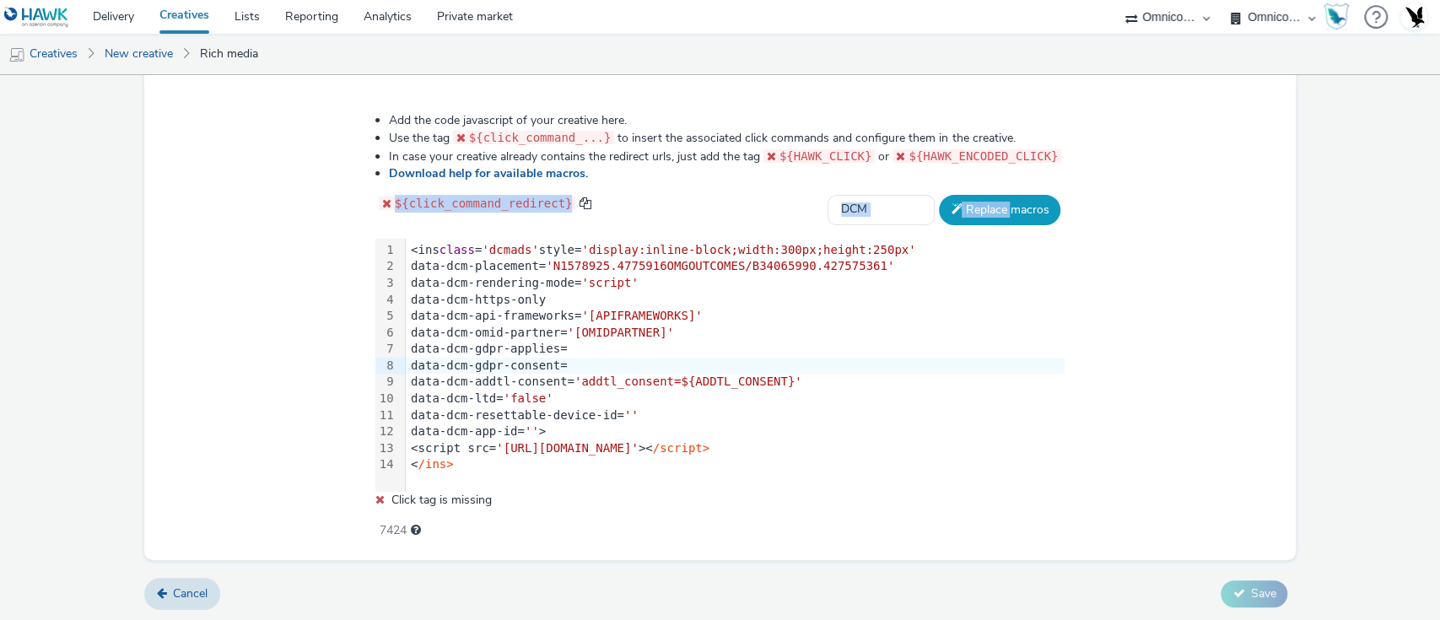
click at [995, 197] on button "Replace macros" at bounding box center [1000, 210] width 122 height 30
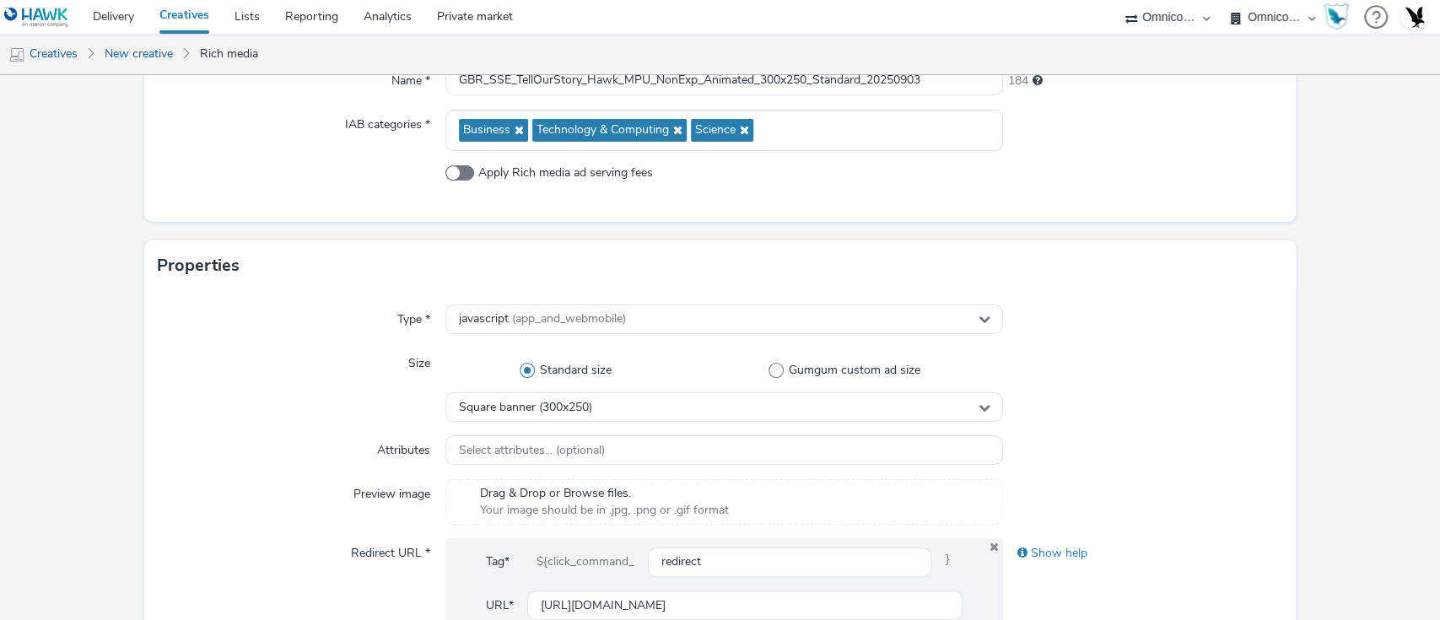
scroll to position [0, 0]
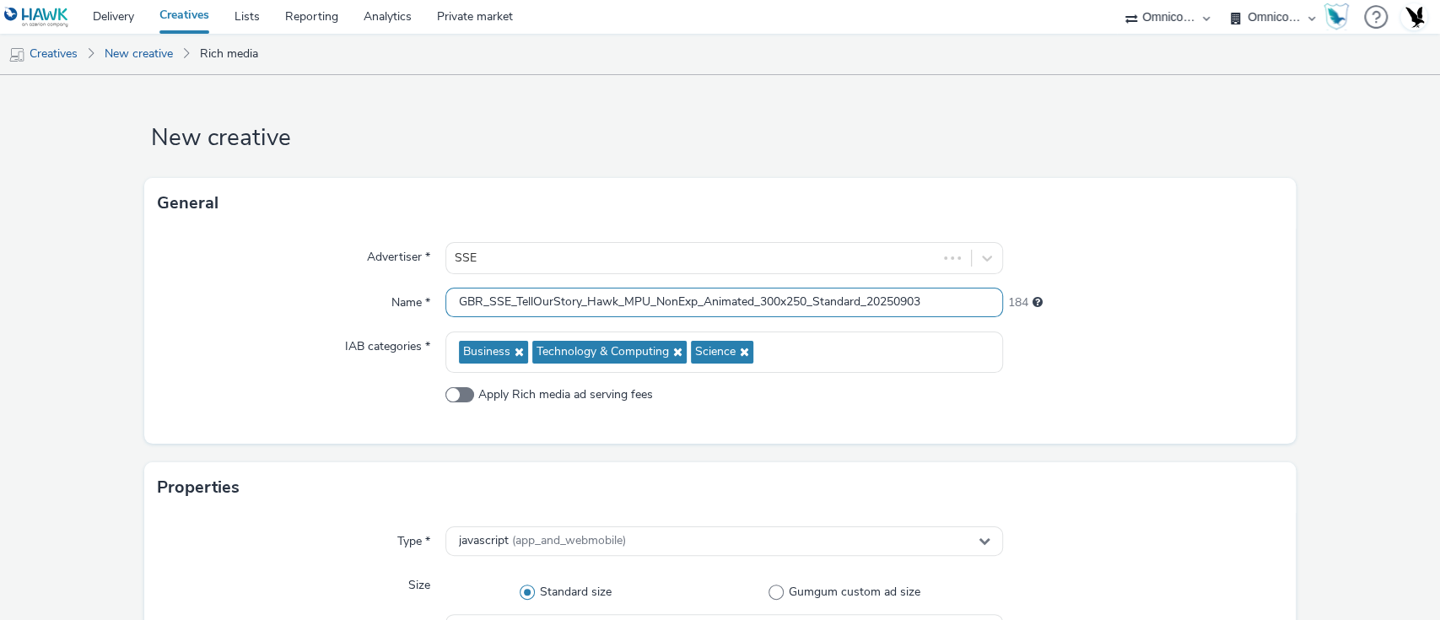
click at [476, 311] on input "GBR_SSE_TellOurStory_Hawk_MPU_NonExp_Animated_300x250_Standard_20250903" at bounding box center [725, 303] width 559 height 30
click at [129, 46] on link "New creative" at bounding box center [138, 54] width 85 height 41
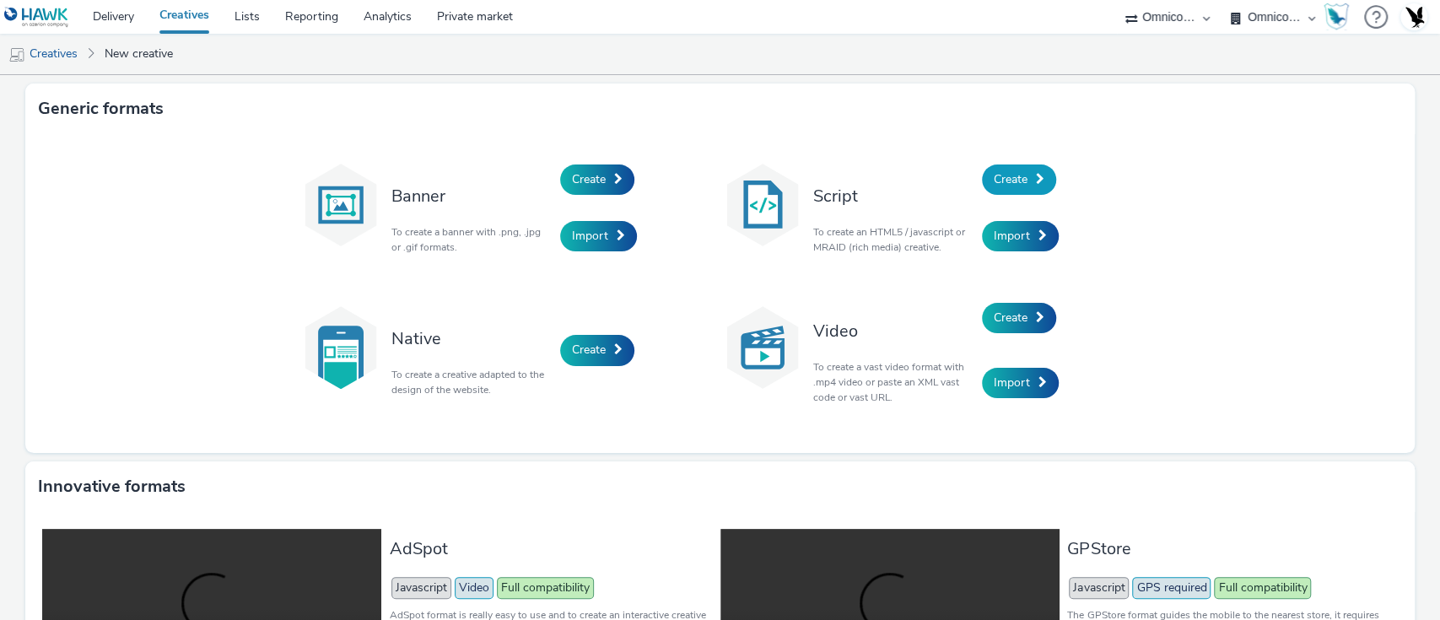
click at [1022, 176] on link "Create" at bounding box center [1019, 180] width 74 height 30
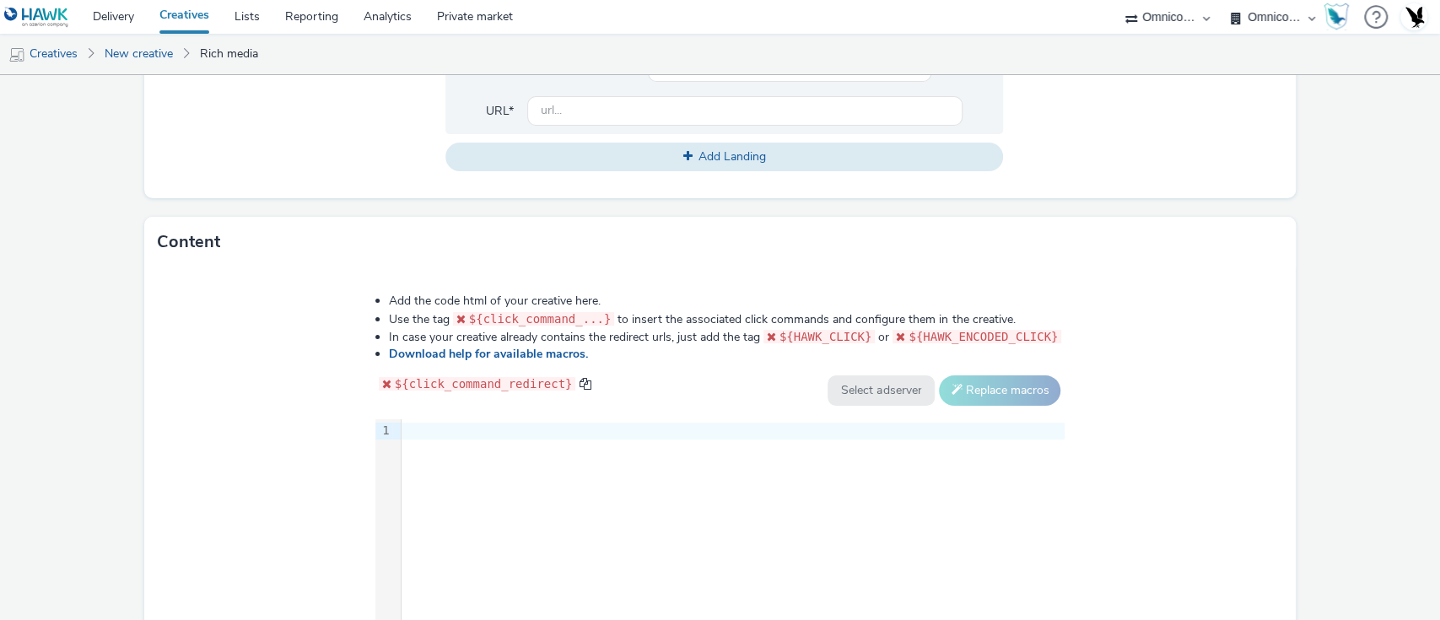
scroll to position [870, 0]
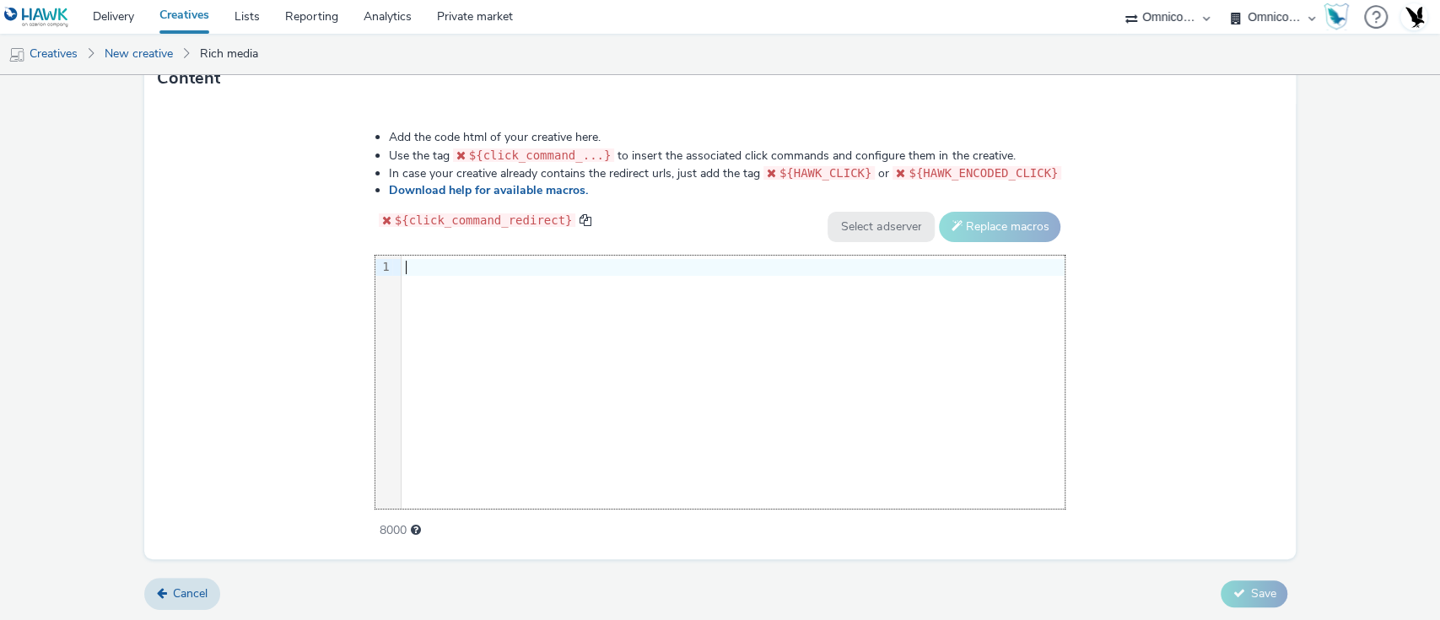
click at [593, 394] on div "9 1 ›" at bounding box center [720, 382] width 690 height 253
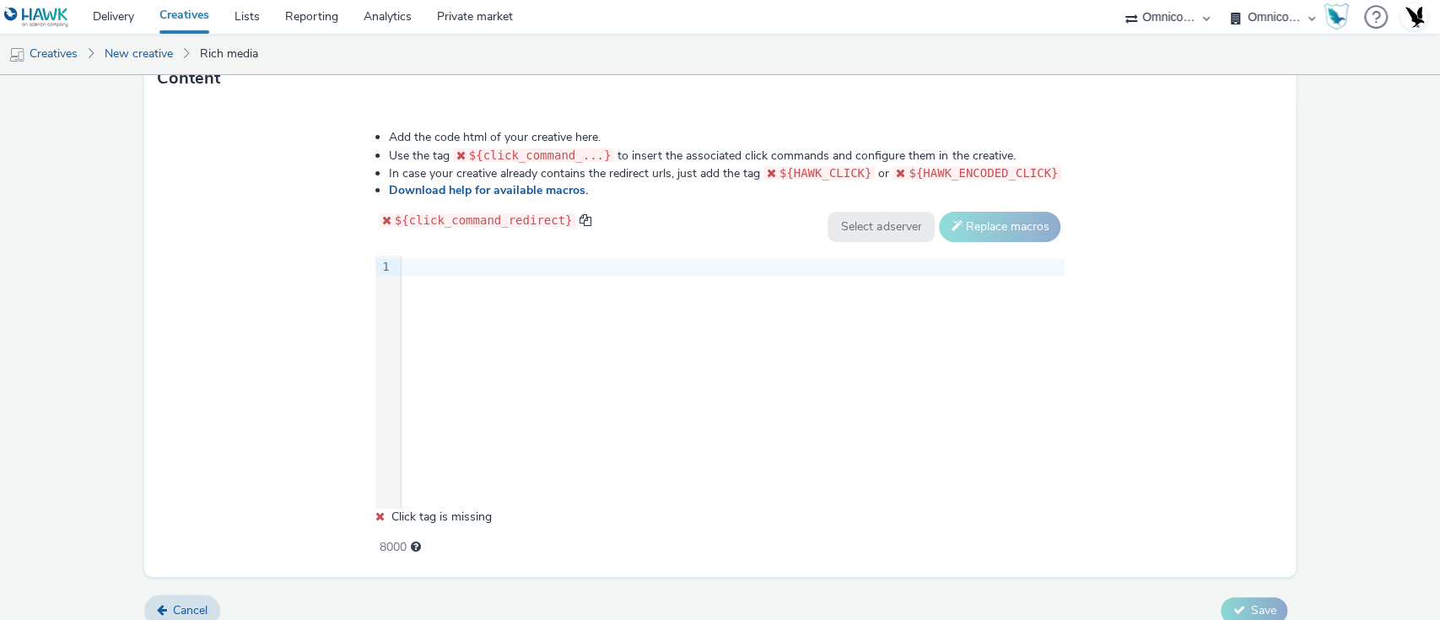
click at [608, 338] on div "9 1 ›" at bounding box center [720, 382] width 690 height 253
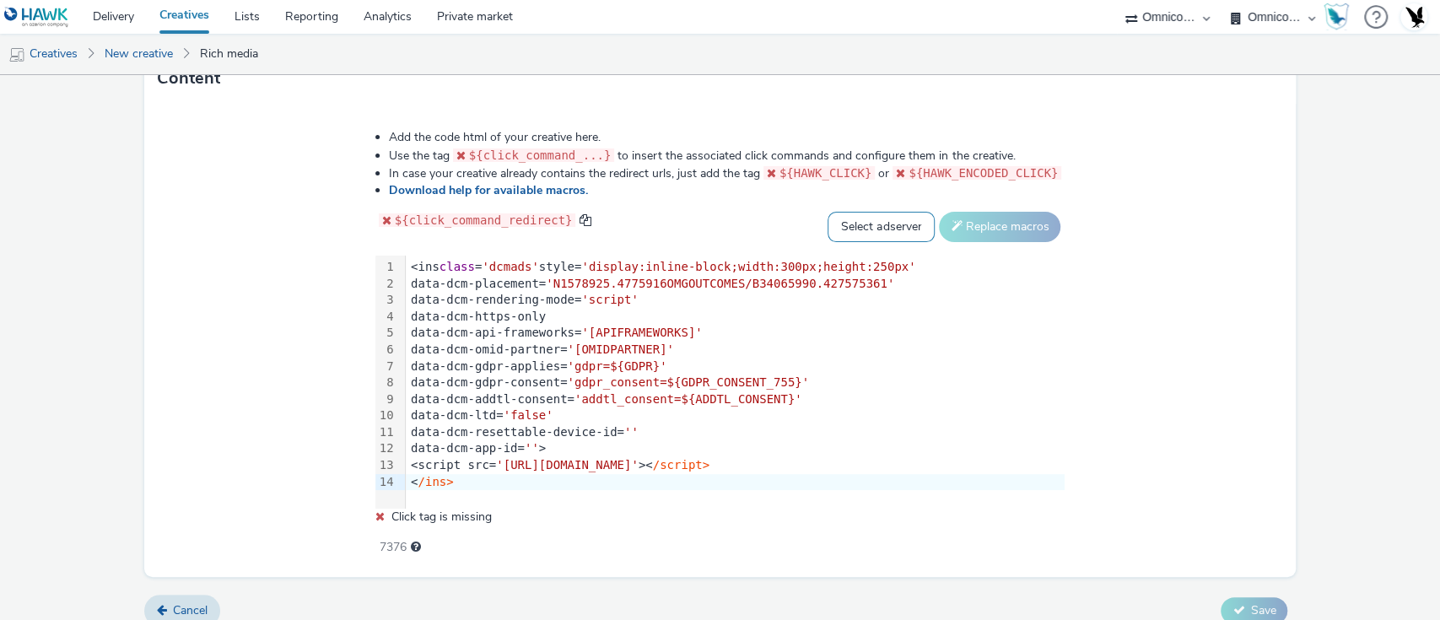
click at [878, 212] on select "Select adserver Sizmek DCM Adform Sting" at bounding box center [881, 227] width 107 height 30
select select "dcm"
click at [828, 212] on select "Select adserver Sizmek DCM Adform Sting" at bounding box center [881, 227] width 107 height 30
click at [992, 216] on button "Replace macros" at bounding box center [1000, 227] width 122 height 30
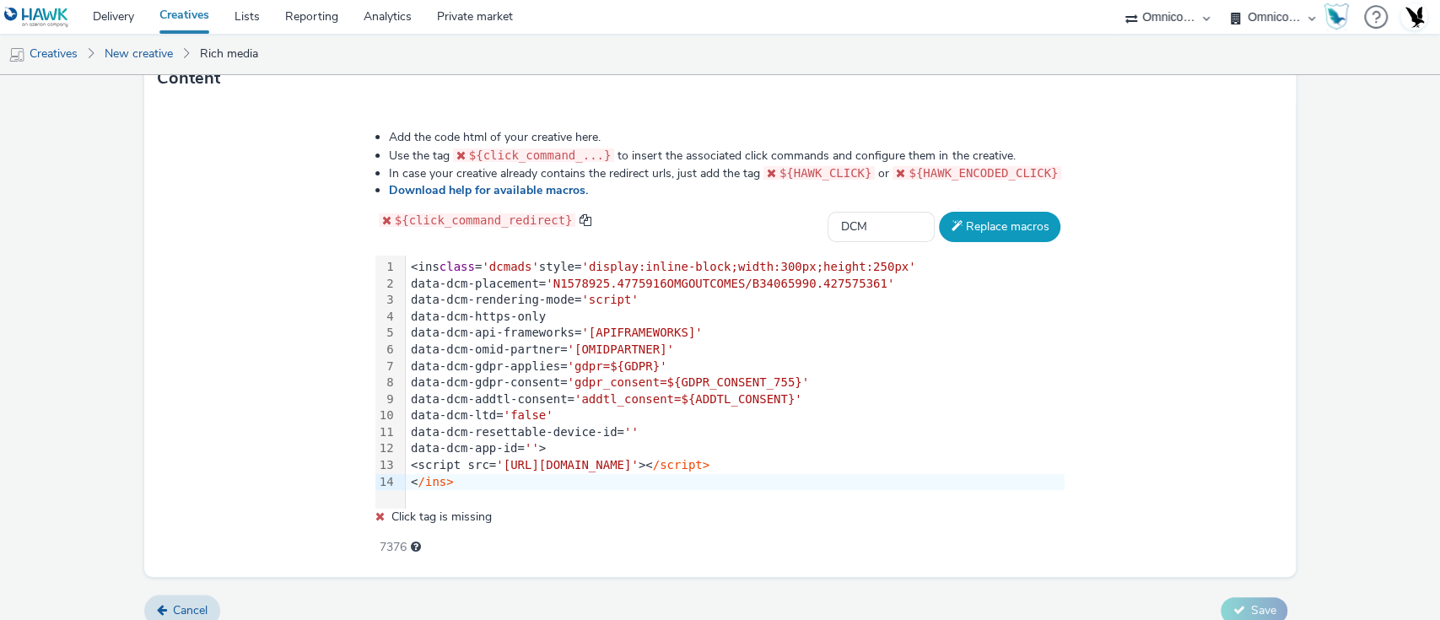
click at [992, 216] on button "Replace macros" at bounding box center [1000, 227] width 122 height 30
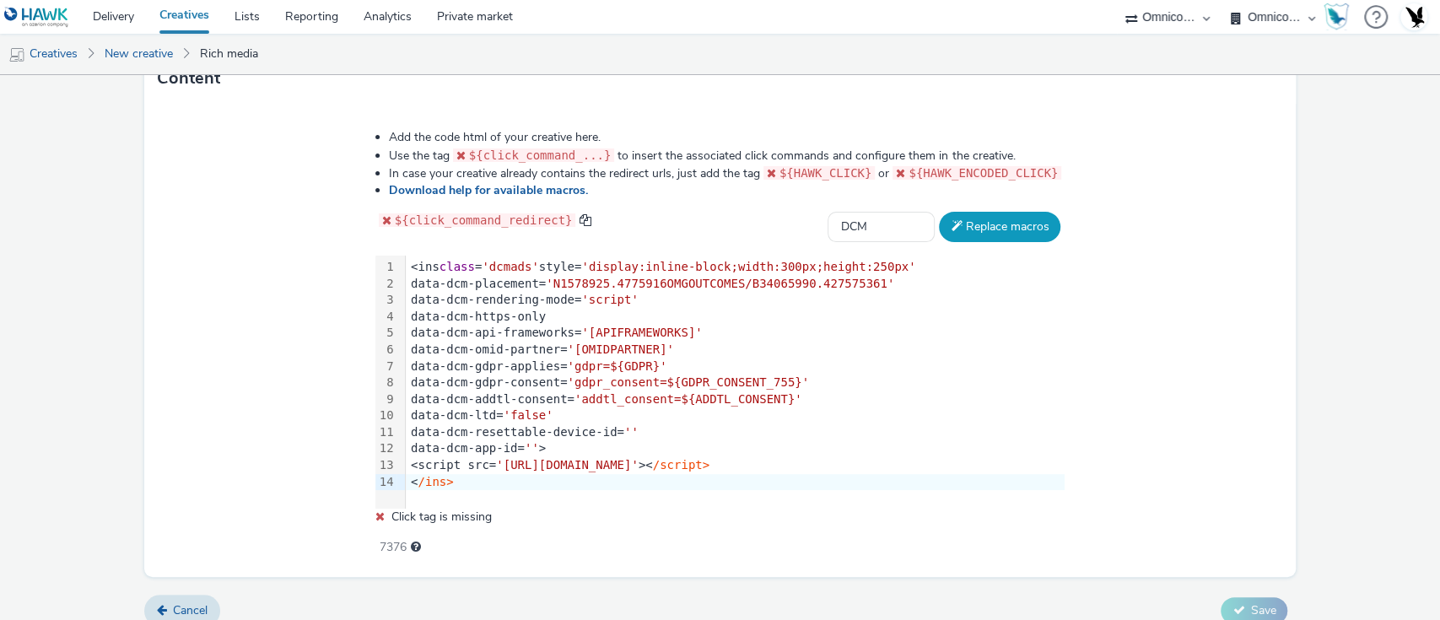
click at [992, 216] on button "Replace macros" at bounding box center [1000, 227] width 122 height 30
click at [53, 46] on link "Creatives" at bounding box center [43, 54] width 86 height 41
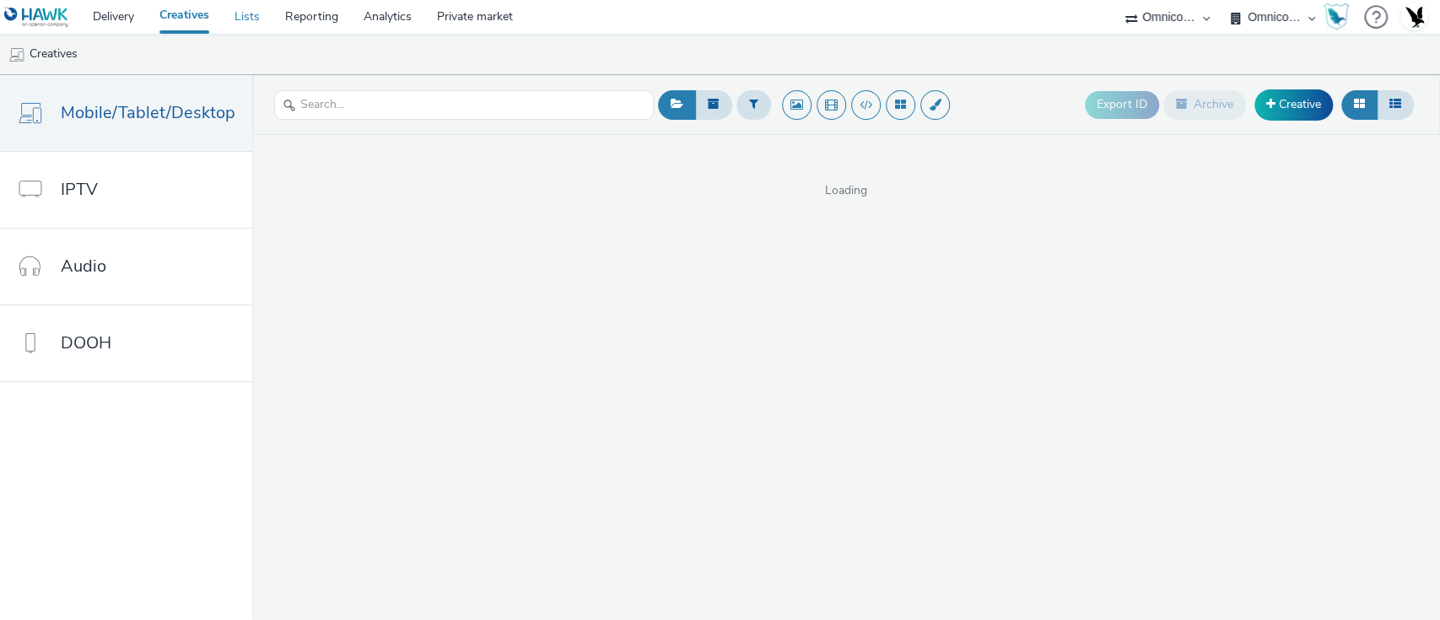
click at [262, 17] on link "Lists" at bounding box center [247, 17] width 51 height 34
